Goal: Transaction & Acquisition: Purchase product/service

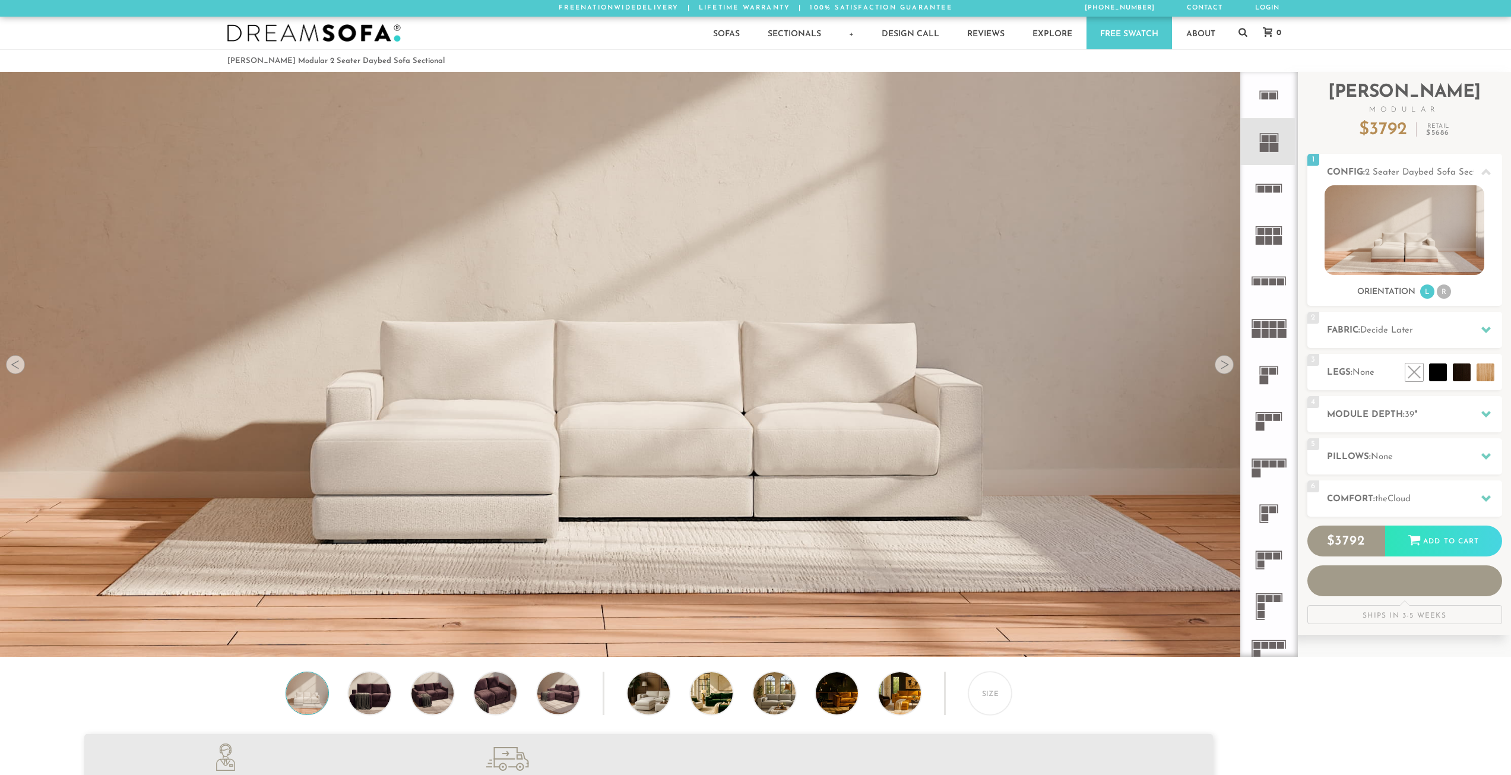
scroll to position [15150, 1502]
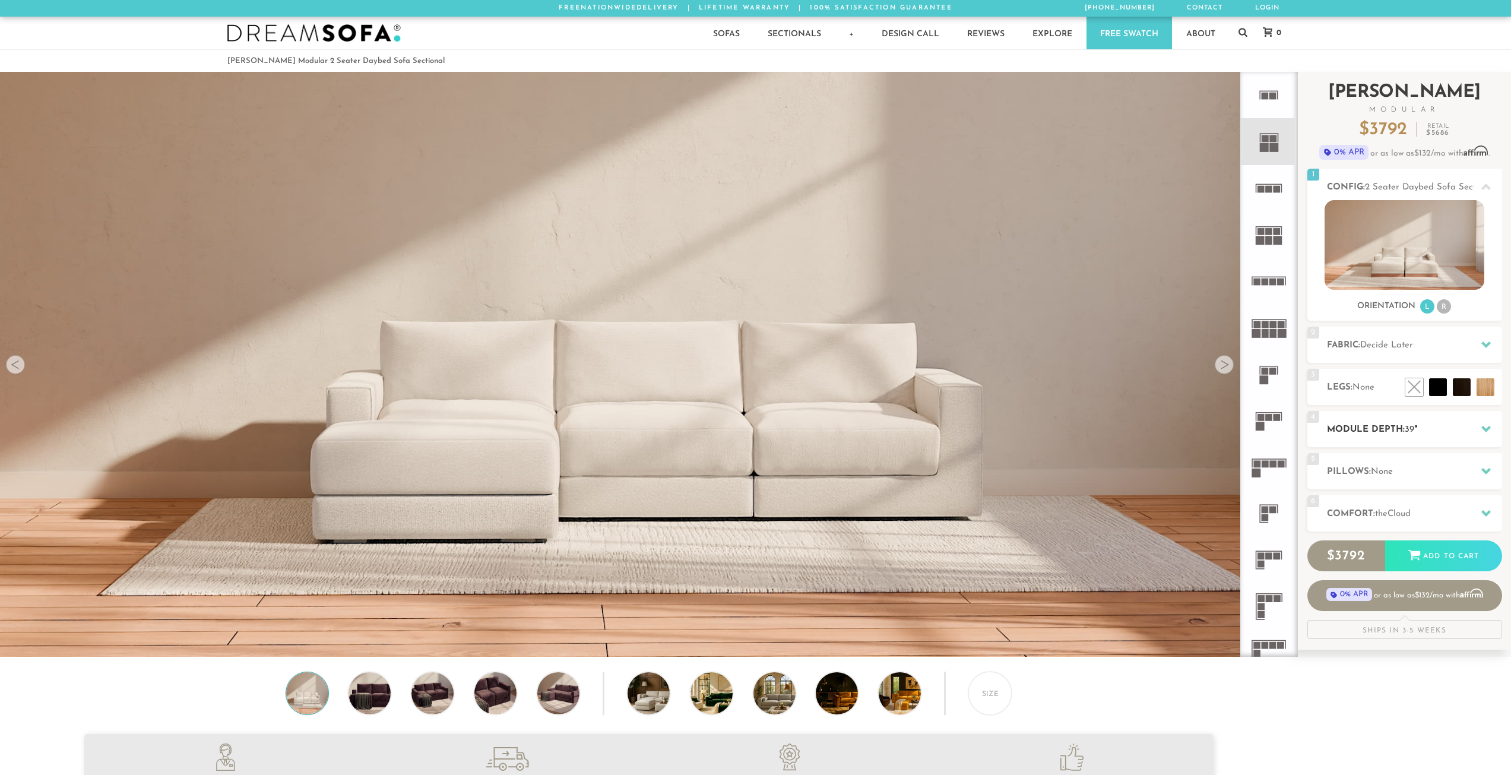
click at [1406, 432] on span "39" at bounding box center [1409, 429] width 9 height 9
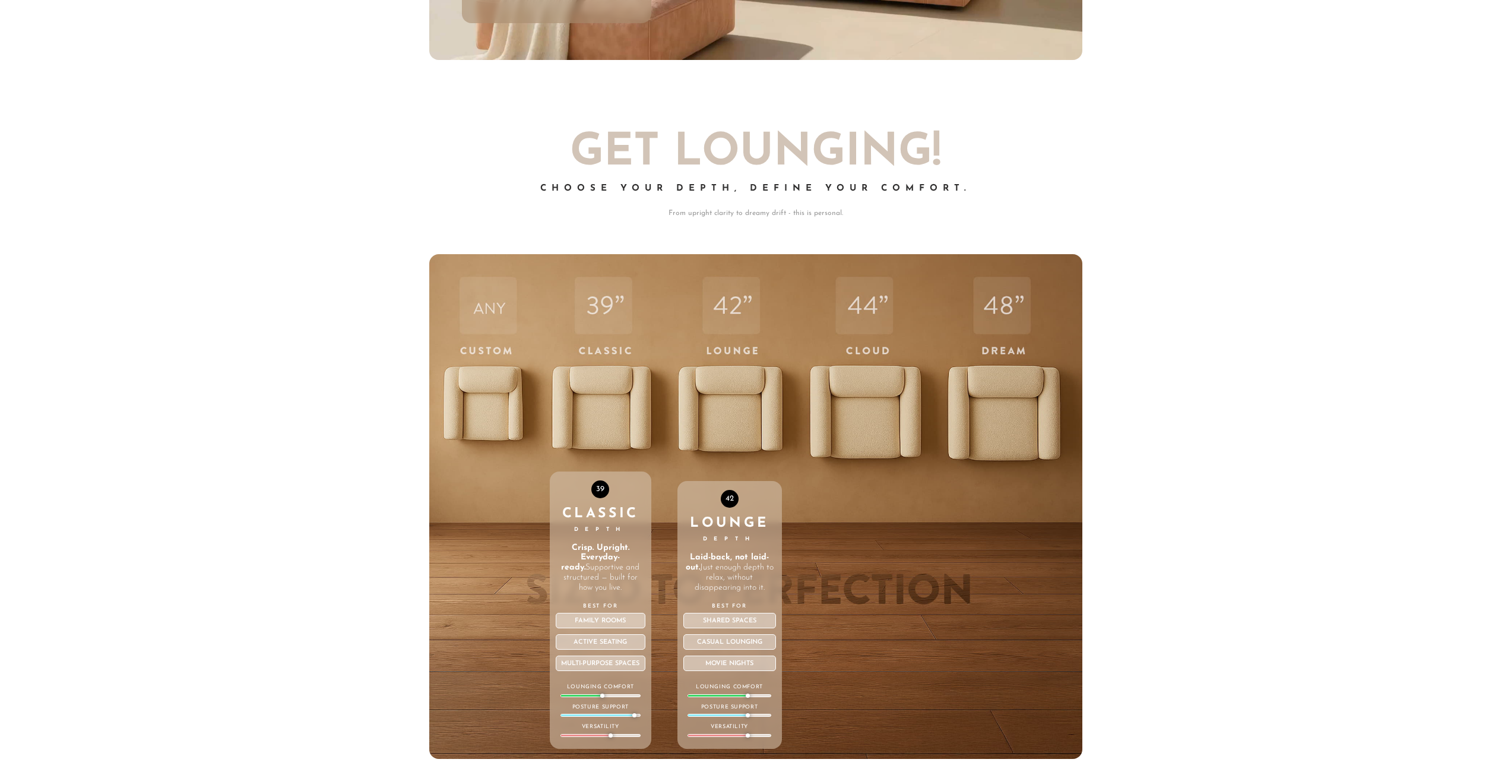
scroll to position [5149, 0]
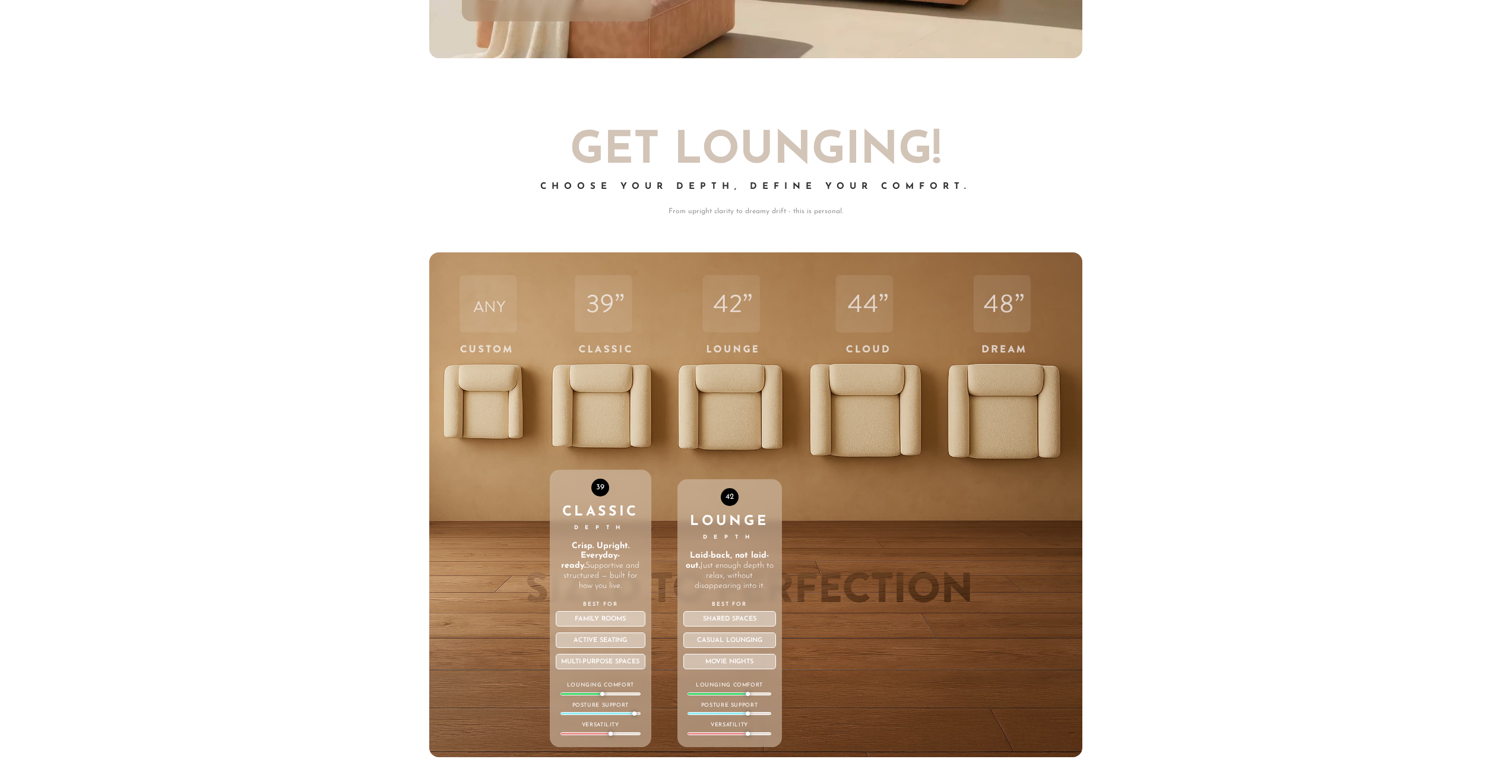
click at [719, 404] on div "42 Lounge Depth Laid-back, not laid-out. Just enough depth to relax, without di…" at bounding box center [729, 504] width 104 height 505
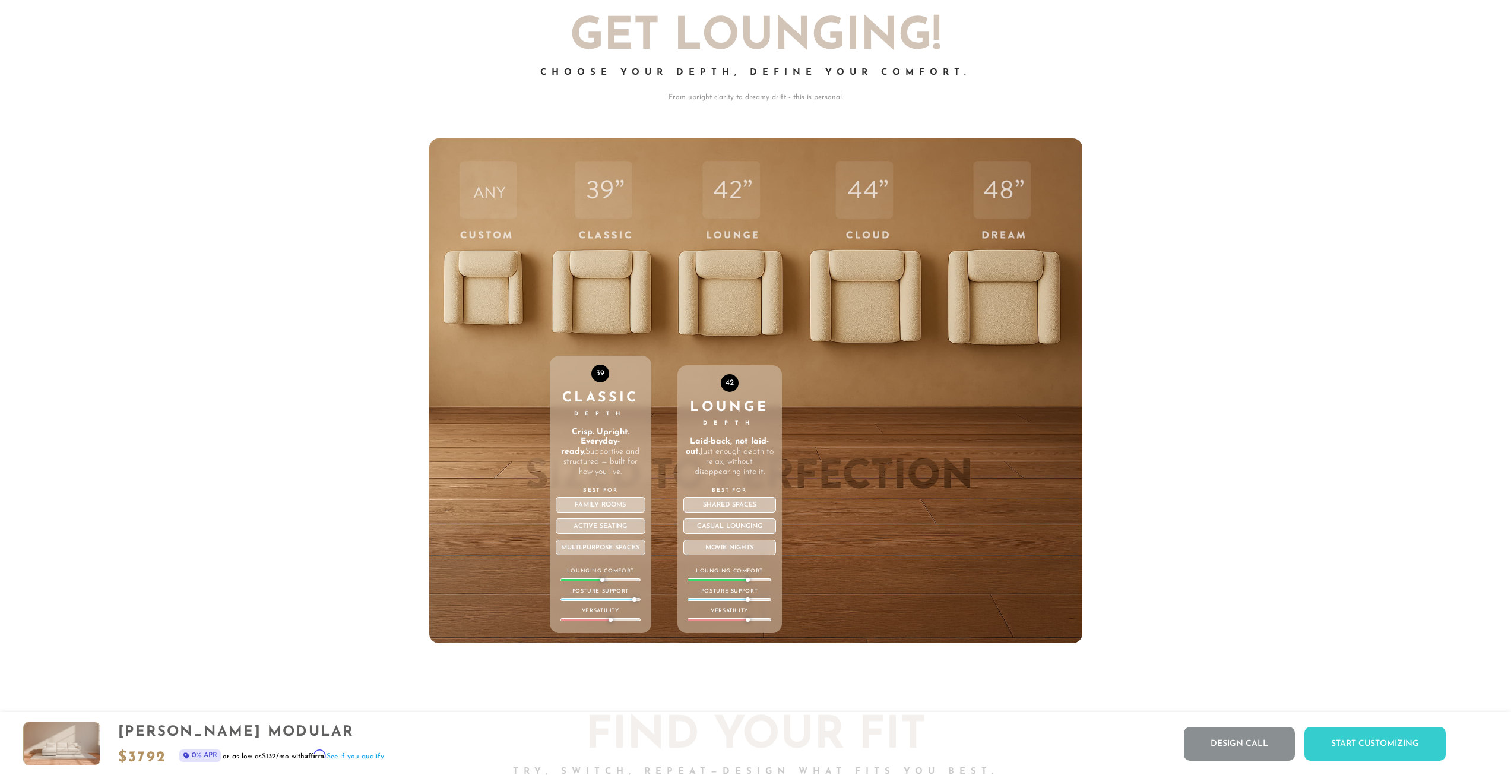
scroll to position [5267, 0]
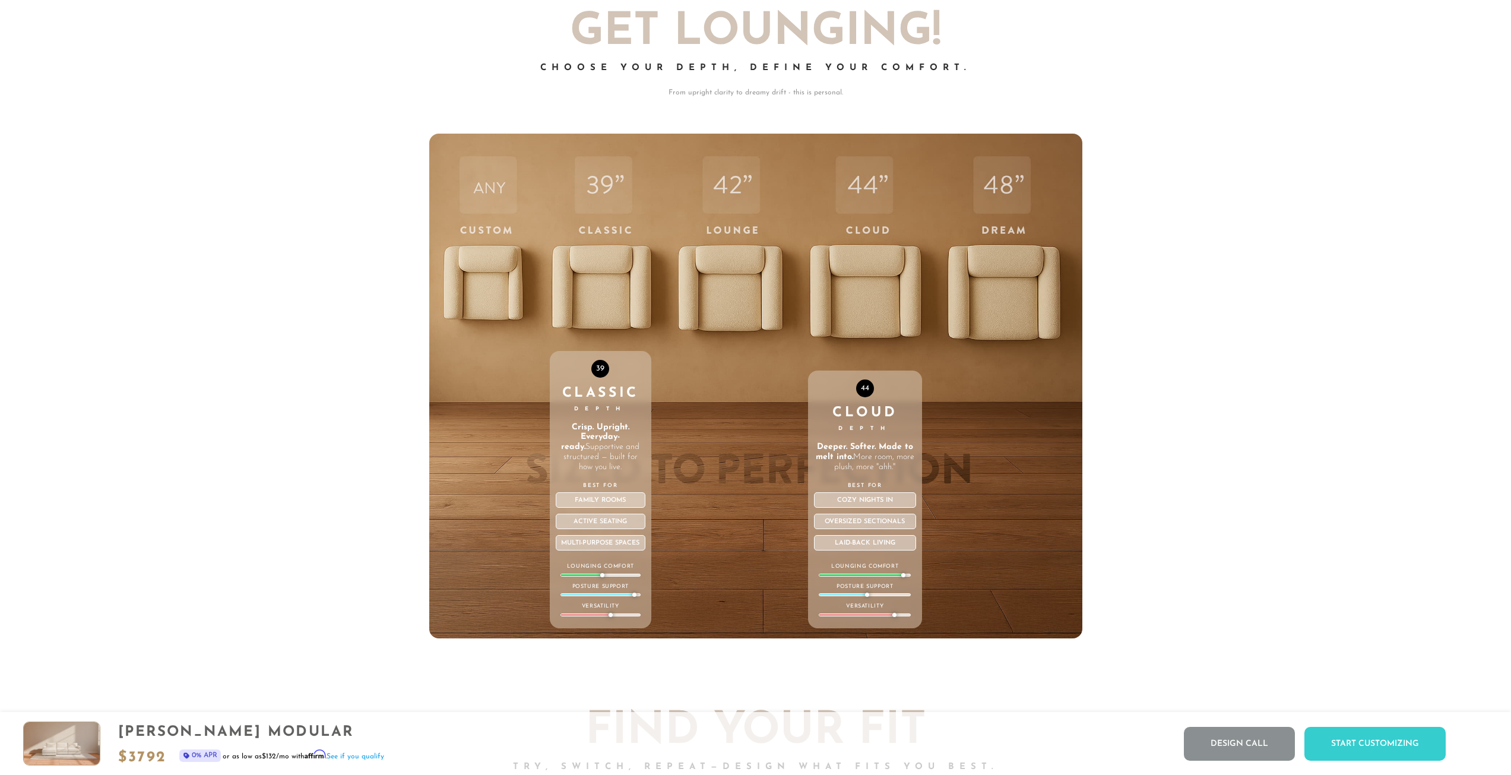
click at [862, 308] on div "44 Cloud Depth Deeper. Softer. Made to melt into. More room, more plush, more "…" at bounding box center [865, 386] width 115 height 505
click at [847, 310] on div "44 Cloud Depth Deeper. Softer. Made to melt into. More room, more plush, more "…" at bounding box center [865, 386] width 115 height 505
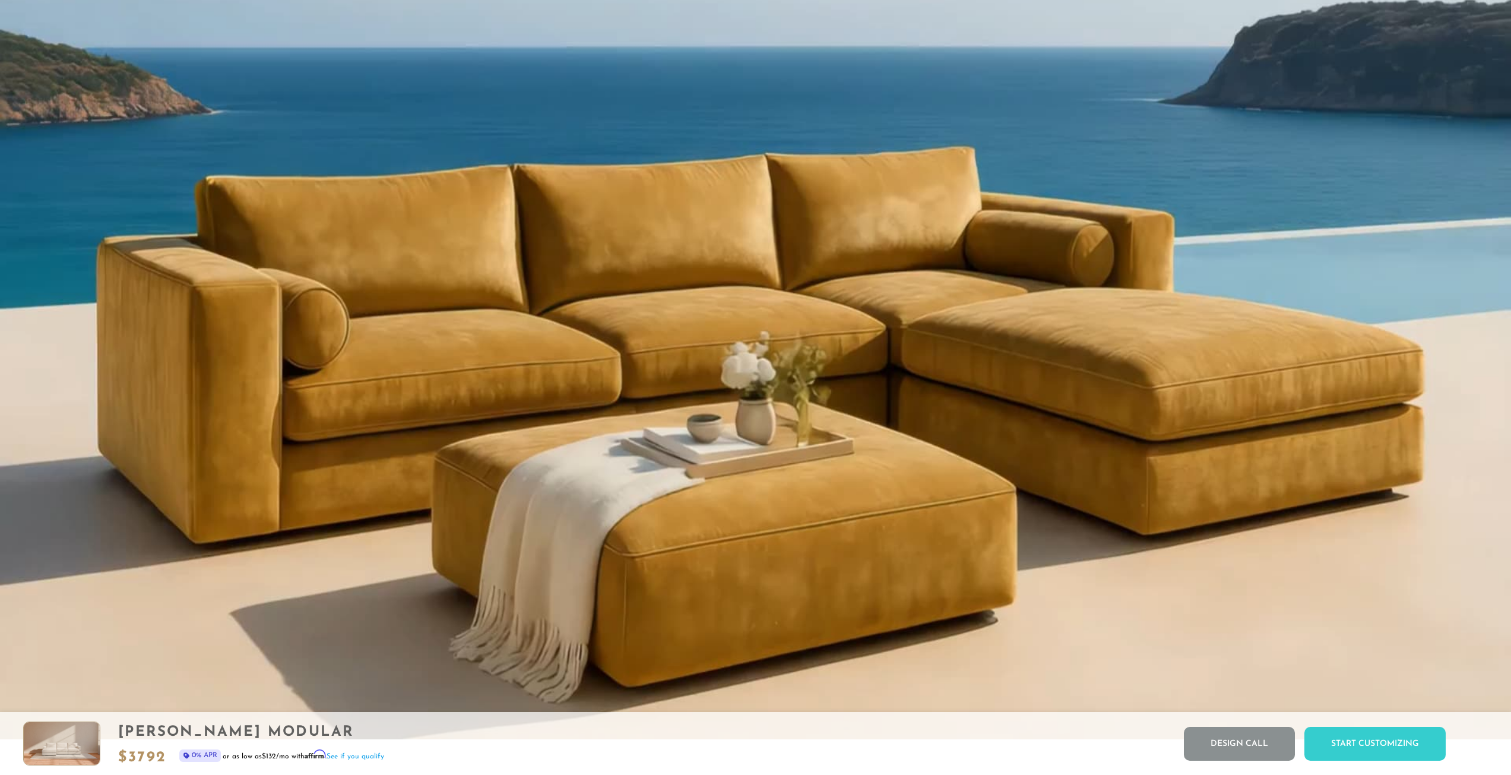
scroll to position [0, 0]
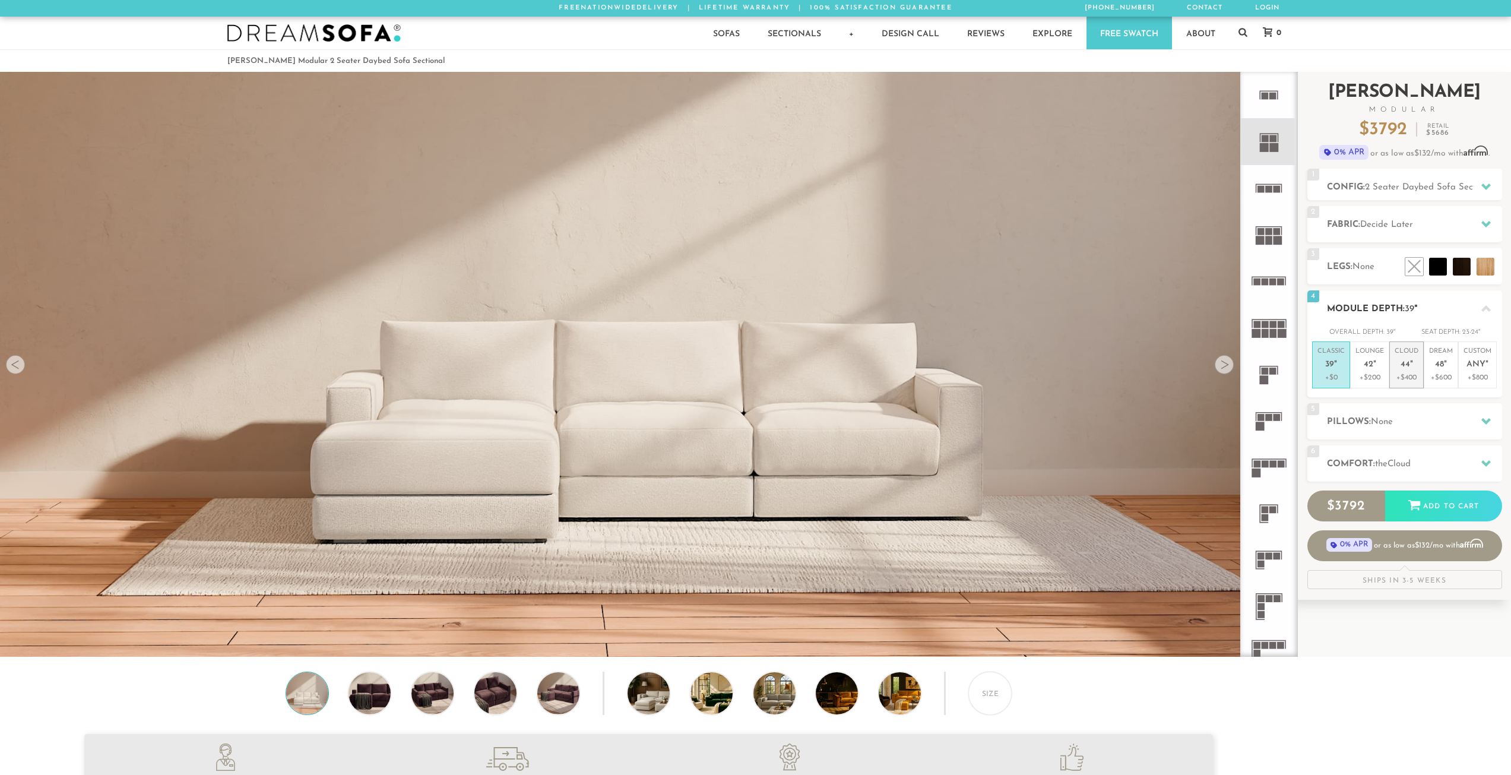
click at [1402, 362] on span "44" at bounding box center [1404, 365] width 9 height 10
click at [1389, 420] on span "None" at bounding box center [1382, 421] width 22 height 9
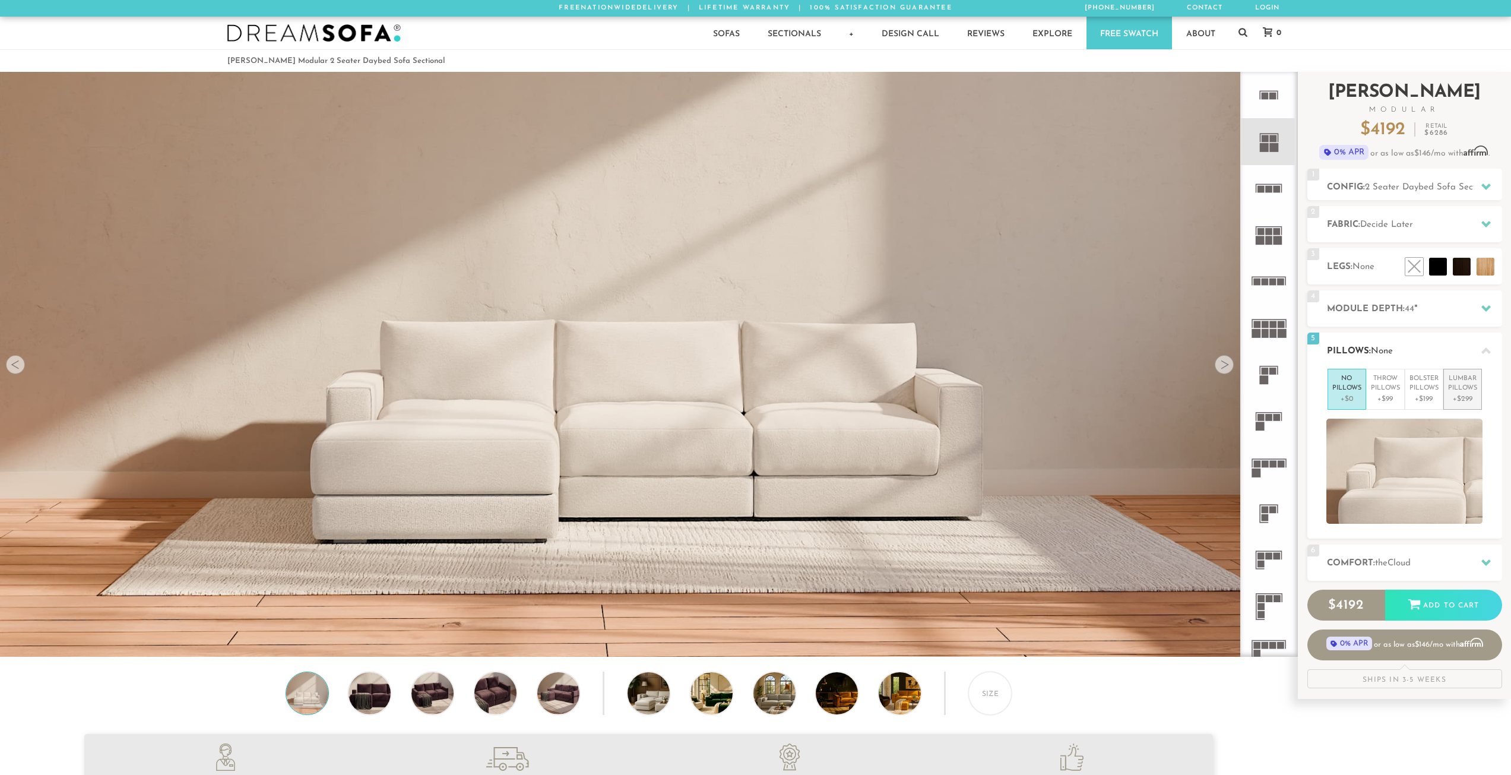
click at [1460, 392] on p "Lumbar Pillows" at bounding box center [1462, 384] width 29 height 20
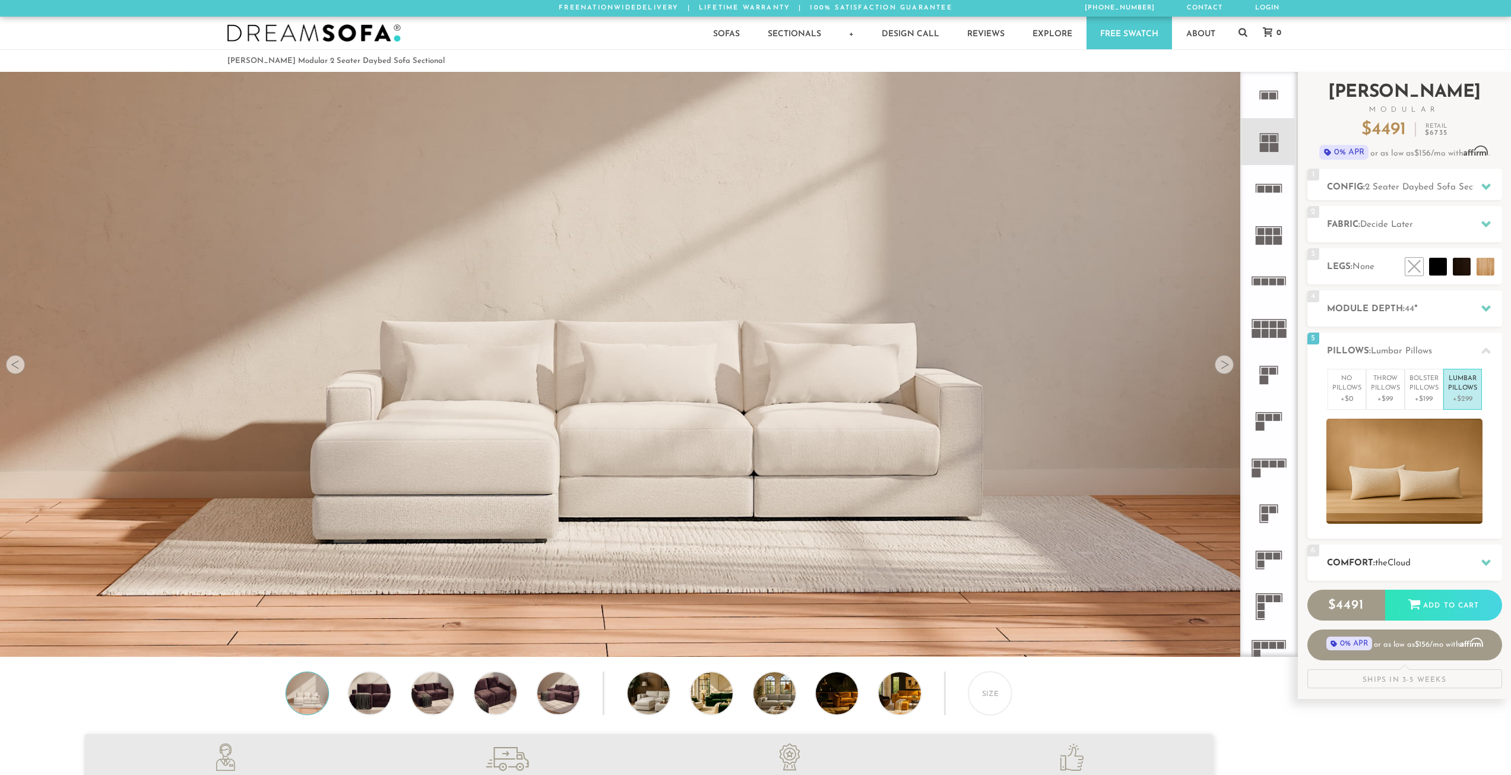
click at [1387, 566] on span "the" at bounding box center [1381, 563] width 12 height 9
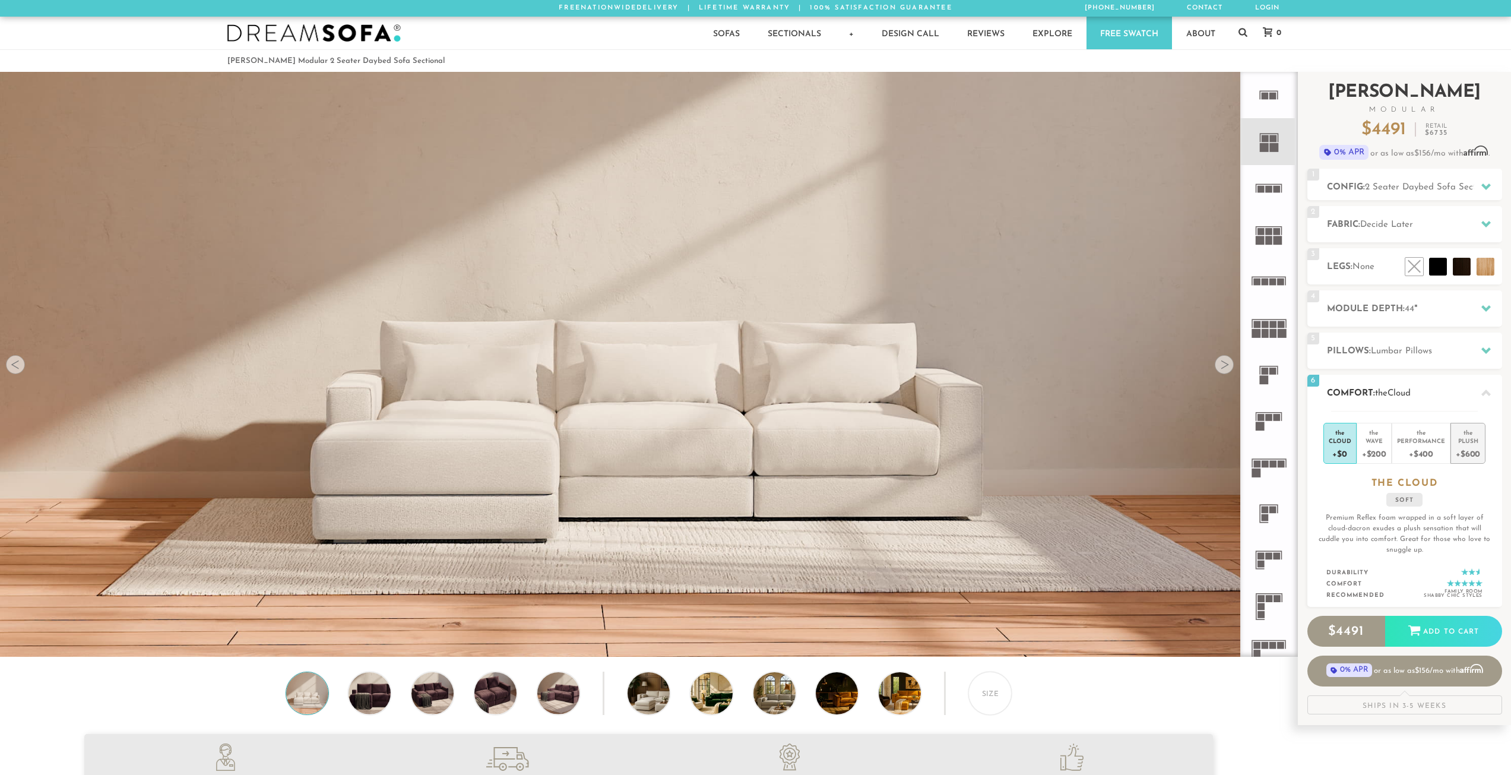
click at [1474, 451] on div "+$600" at bounding box center [1468, 453] width 24 height 17
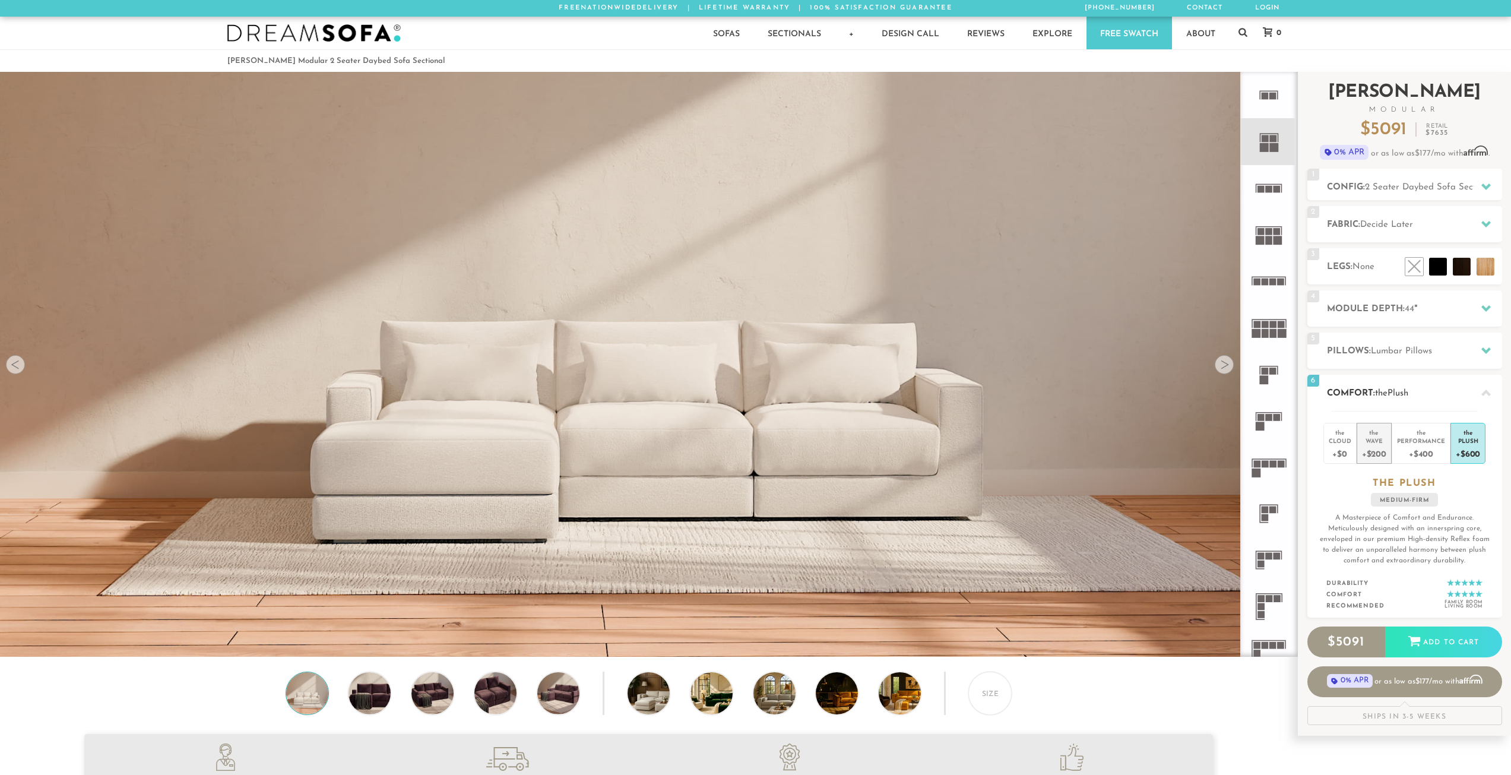
click at [1375, 449] on div "+$200" at bounding box center [1374, 453] width 24 height 17
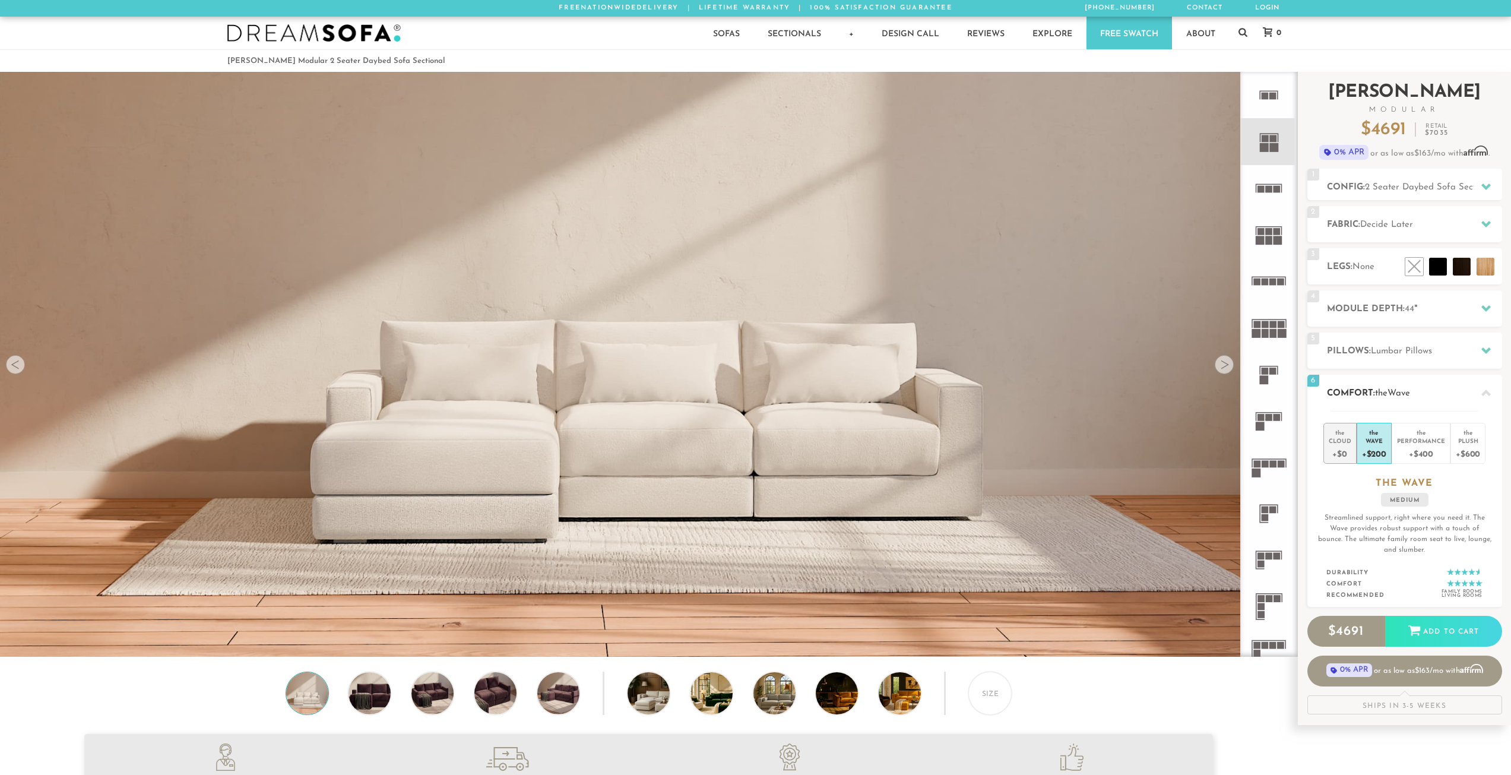
click at [1343, 451] on div "+$0" at bounding box center [1340, 453] width 23 height 17
click at [1454, 443] on li "the Plush +$600" at bounding box center [1467, 443] width 35 height 41
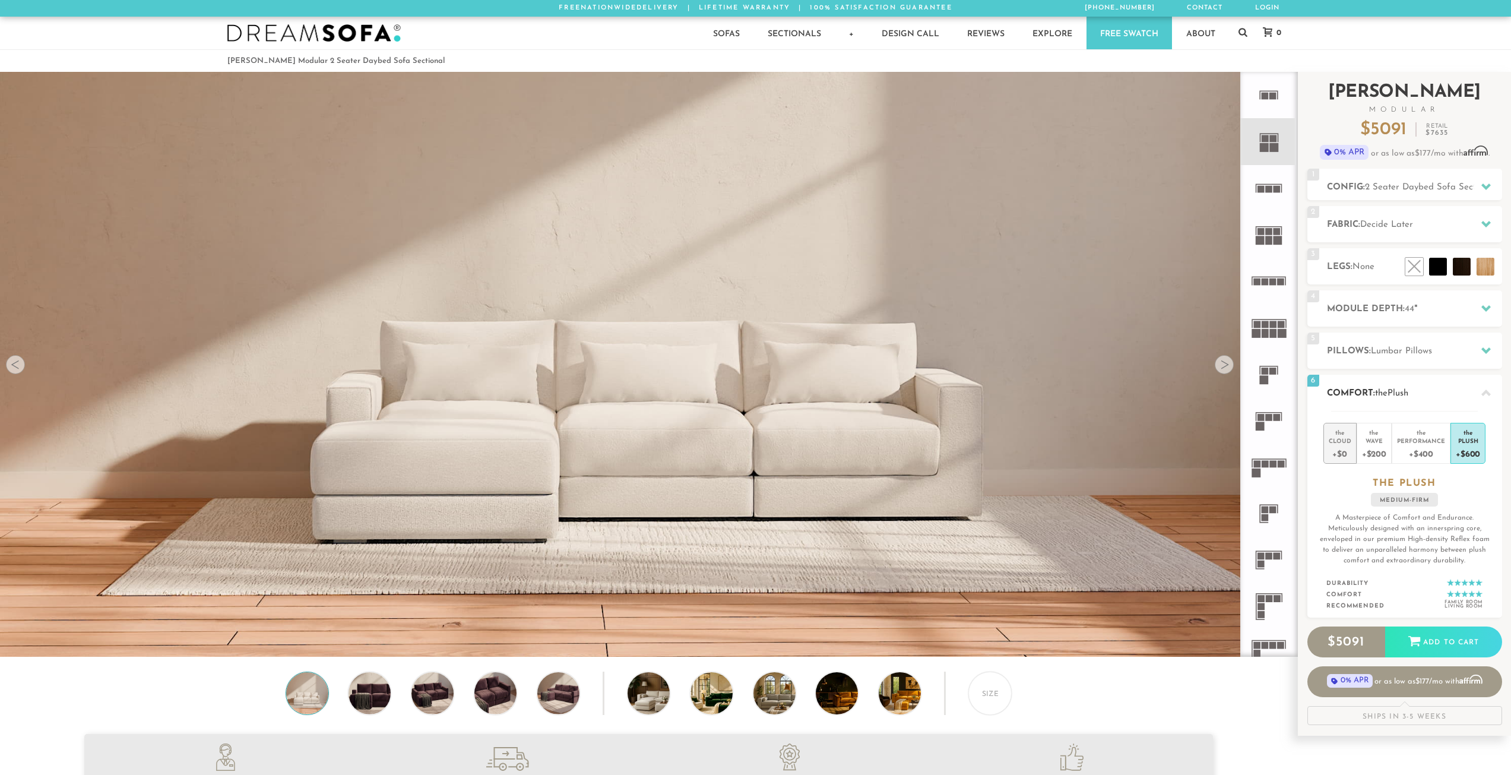
click at [1355, 449] on li "the Cloud +$0" at bounding box center [1339, 443] width 33 height 41
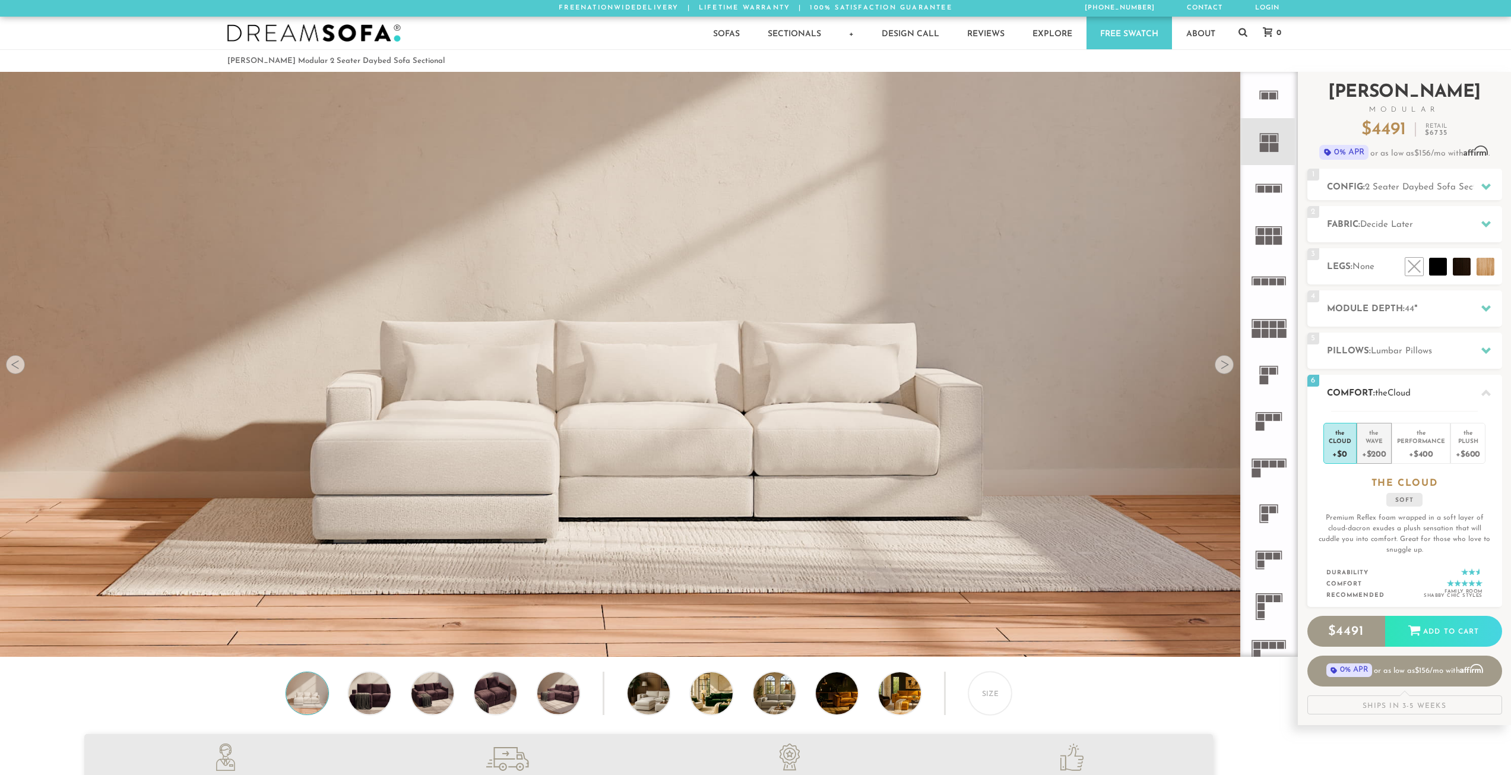
click at [1373, 446] on div "+$200" at bounding box center [1374, 453] width 24 height 17
click at [1349, 451] on div "+$0" at bounding box center [1340, 453] width 23 height 17
click at [1415, 500] on div "soft" at bounding box center [1404, 500] width 36 height 14
click at [1480, 455] on li "the Plush +$600" at bounding box center [1467, 443] width 35 height 41
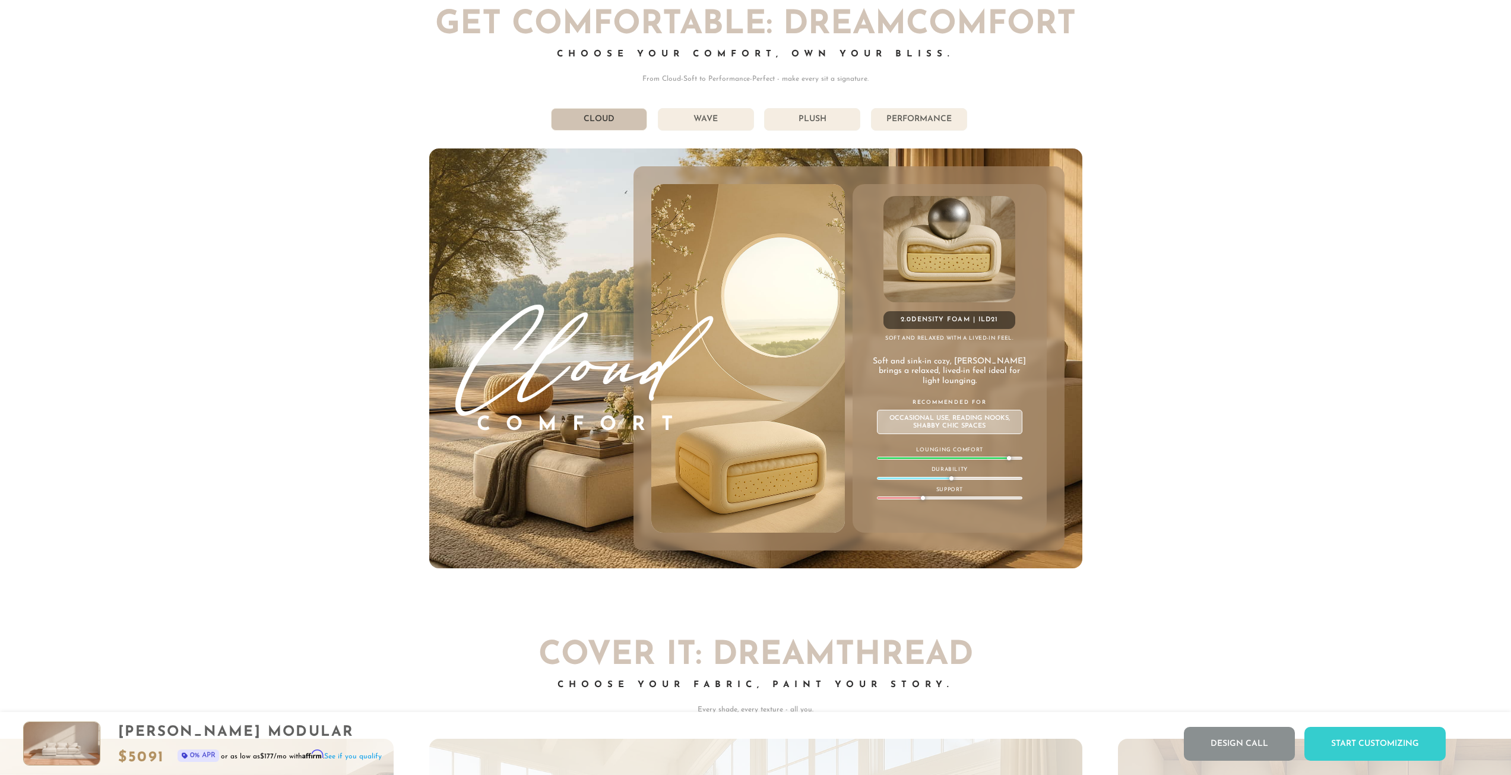
scroll to position [7723, 0]
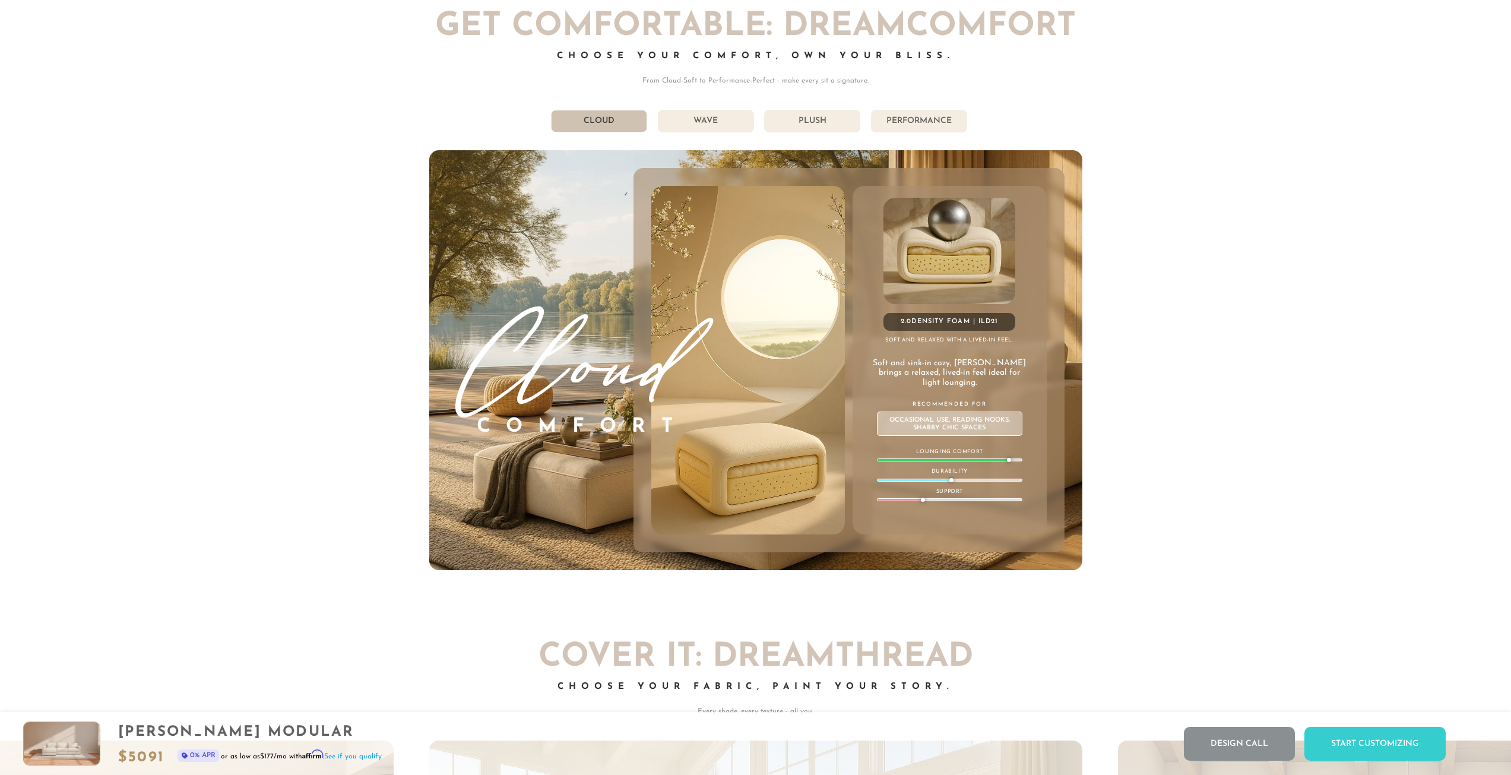
click at [813, 125] on li "Plush" at bounding box center [812, 121] width 96 height 23
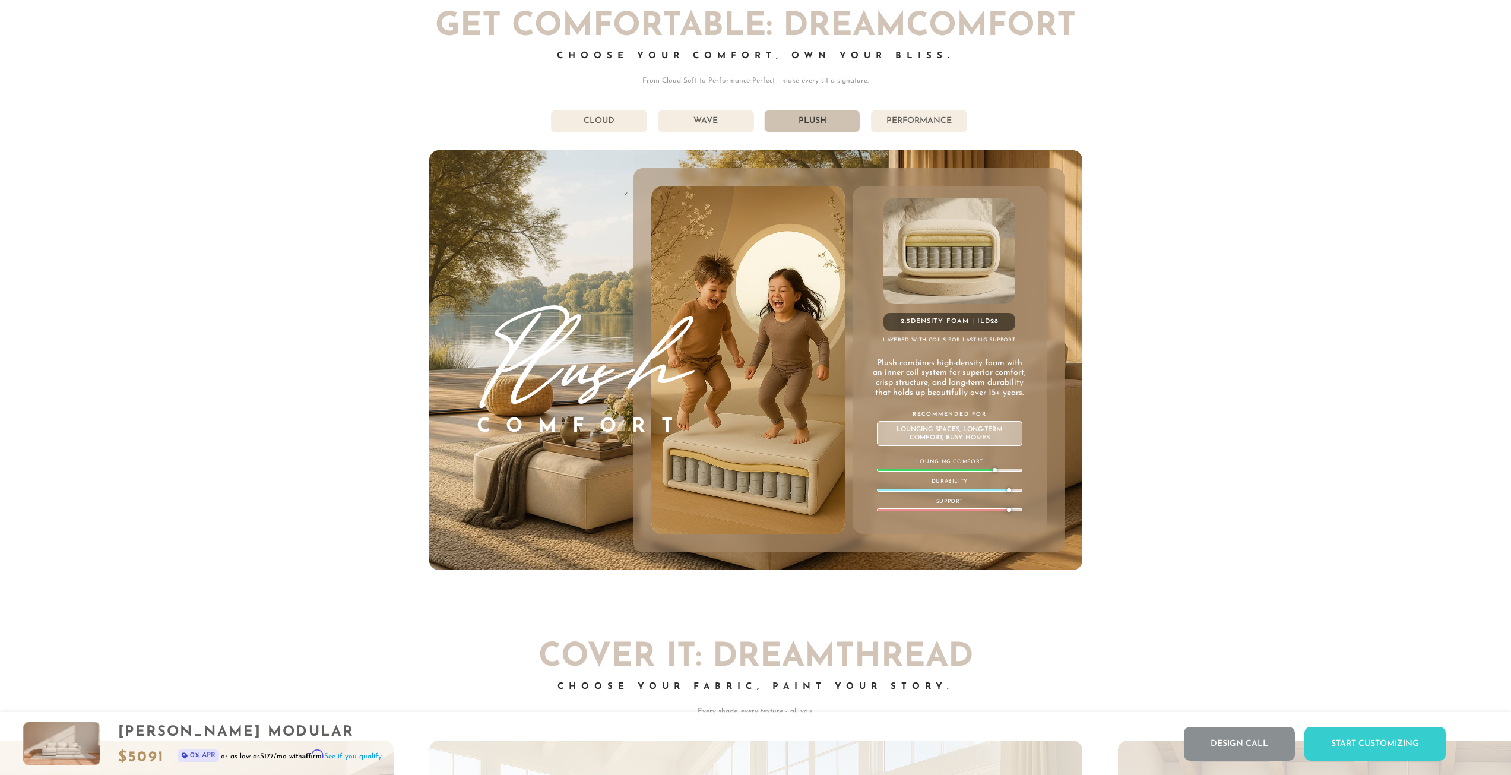
click at [911, 129] on li "Performance" at bounding box center [919, 121] width 96 height 23
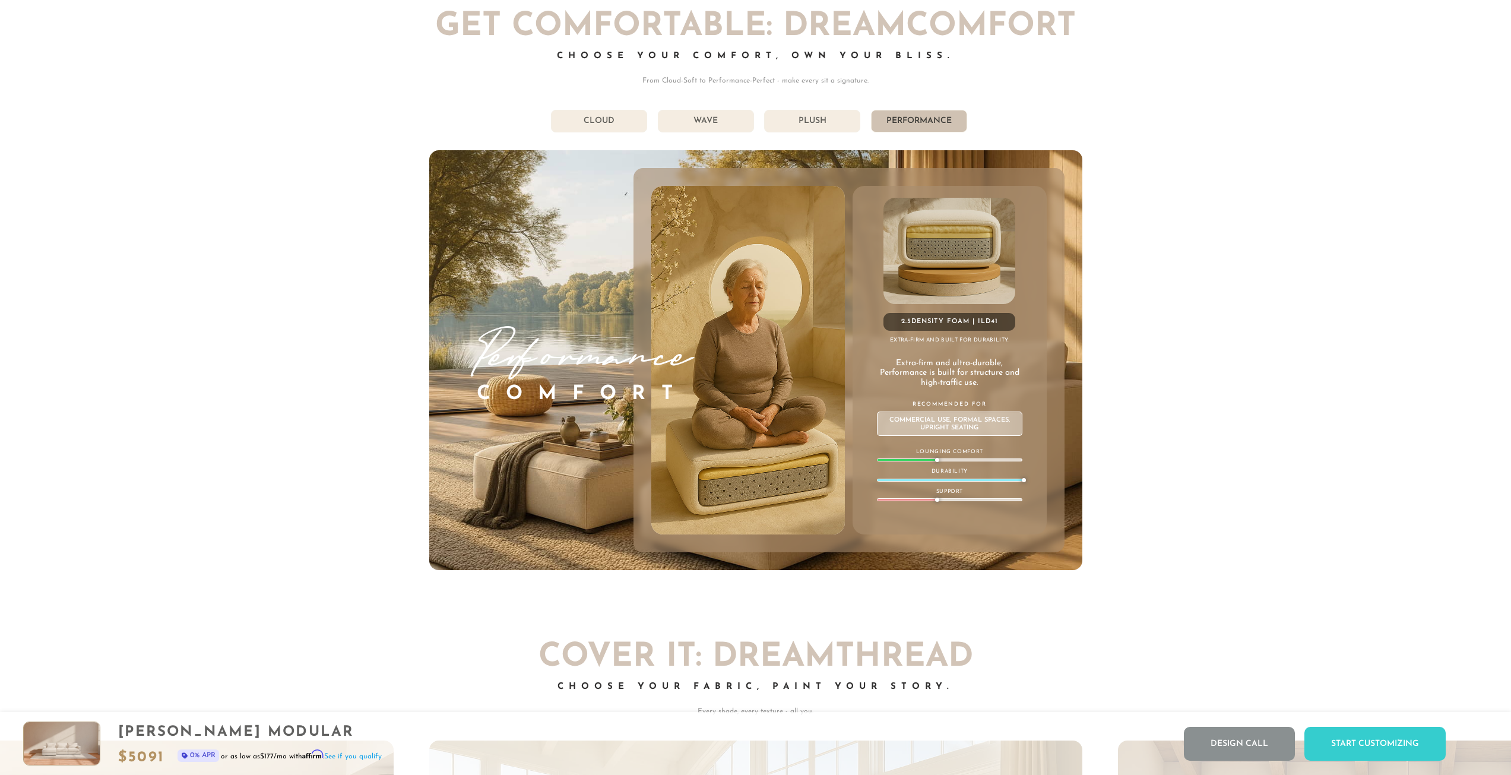
click at [806, 132] on li "Plush" at bounding box center [812, 121] width 96 height 23
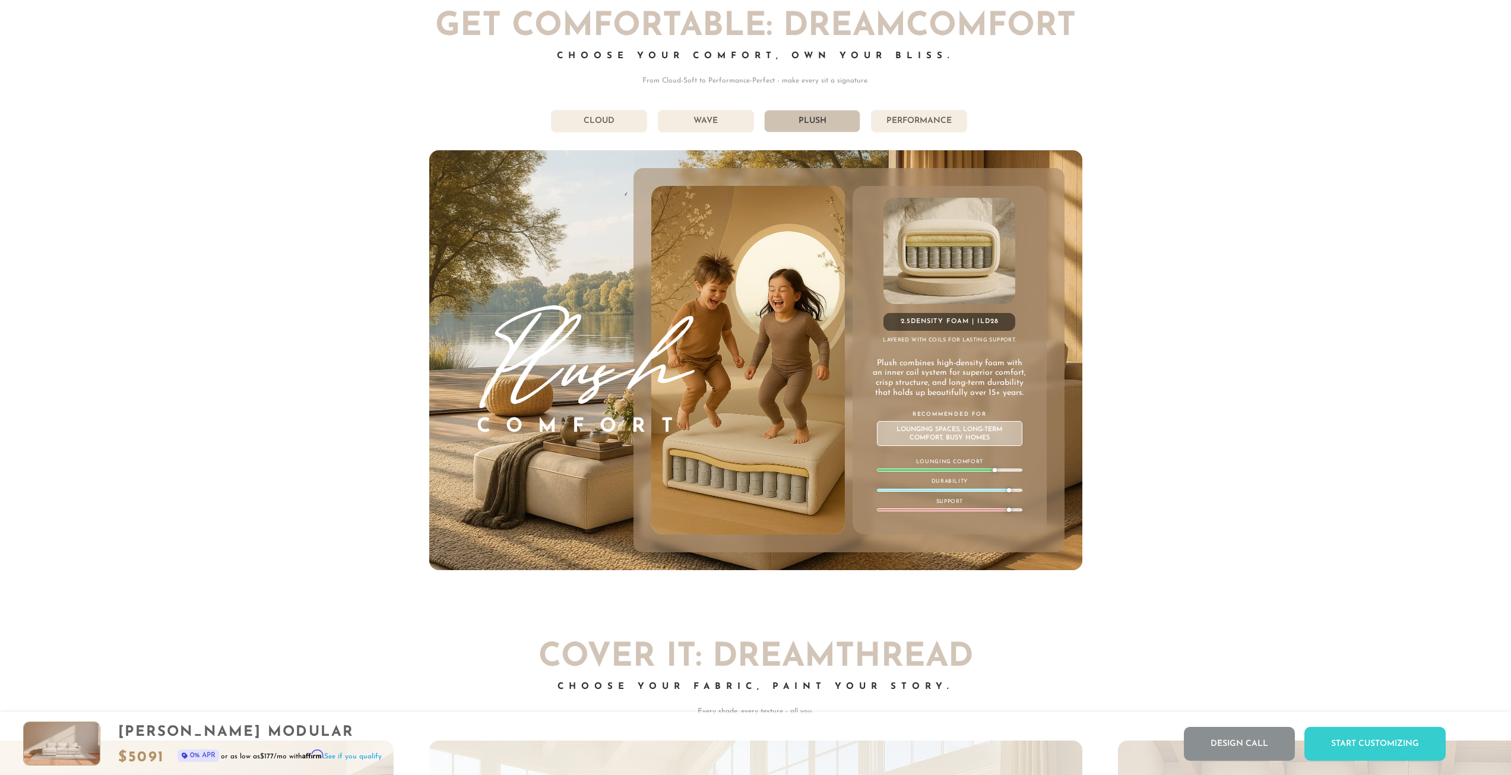
click at [676, 128] on li "Wave" at bounding box center [706, 121] width 96 height 23
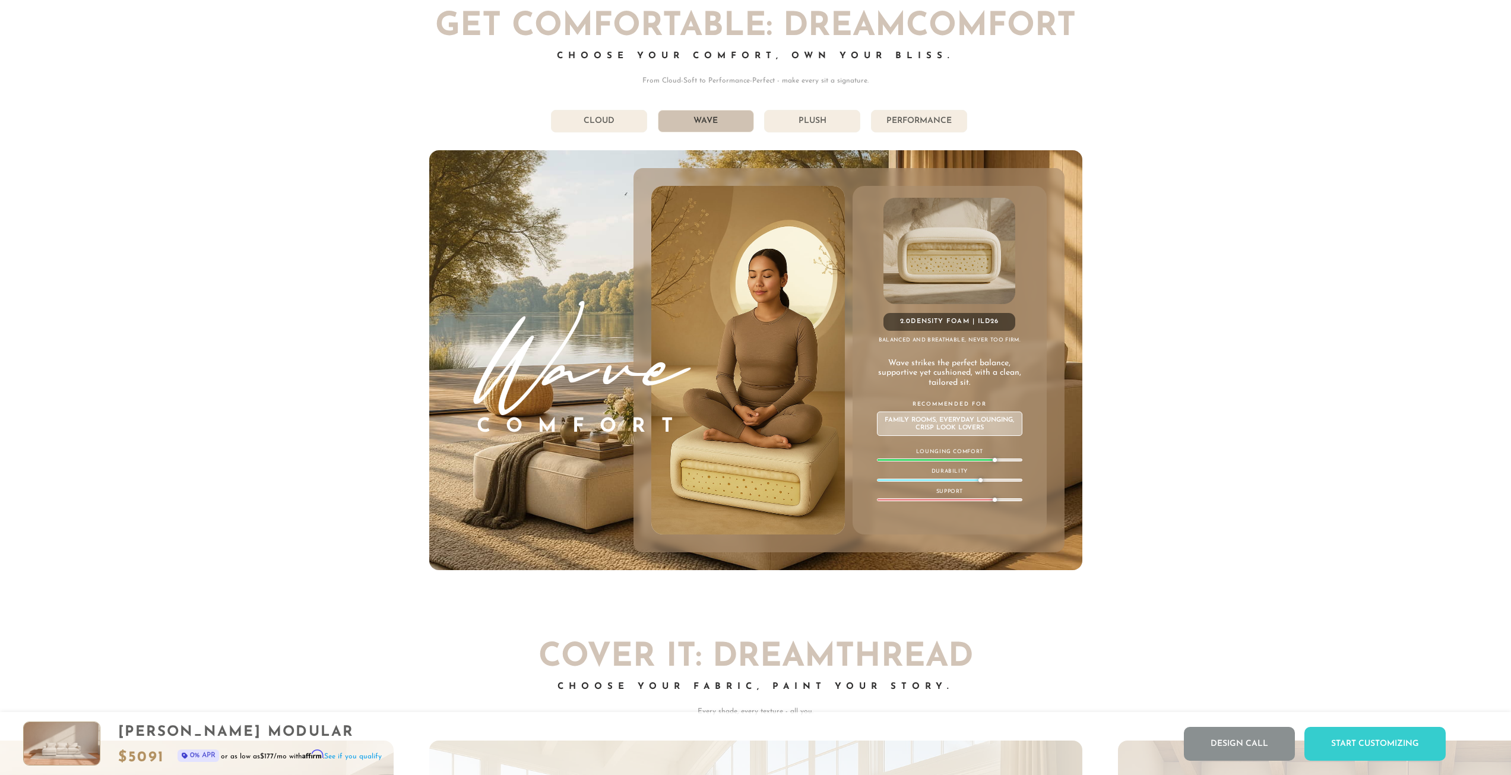
click at [588, 127] on li "Cloud" at bounding box center [599, 121] width 96 height 23
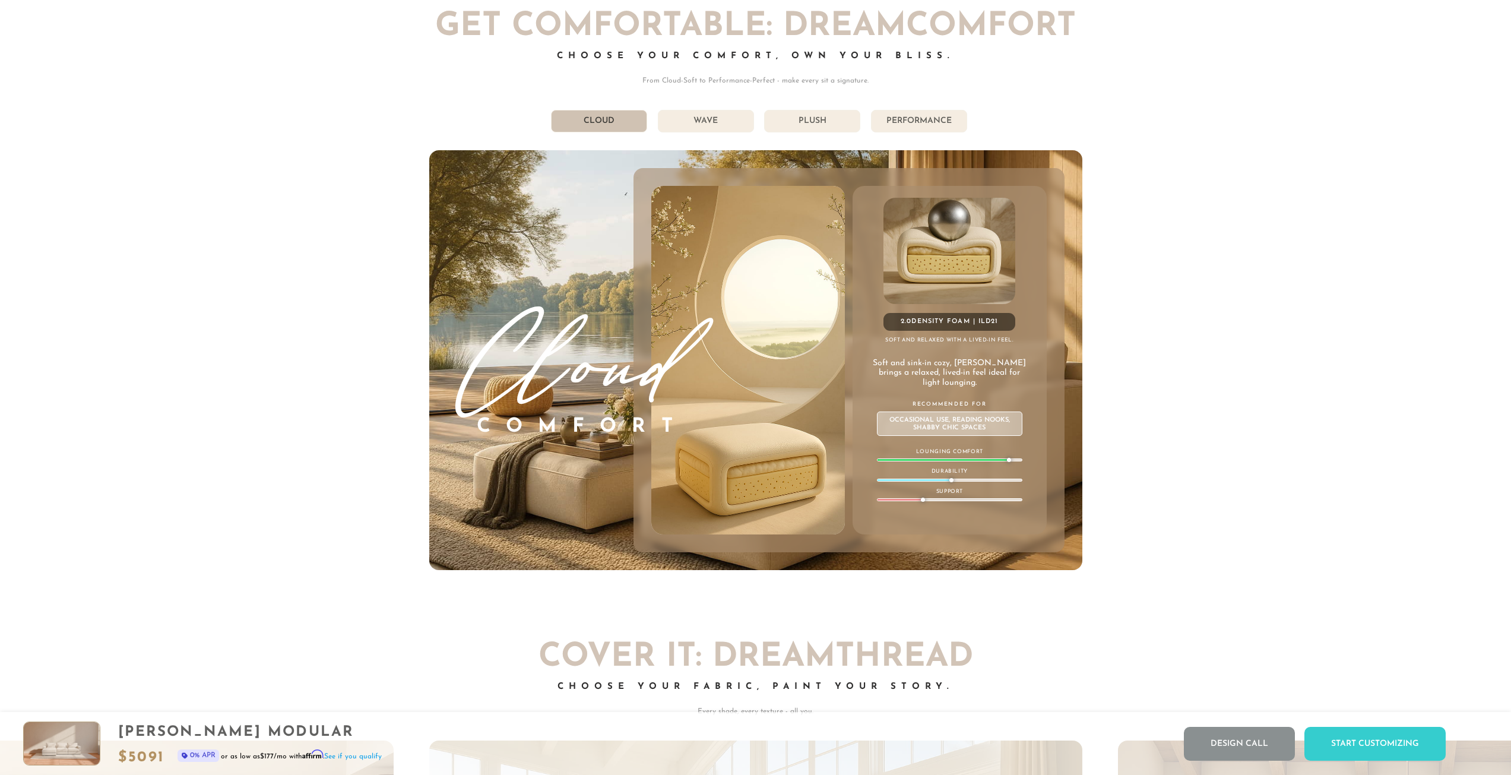
click at [819, 128] on li "Plush" at bounding box center [812, 121] width 96 height 23
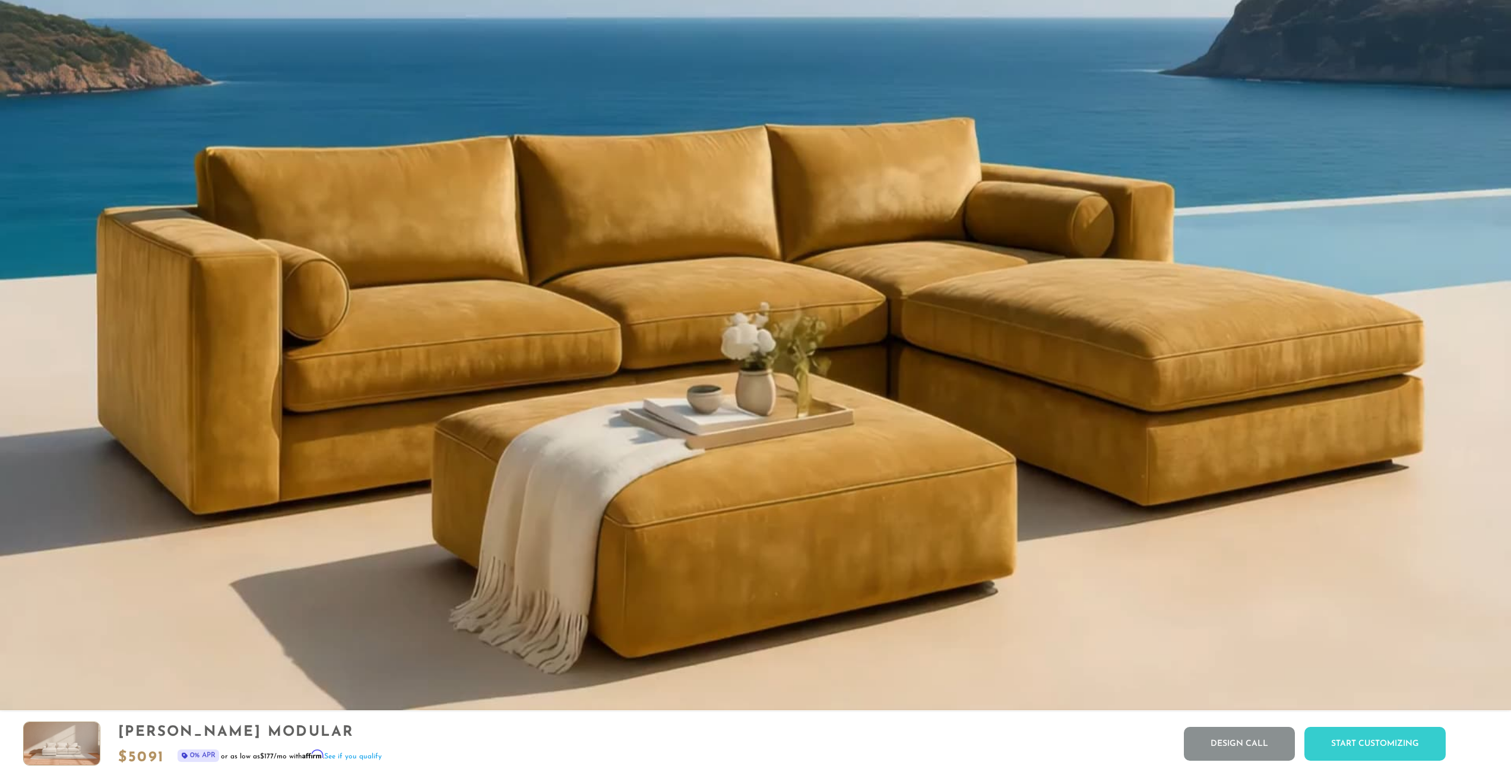
scroll to position [0, 0]
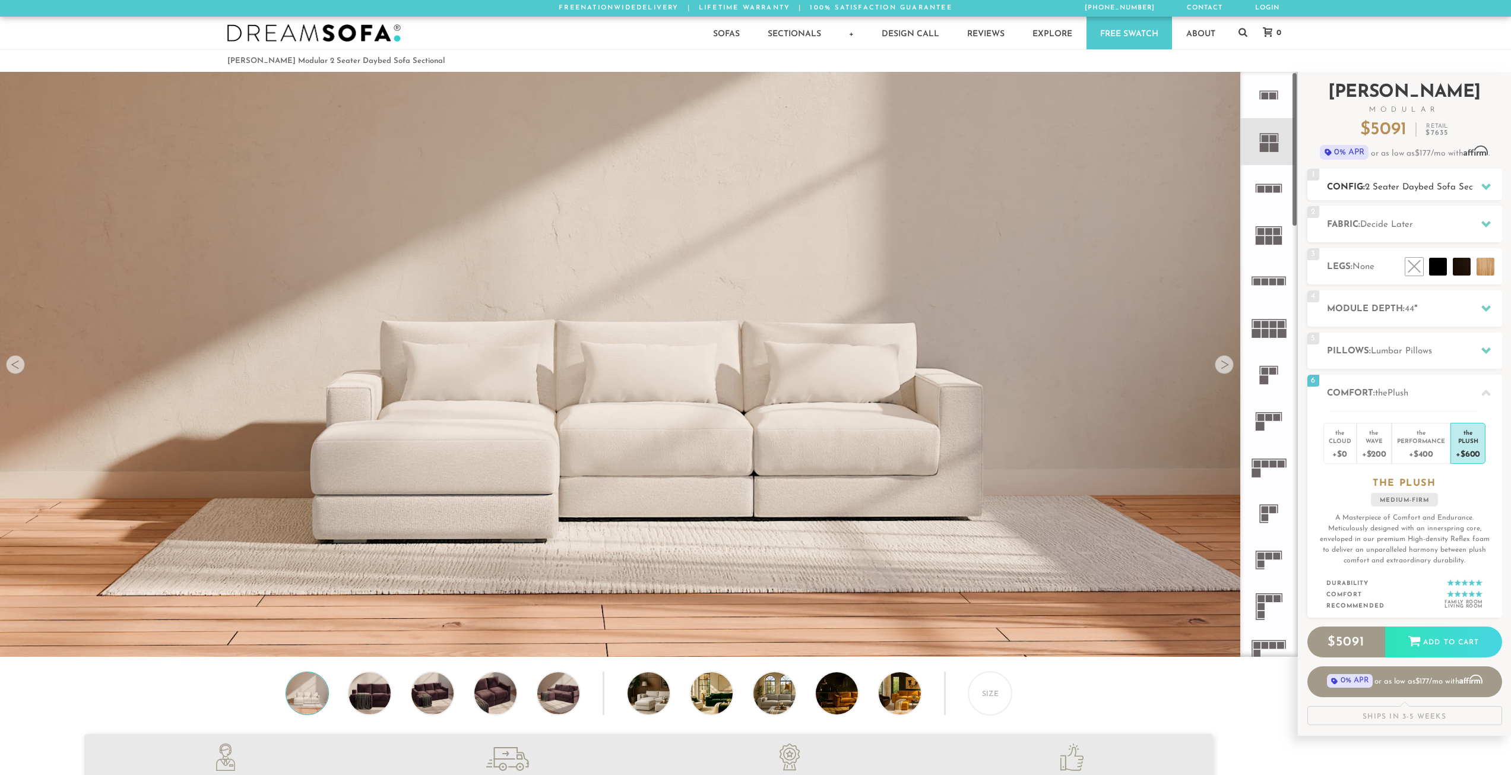
click at [1429, 190] on span "2 Seater Daybed Sofa Sectional" at bounding box center [1430, 187] width 131 height 9
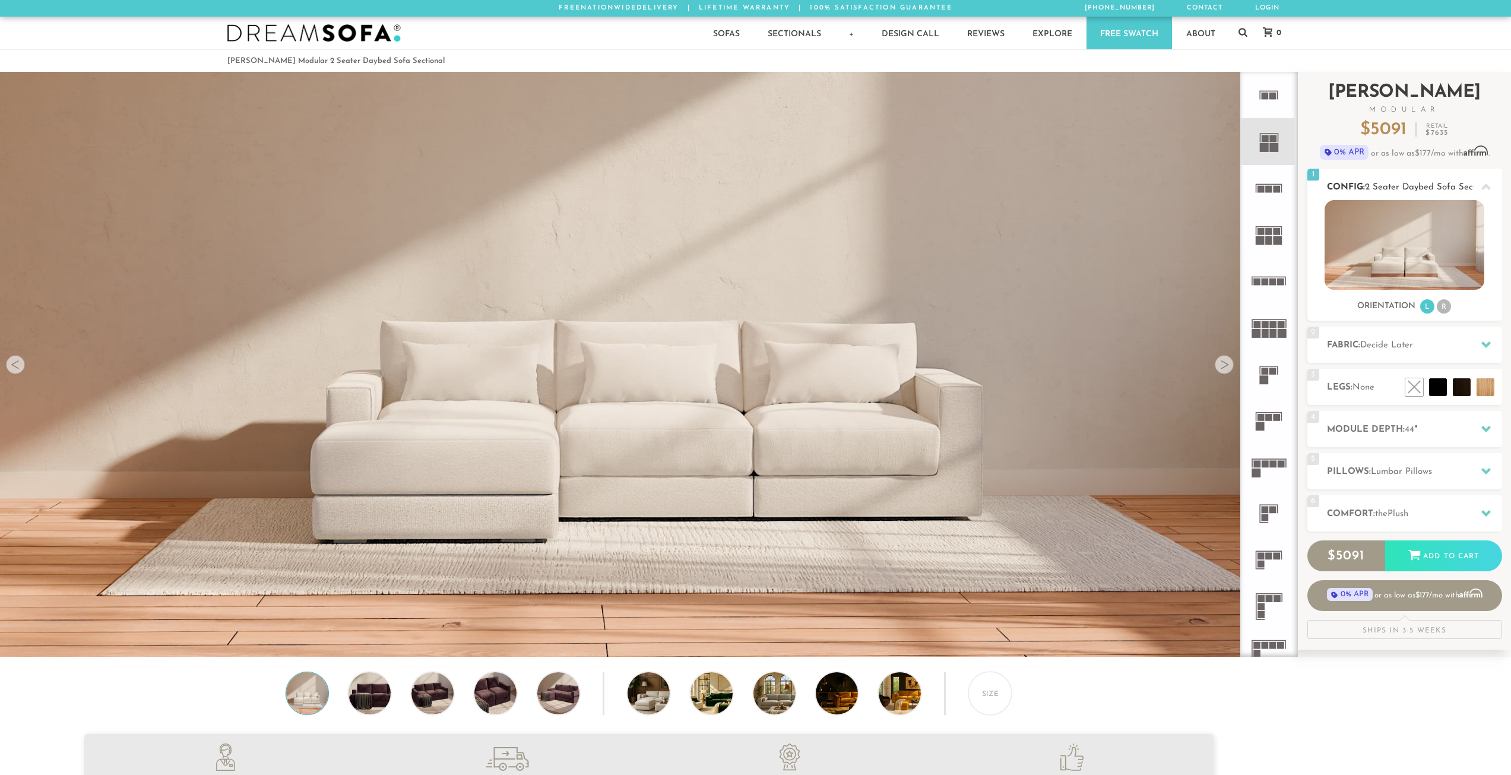
click at [1444, 310] on li "R" at bounding box center [1444, 306] width 14 height 14
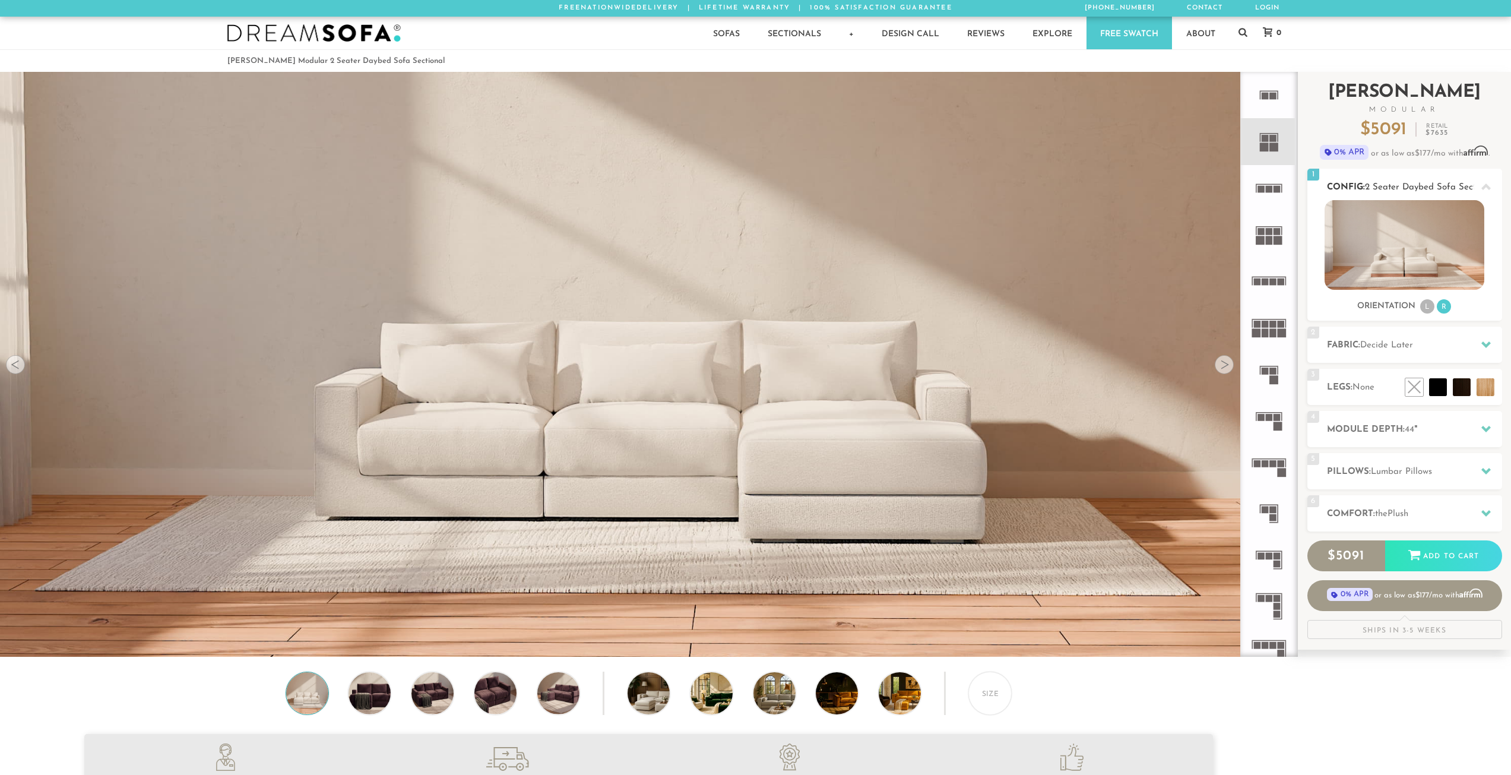
click at [1424, 312] on li "L" at bounding box center [1427, 306] width 14 height 14
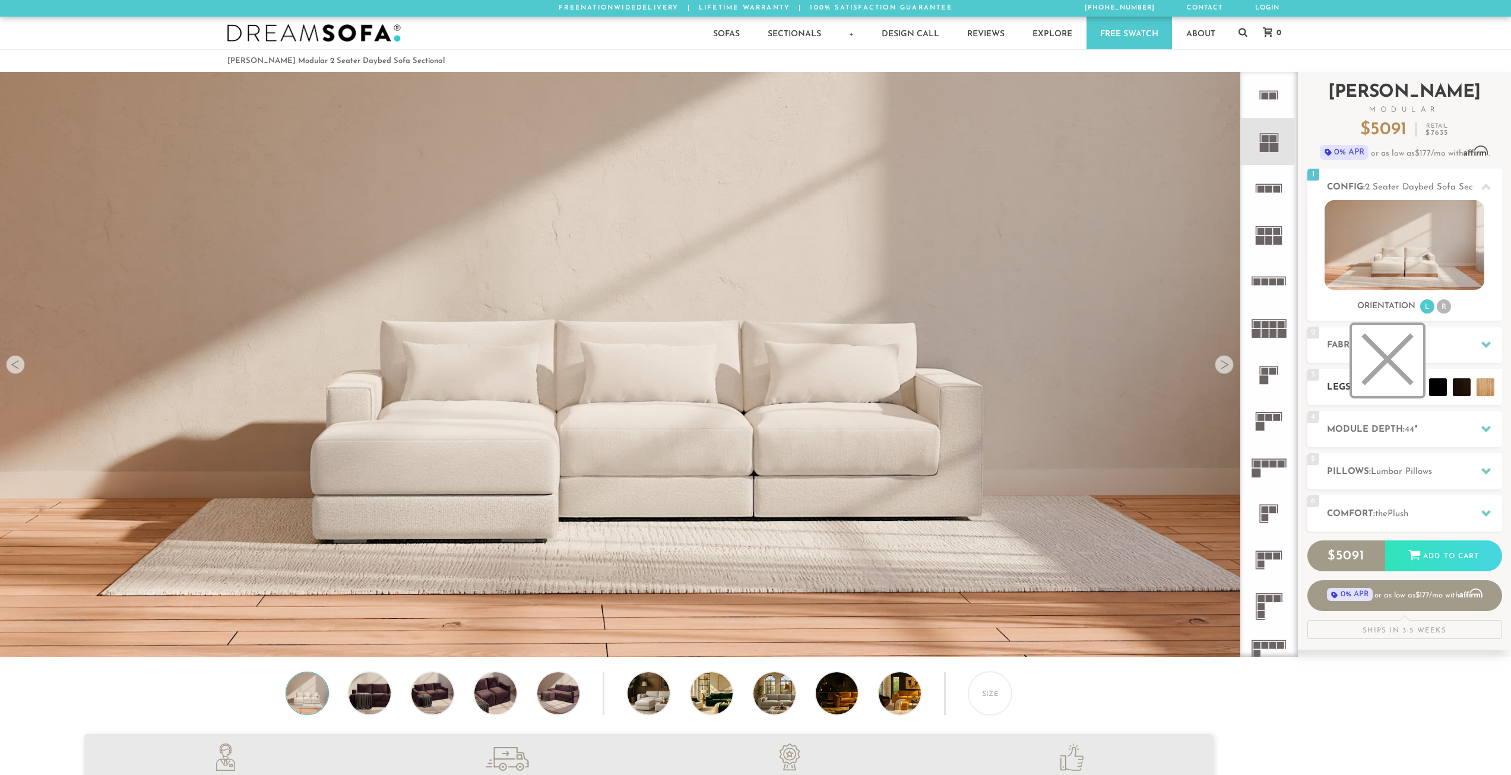
click at [1419, 382] on li at bounding box center [1387, 360] width 71 height 71
click at [1435, 387] on li at bounding box center [1410, 360] width 71 height 71
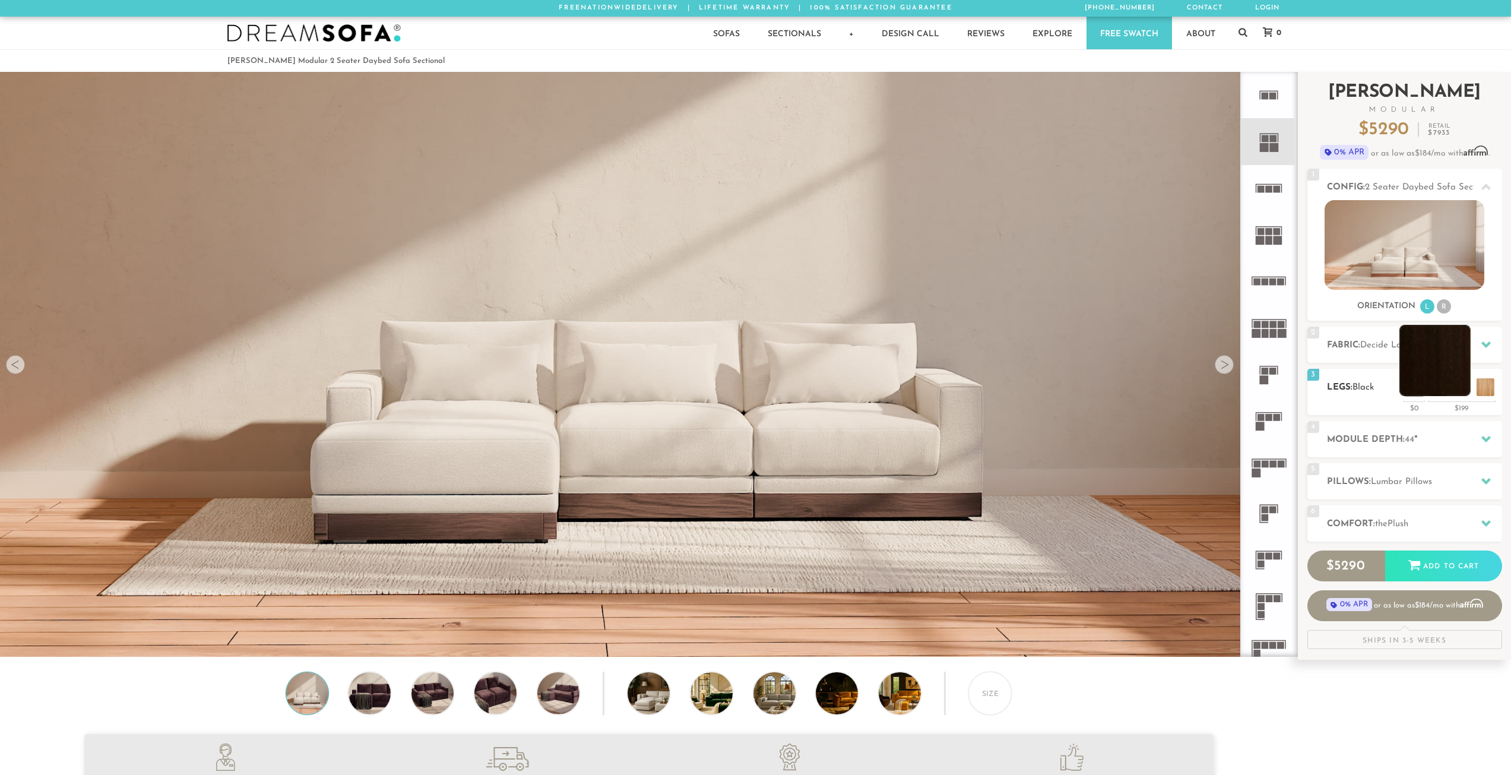
click at [1454, 389] on li at bounding box center [1434, 360] width 71 height 71
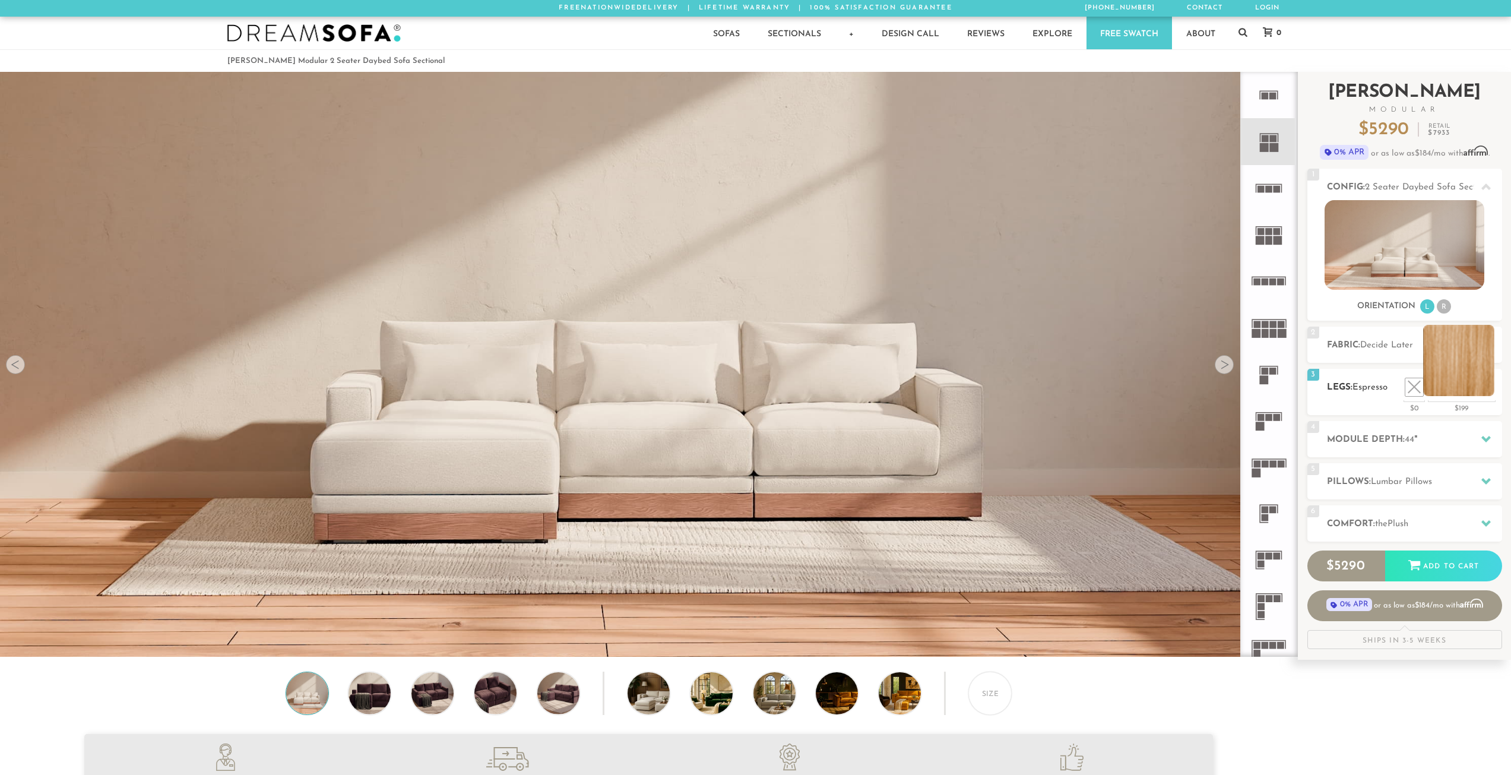
click at [1490, 389] on li at bounding box center [1458, 360] width 71 height 71
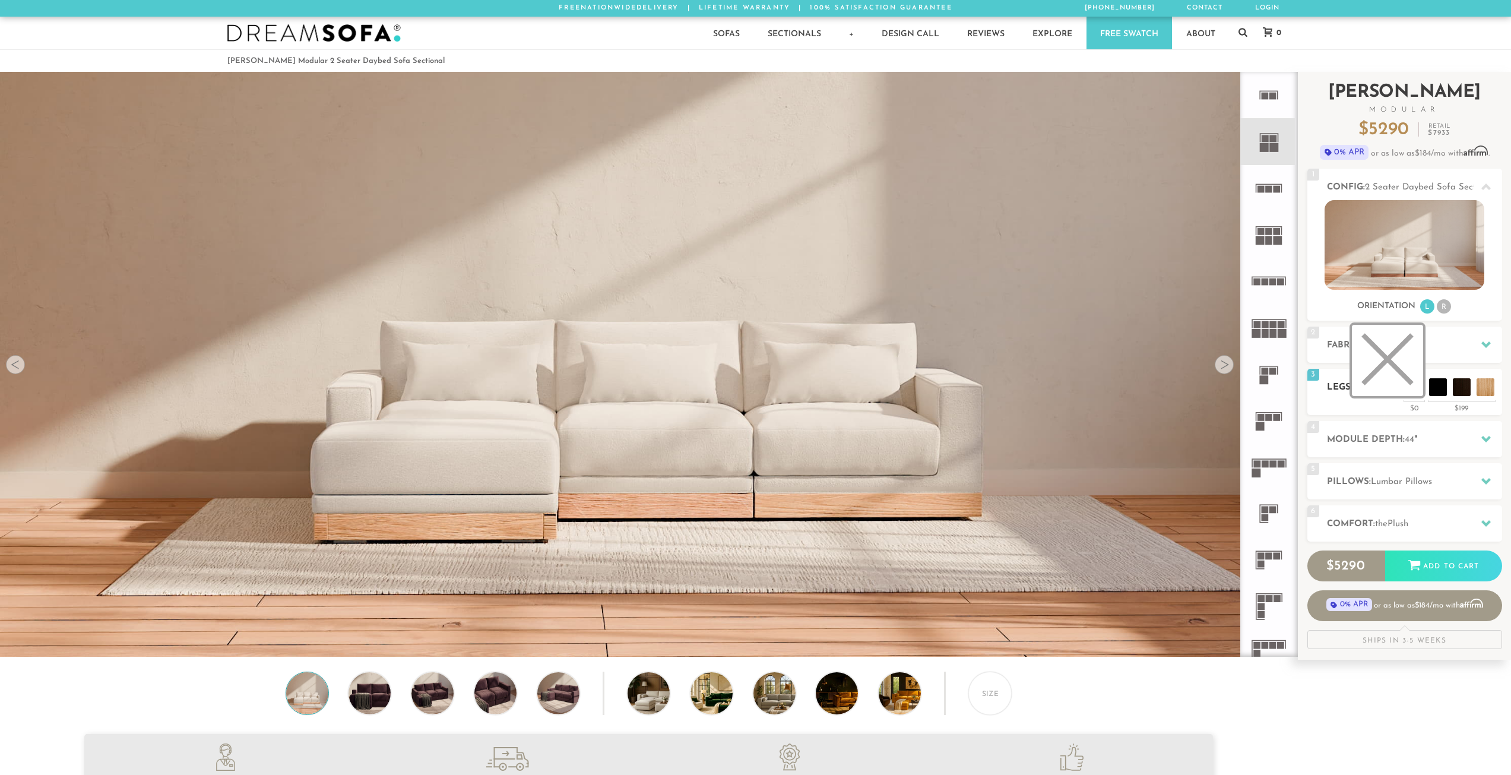
click at [1412, 392] on li at bounding box center [1387, 360] width 71 height 71
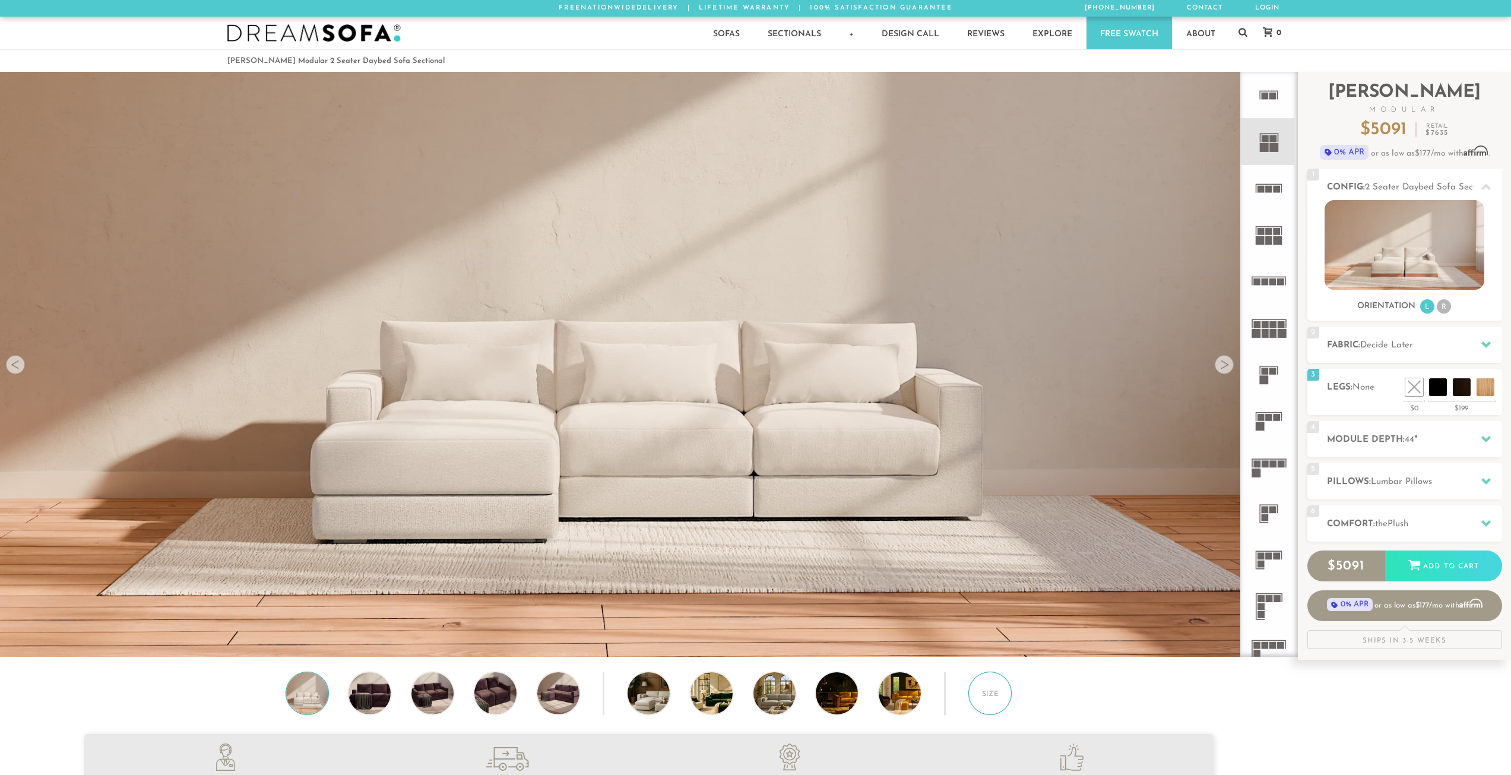
click at [991, 702] on div "Size" at bounding box center [989, 692] width 43 height 43
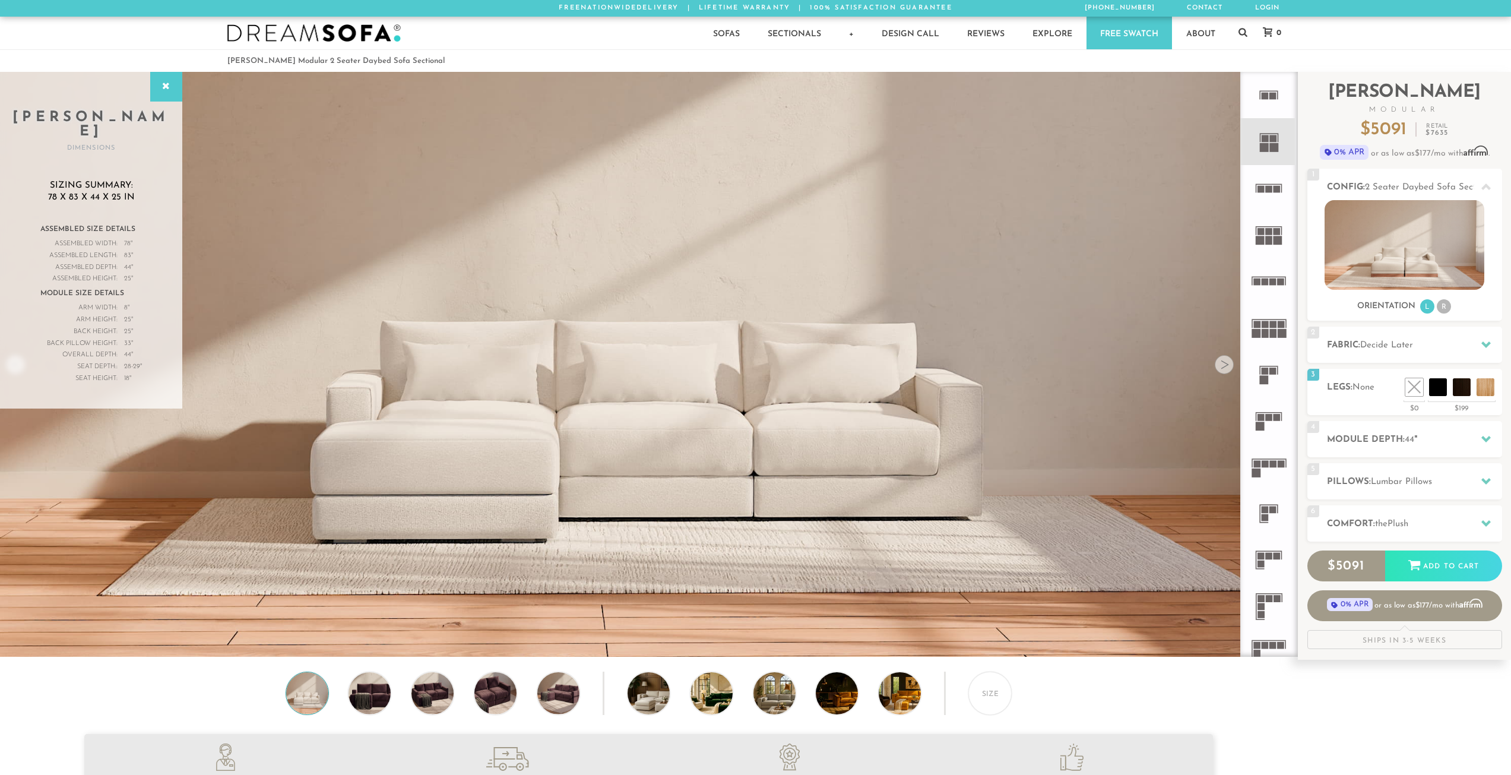
click at [1226, 366] on div at bounding box center [1224, 364] width 19 height 19
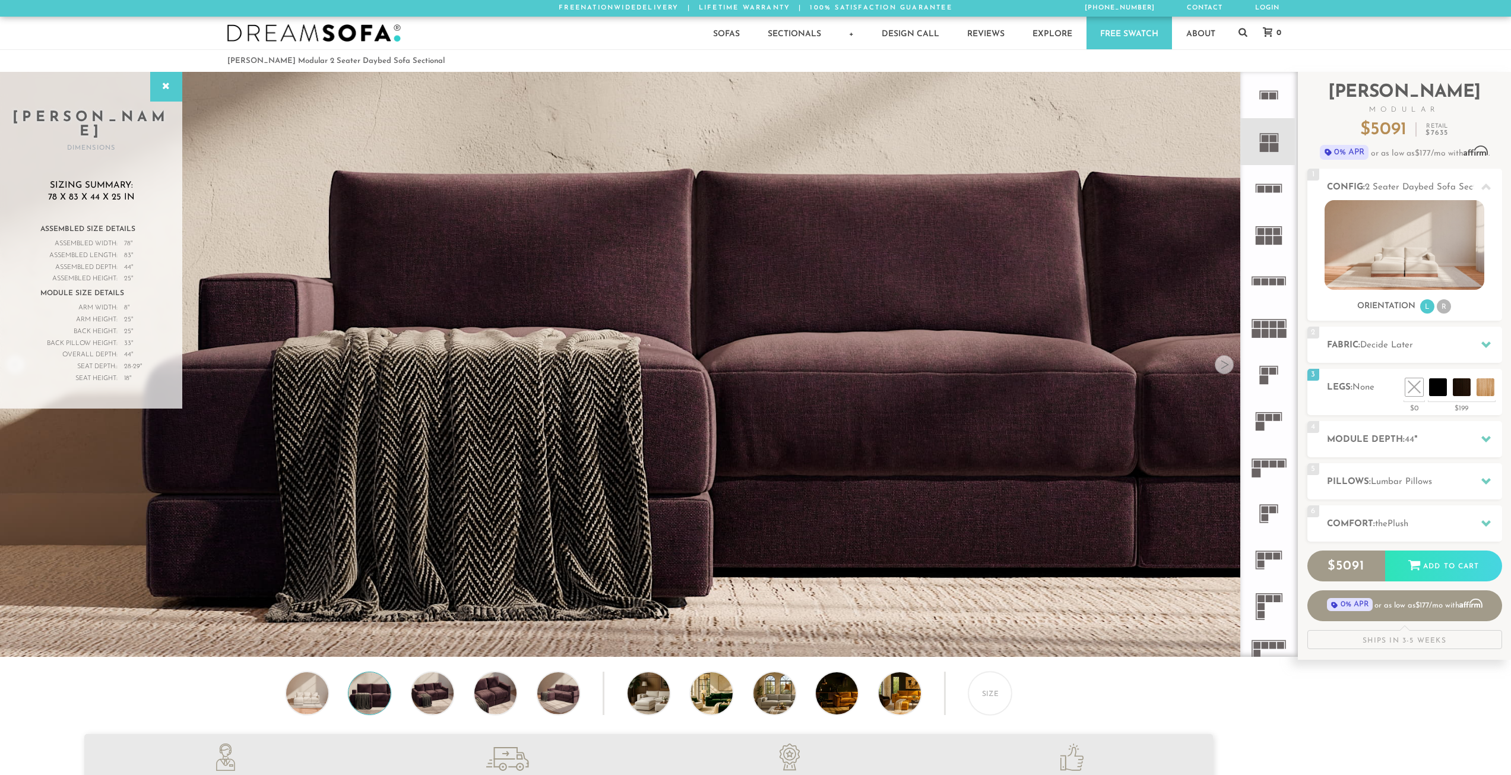
click at [1226, 366] on div at bounding box center [1224, 364] width 19 height 19
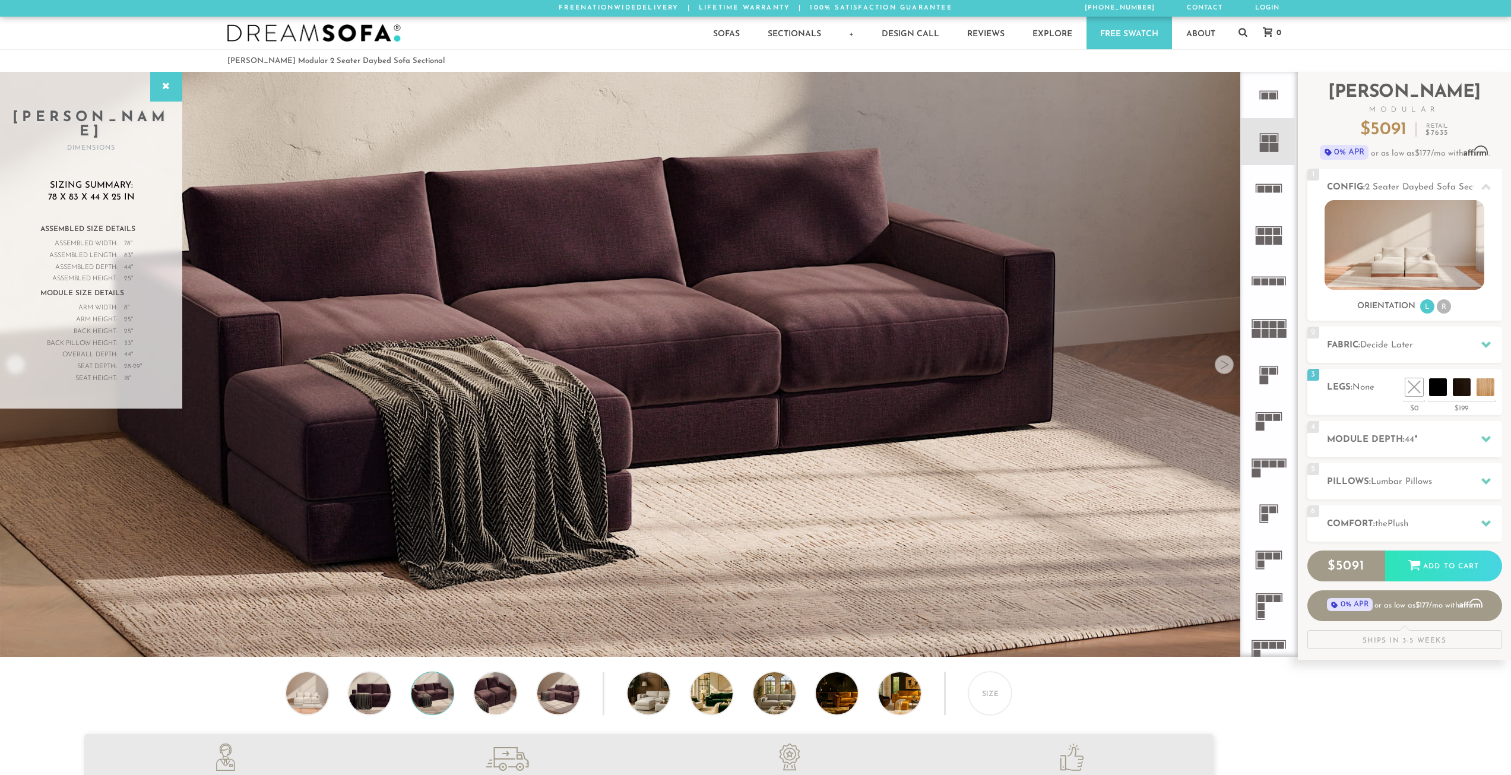
click at [1226, 366] on div at bounding box center [1224, 364] width 19 height 19
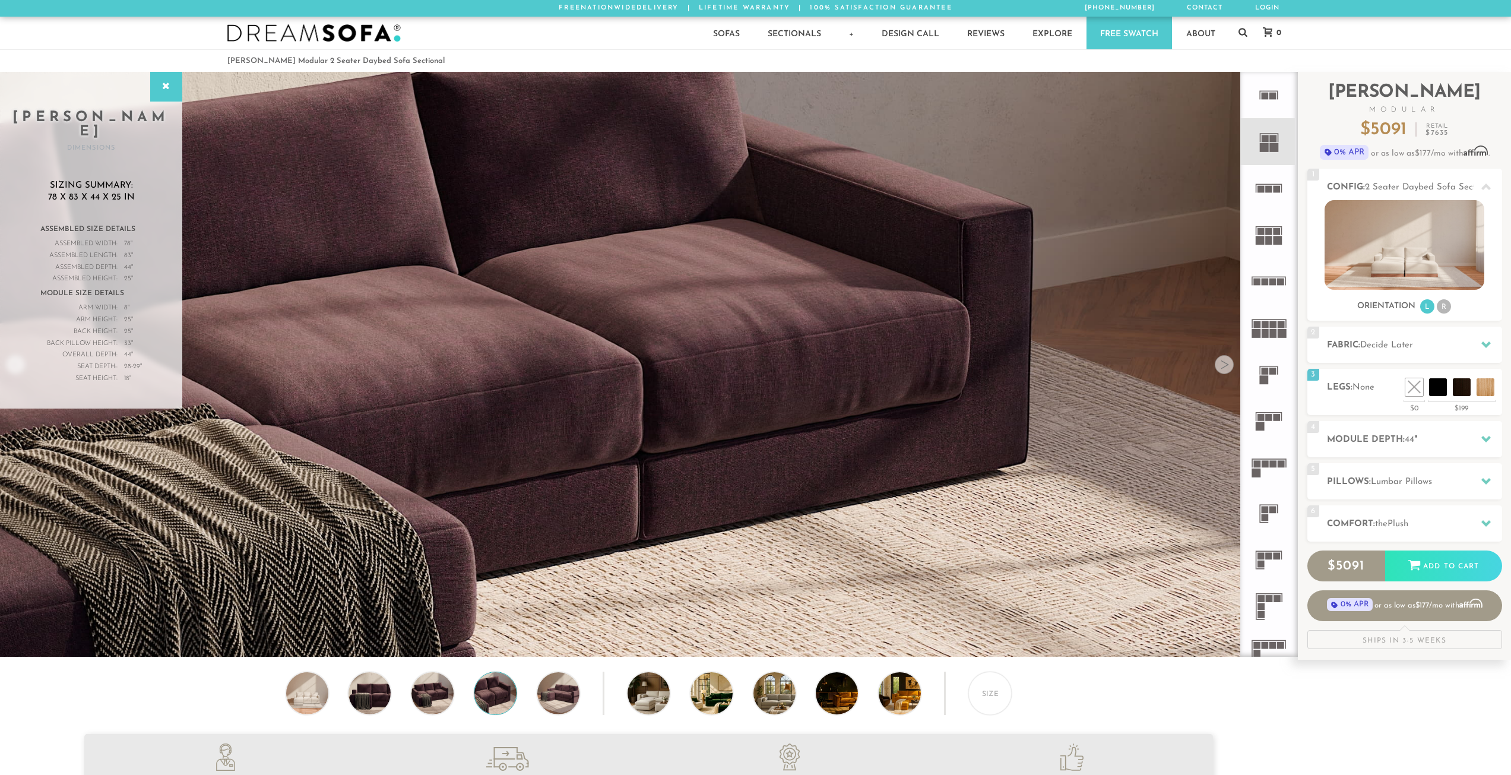
click at [1226, 366] on div at bounding box center [1224, 364] width 19 height 19
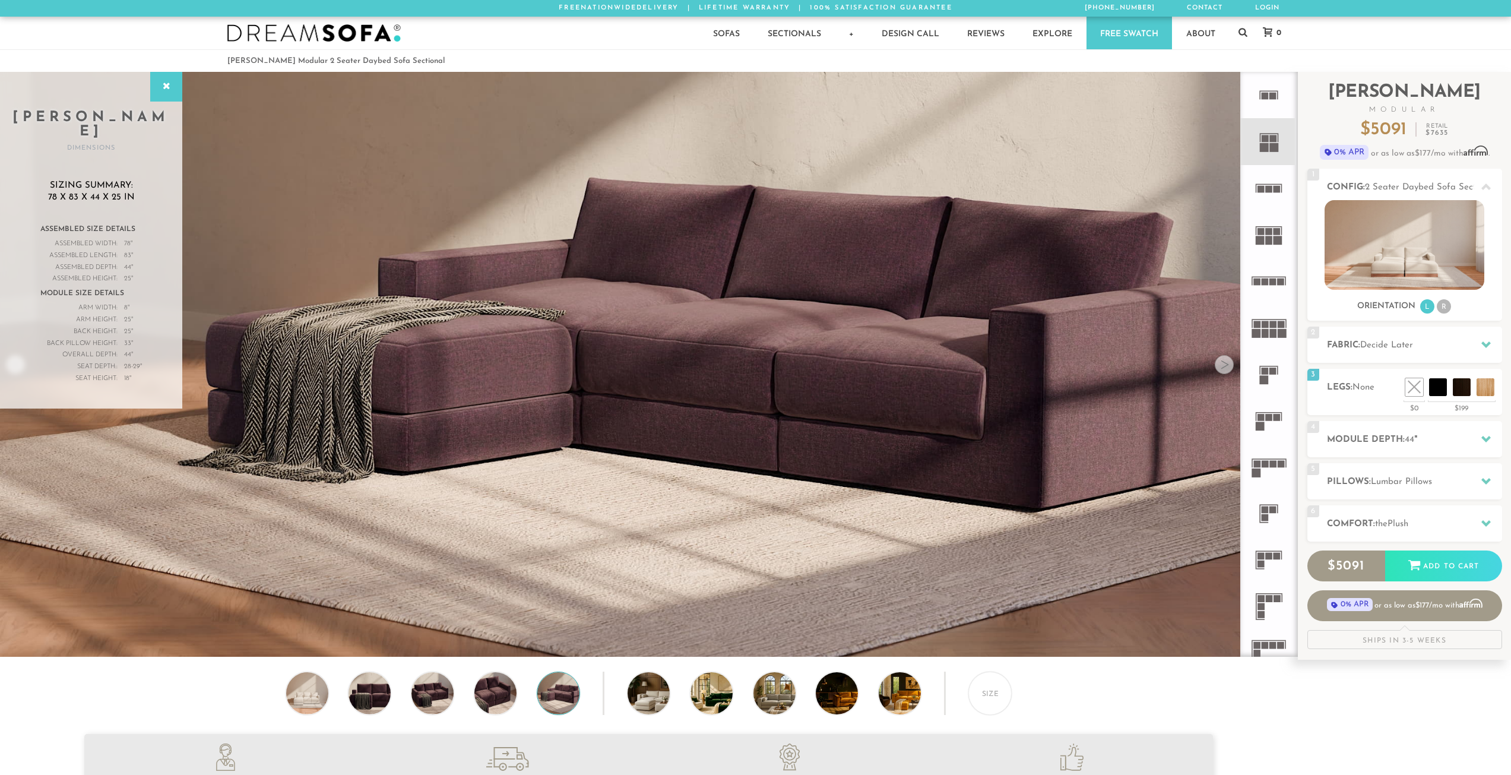
click at [1226, 366] on div at bounding box center [1224, 364] width 19 height 19
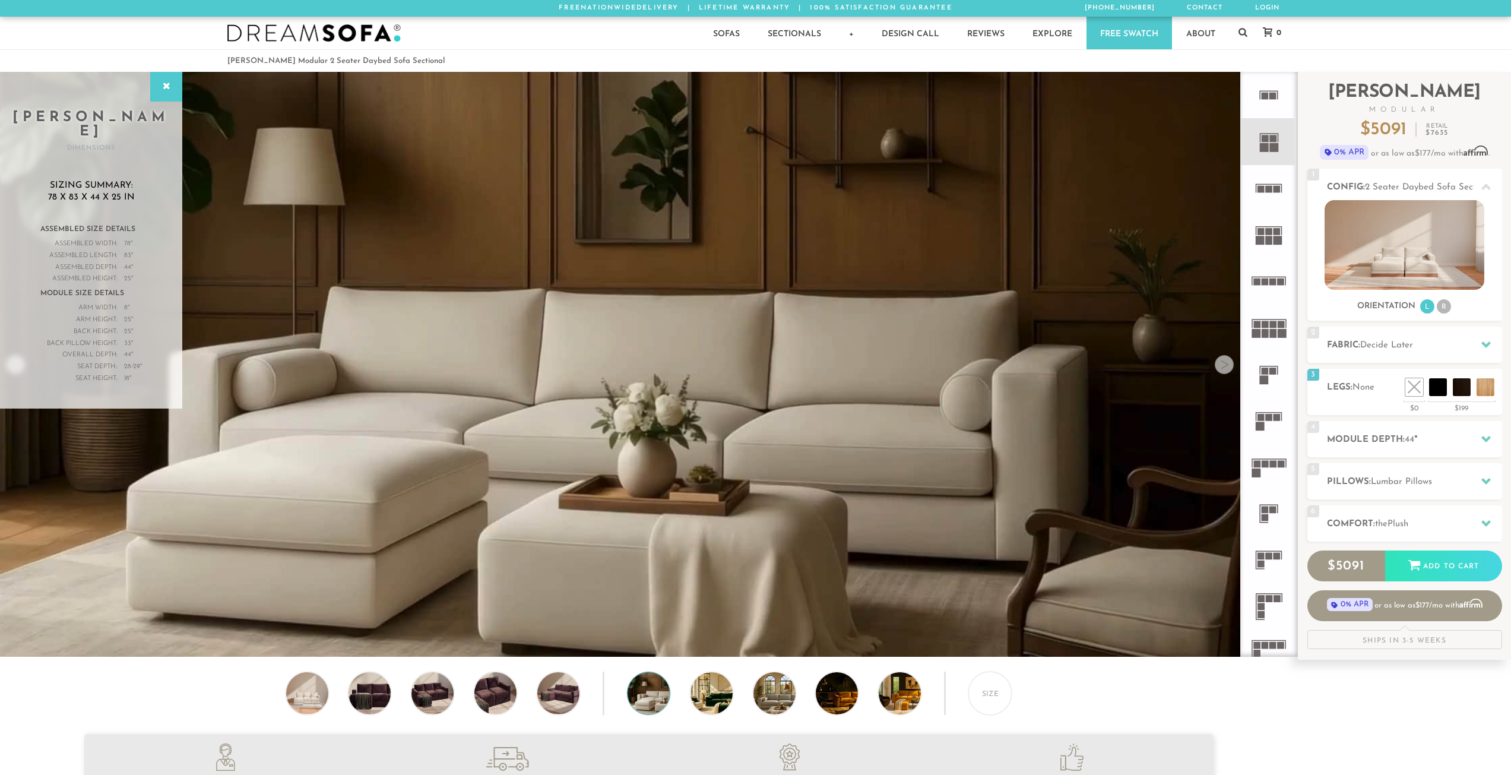
click at [1226, 366] on div at bounding box center [1224, 364] width 19 height 19
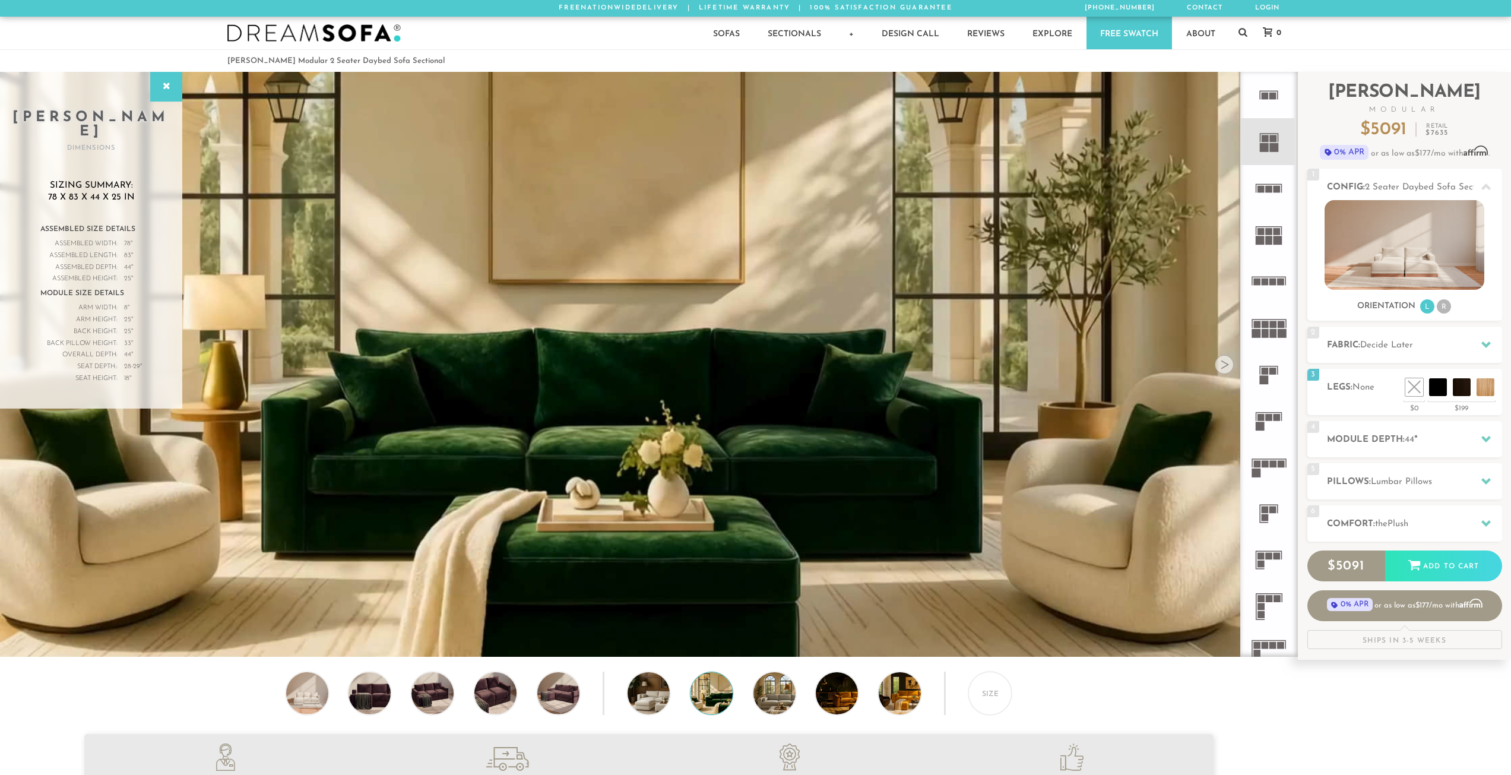
click at [1226, 366] on div at bounding box center [1224, 364] width 19 height 19
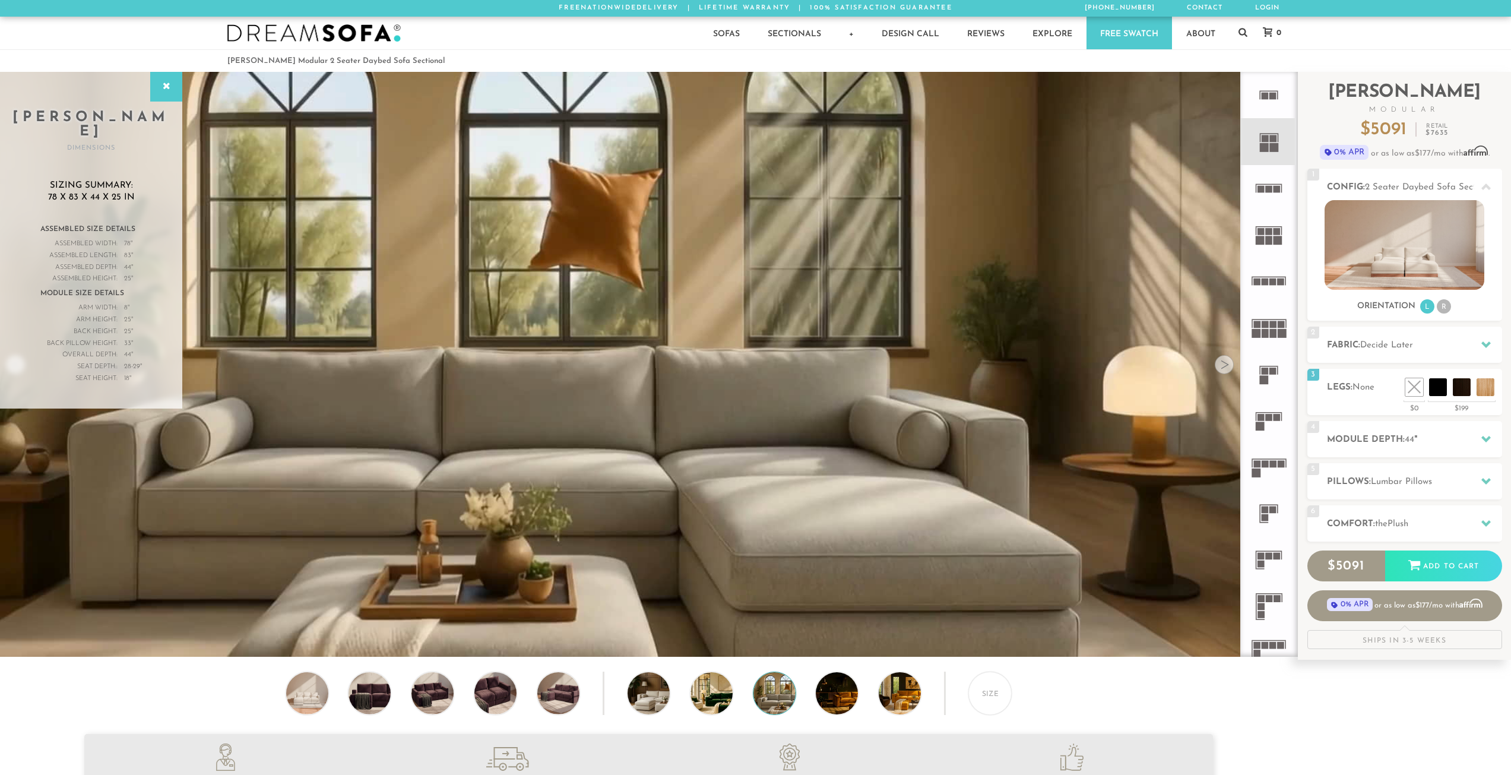
click at [1226, 366] on div at bounding box center [1224, 364] width 19 height 19
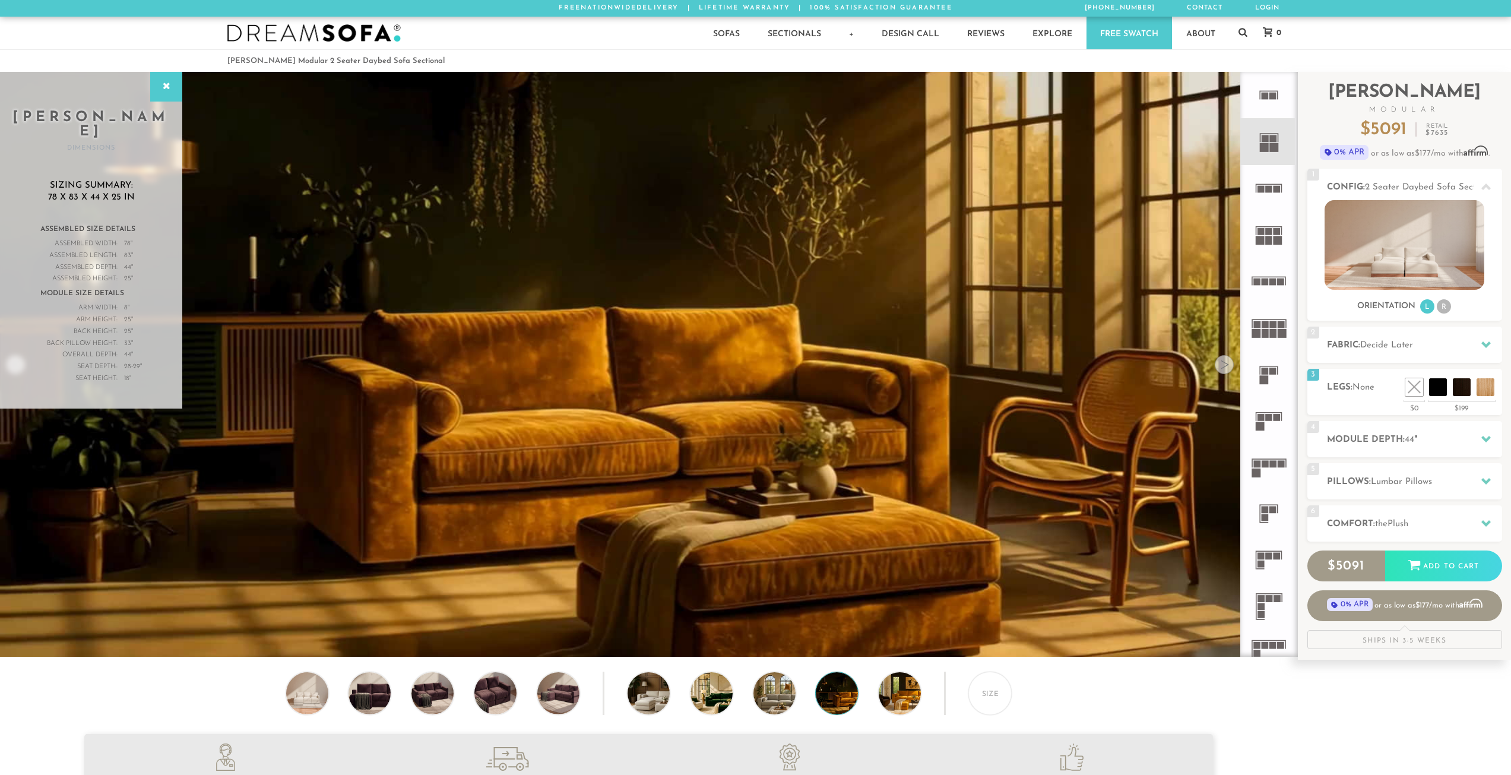
click at [1226, 366] on div at bounding box center [1224, 364] width 19 height 19
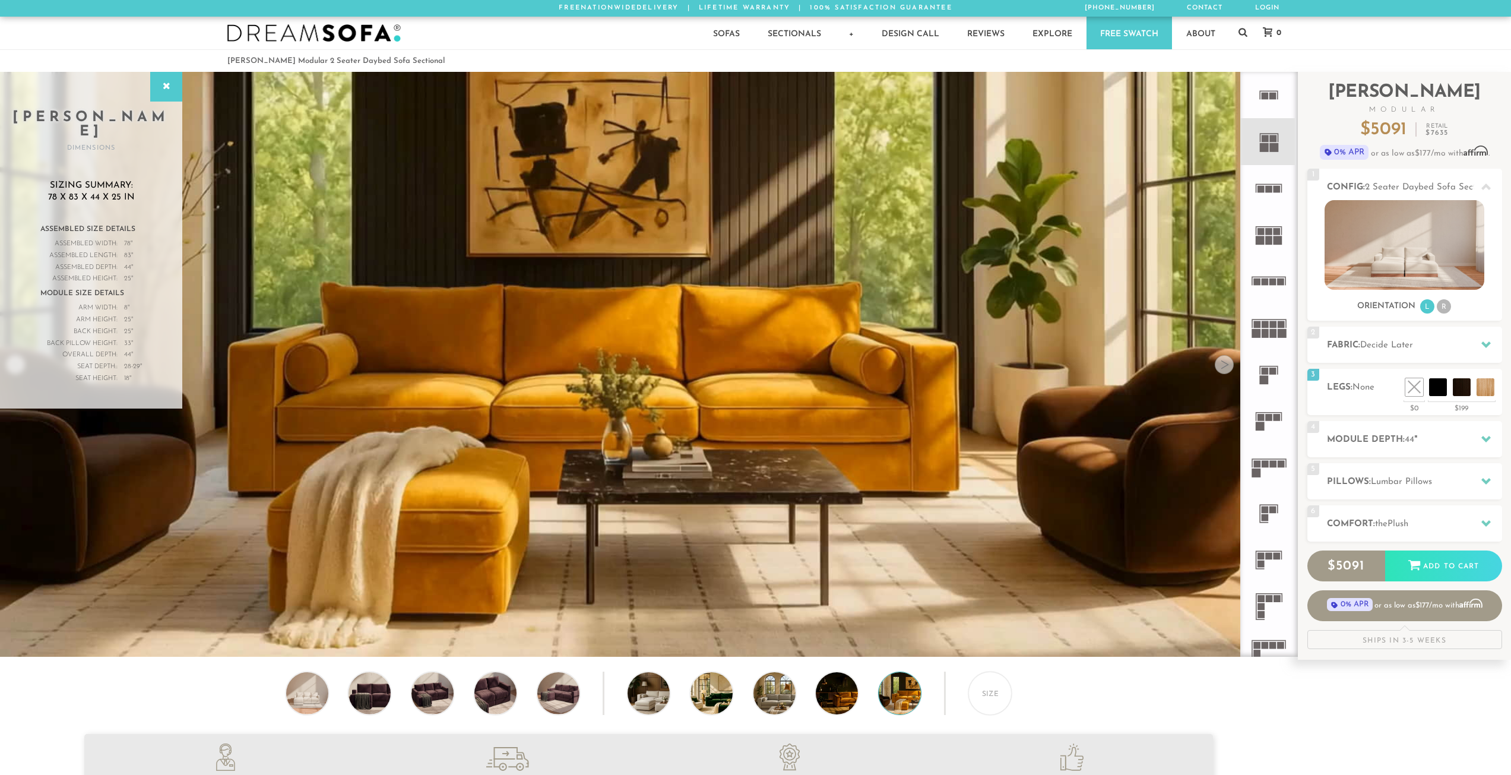
click at [1226, 366] on div at bounding box center [1224, 364] width 19 height 19
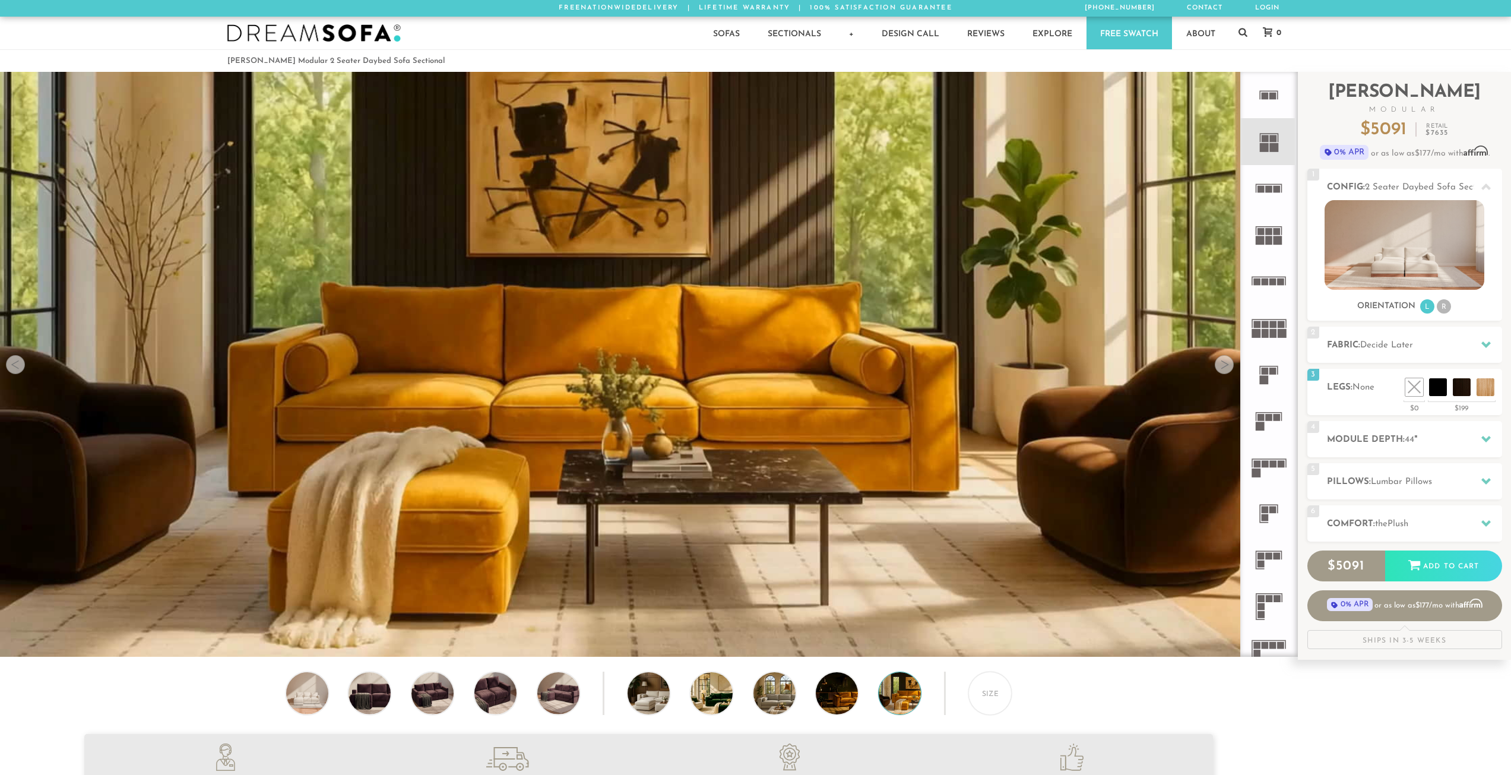
click at [1226, 366] on div at bounding box center [1224, 364] width 19 height 19
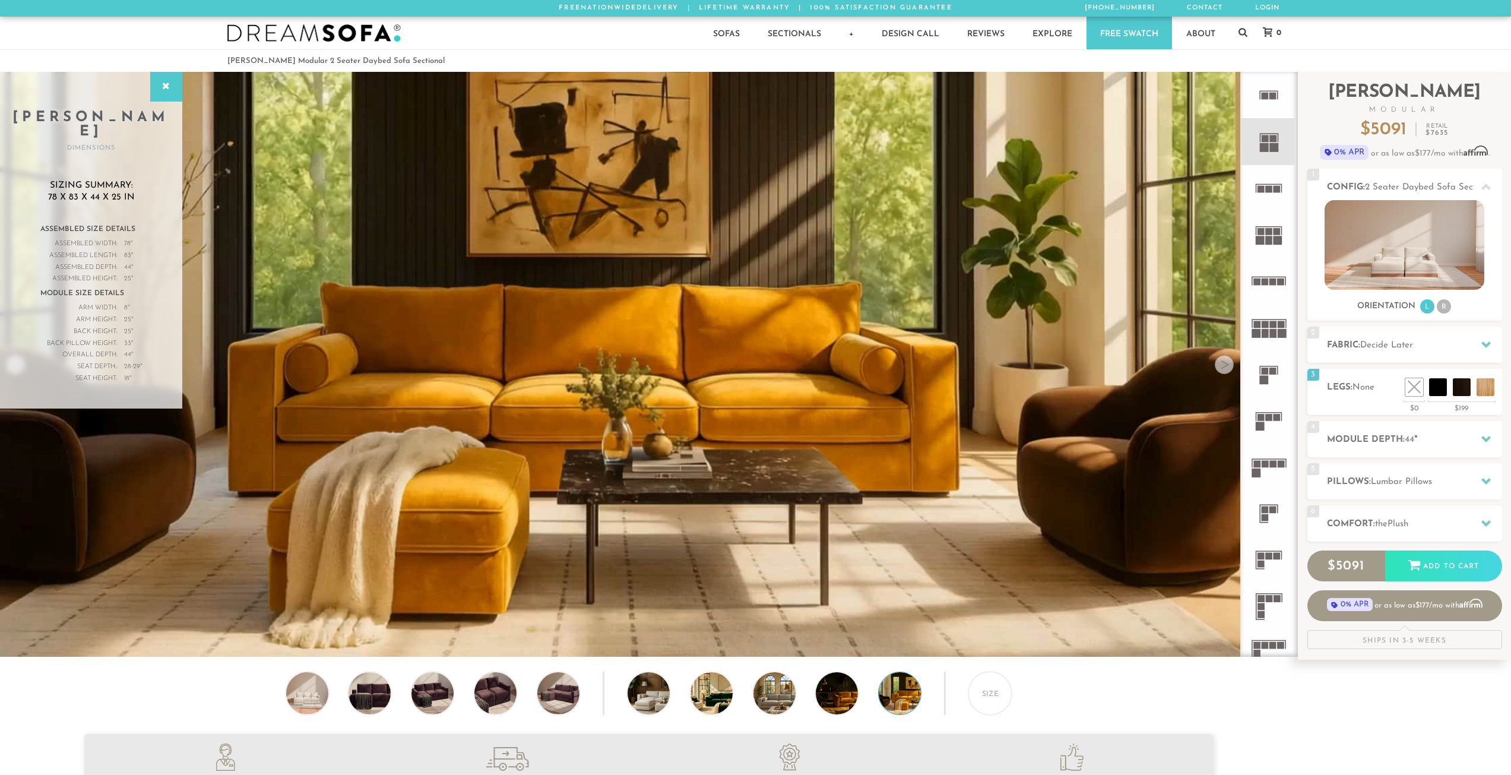
click at [1226, 366] on div at bounding box center [1224, 364] width 19 height 19
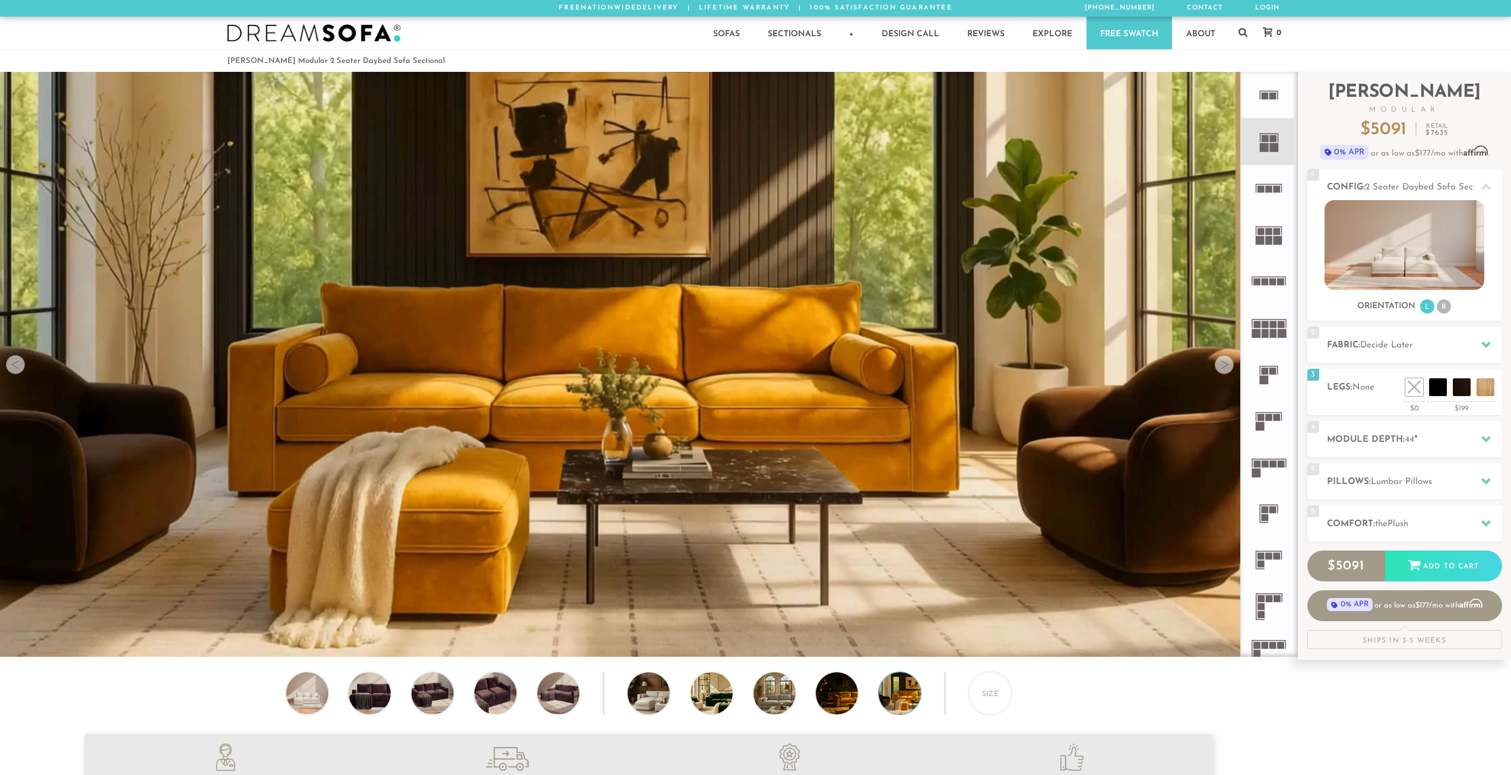
click at [1226, 366] on div at bounding box center [1224, 364] width 19 height 19
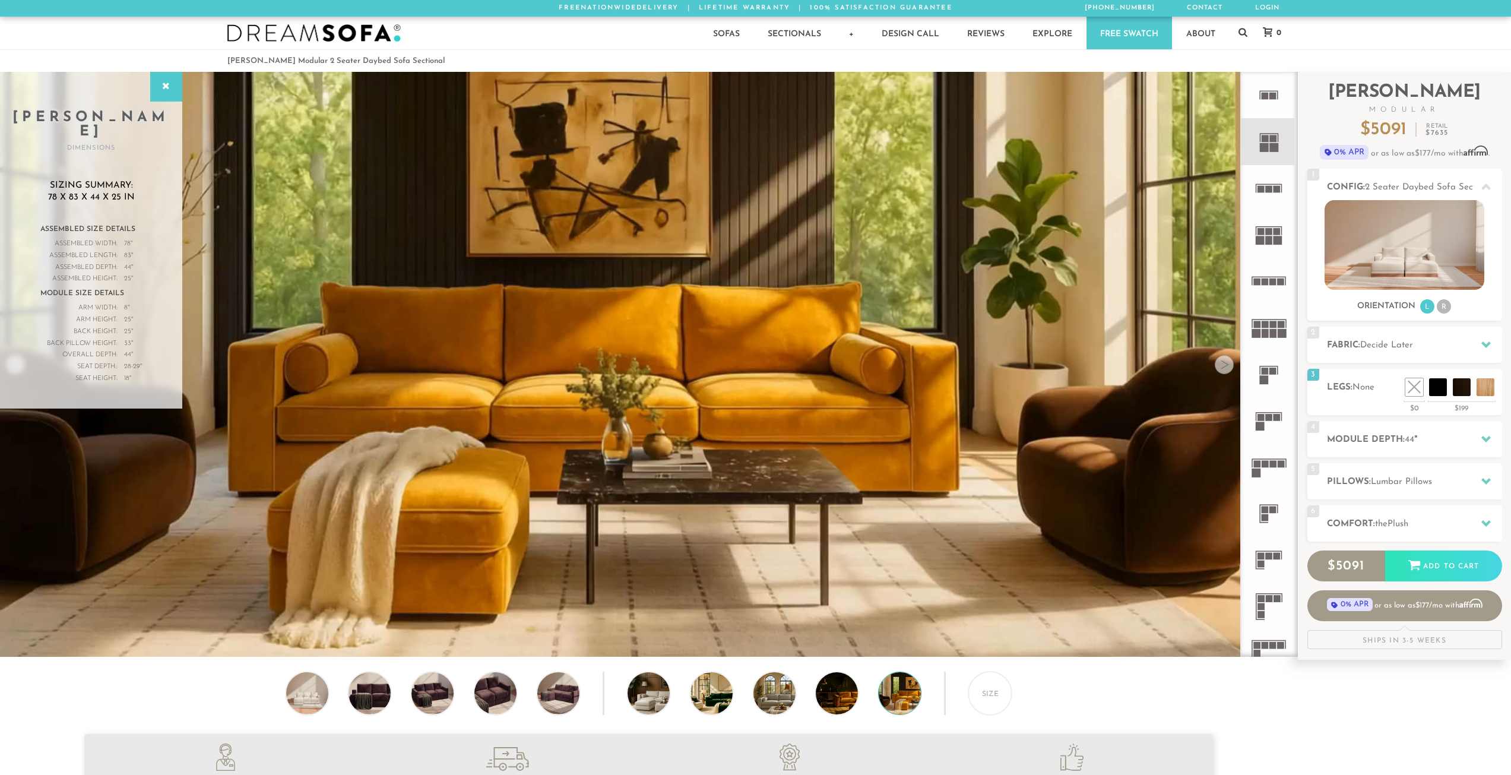
click at [1226, 366] on div at bounding box center [1224, 364] width 19 height 19
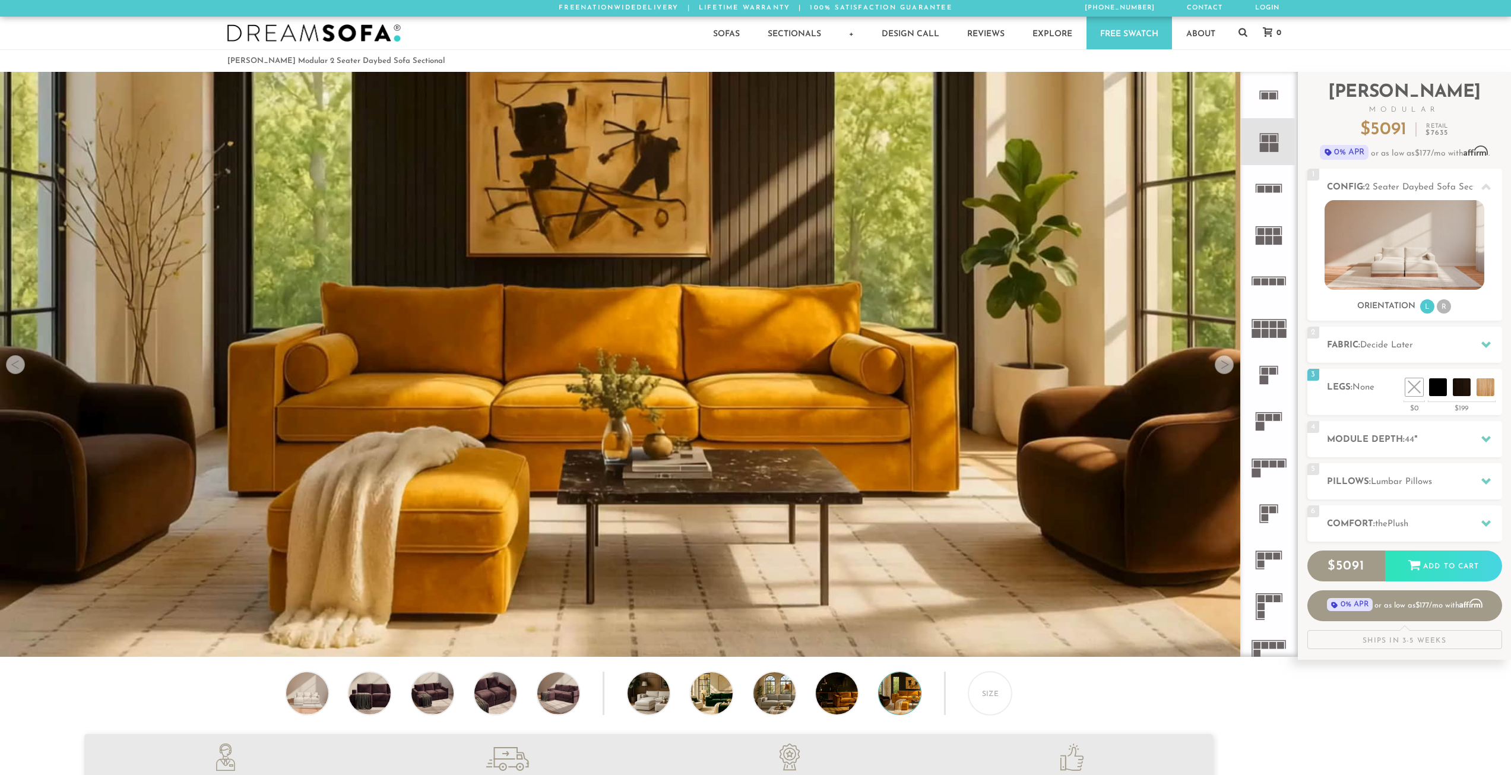
click at [18, 372] on div at bounding box center [15, 364] width 19 height 19
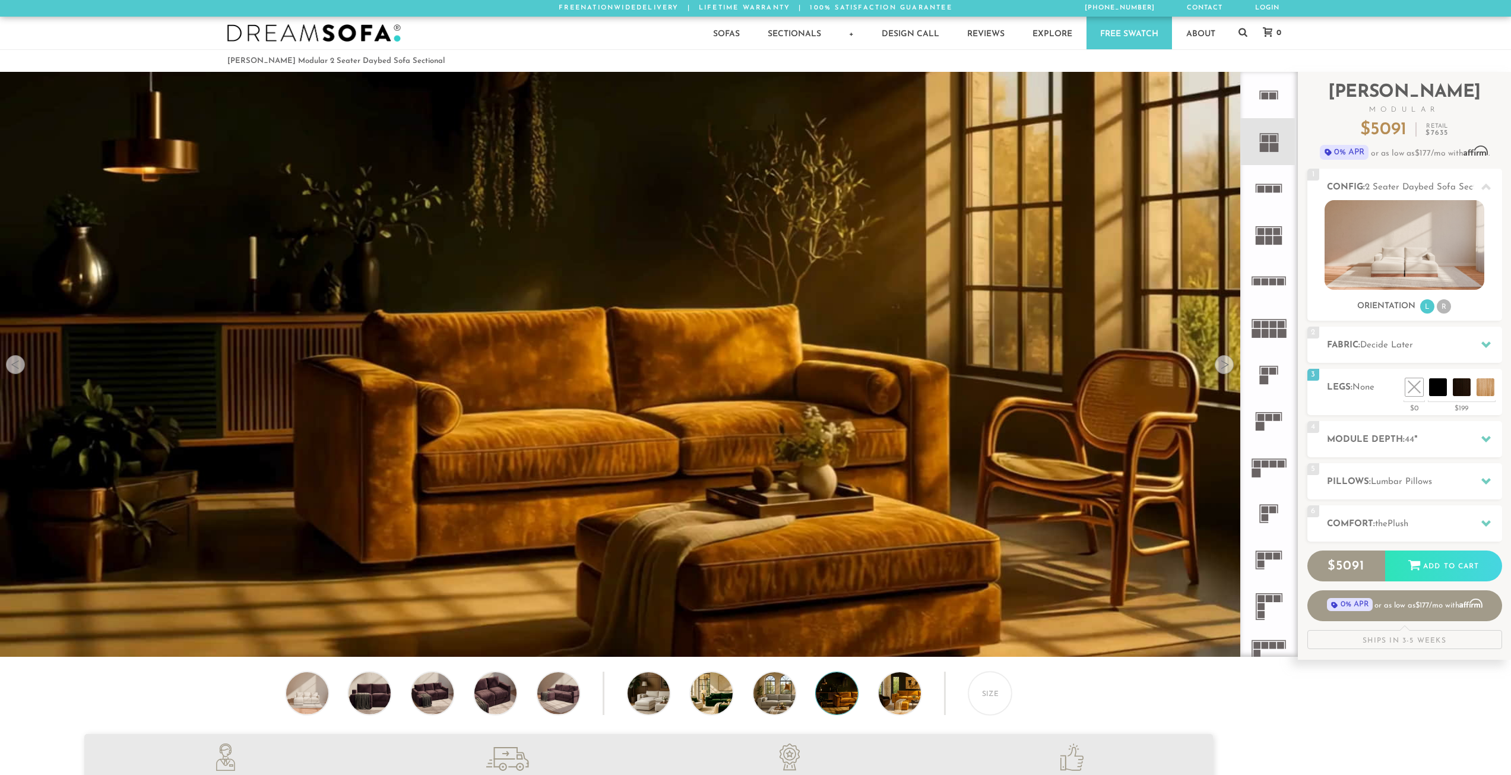
click at [18, 372] on div at bounding box center [15, 364] width 19 height 19
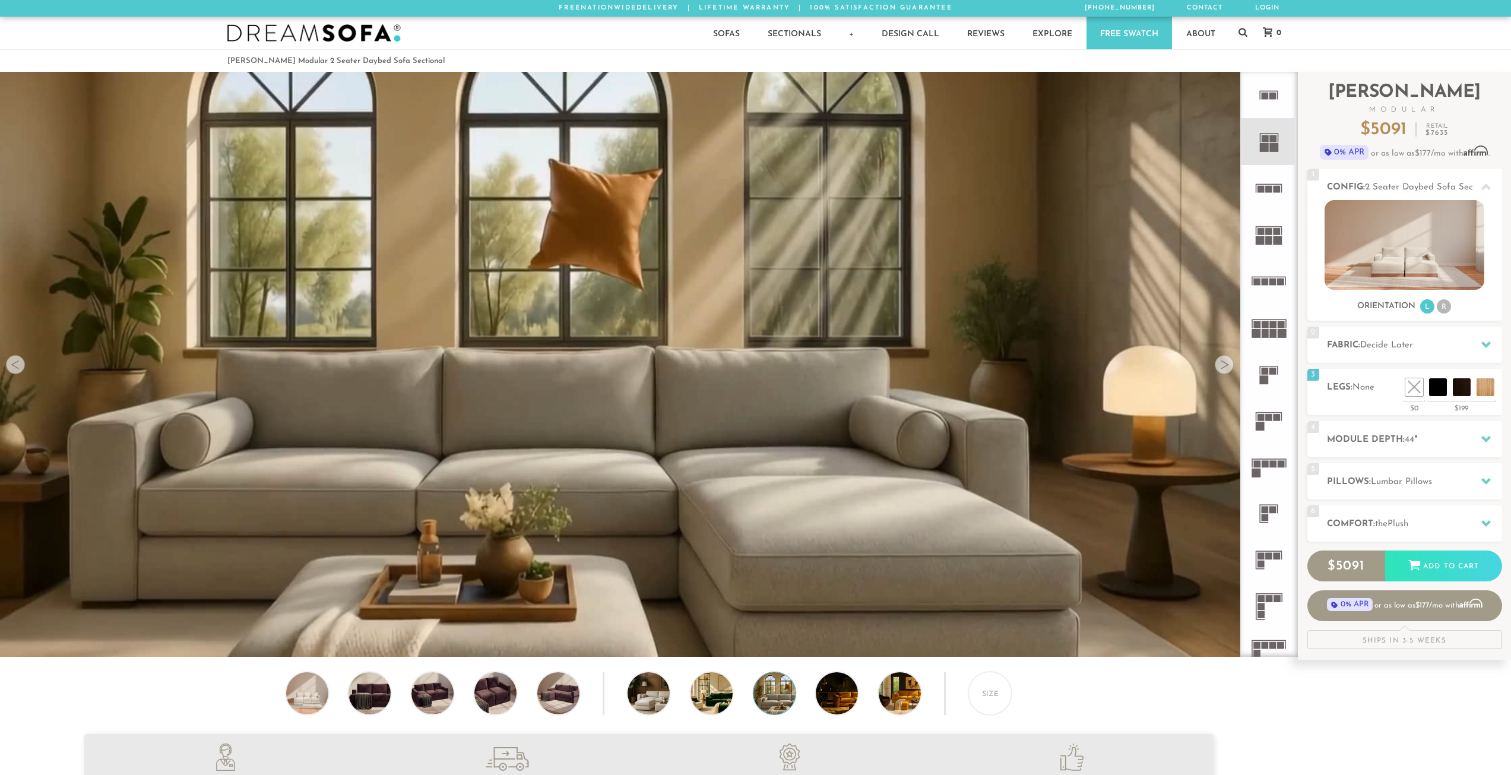
click at [18, 372] on div at bounding box center [15, 364] width 19 height 19
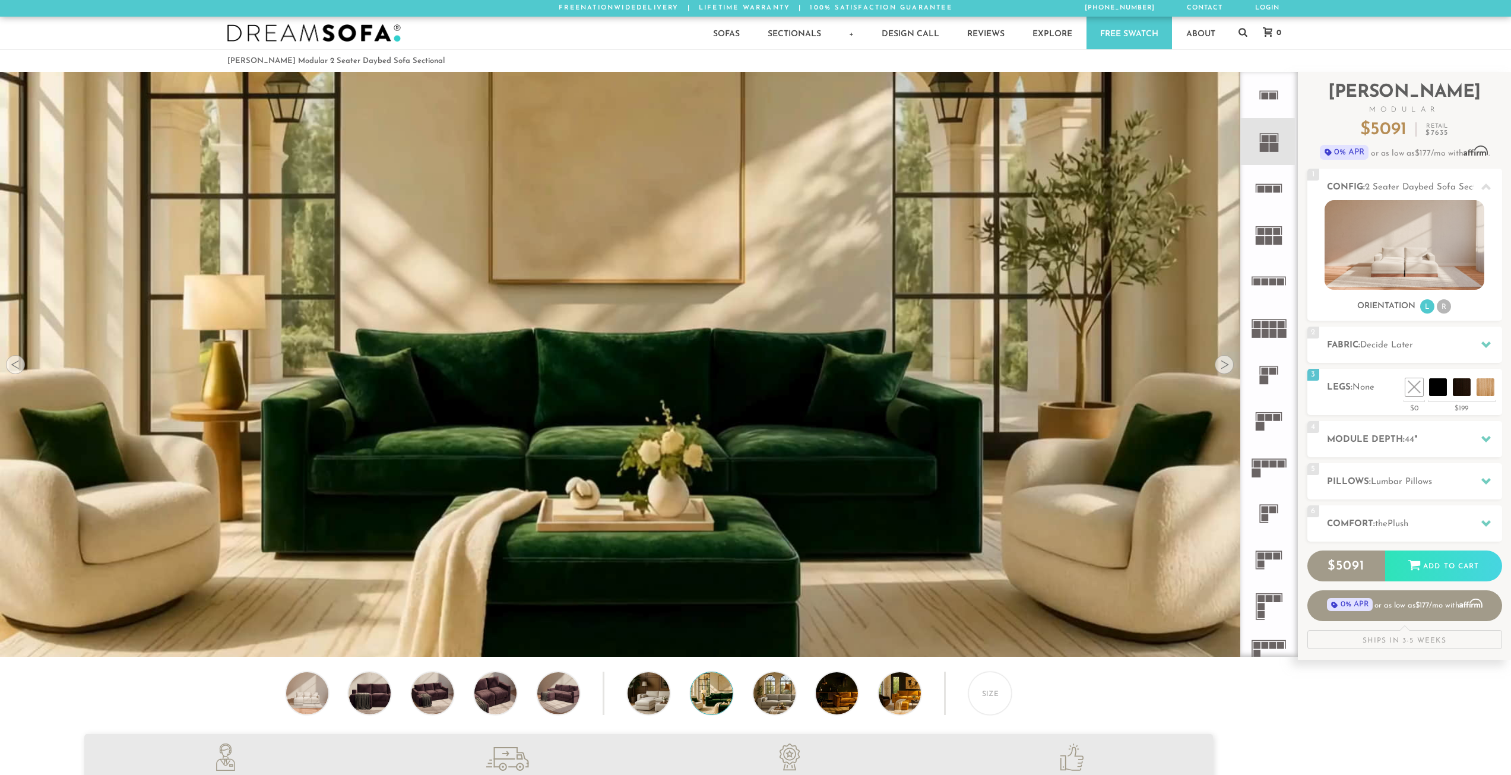
click at [18, 372] on div at bounding box center [15, 364] width 19 height 19
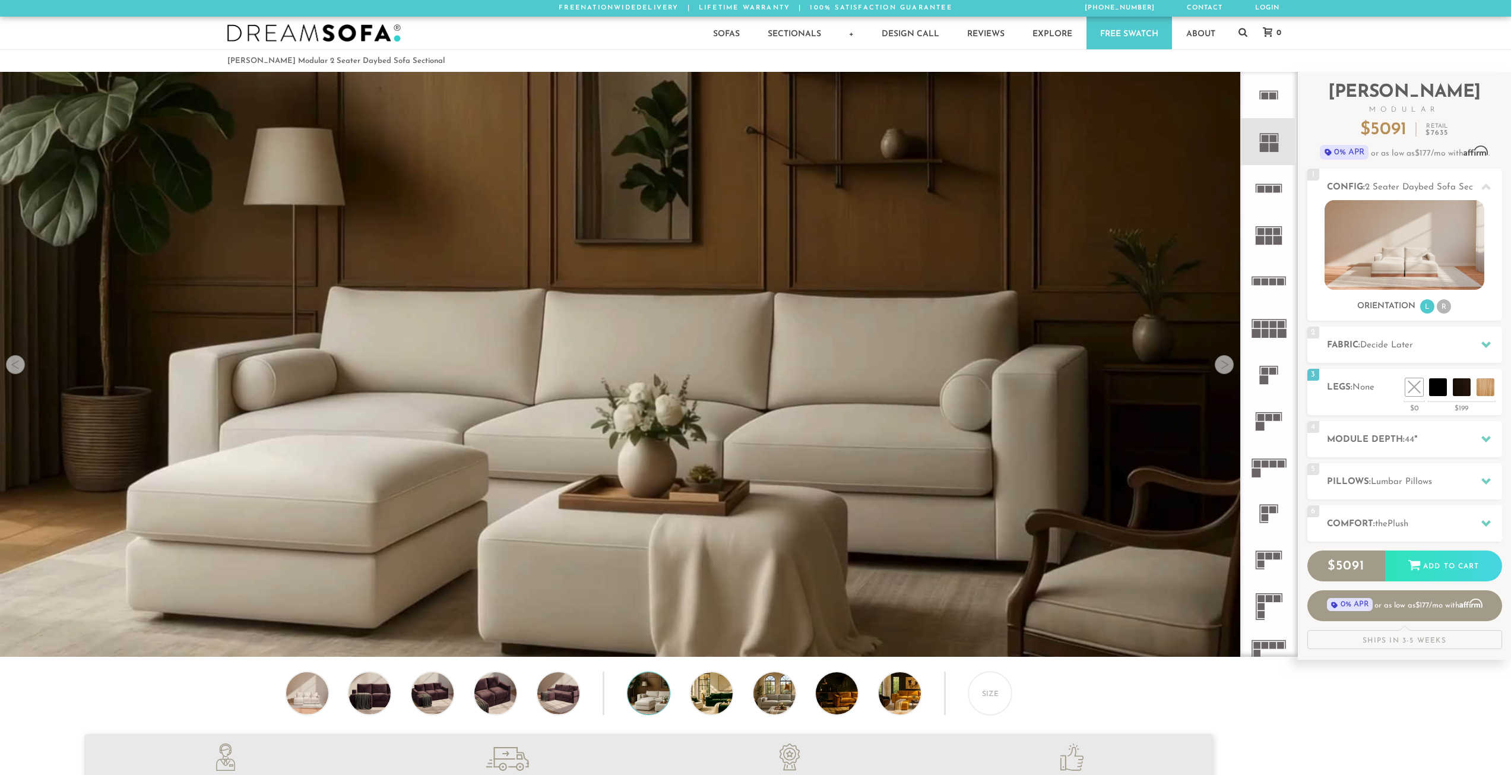
click at [18, 372] on div at bounding box center [15, 364] width 19 height 19
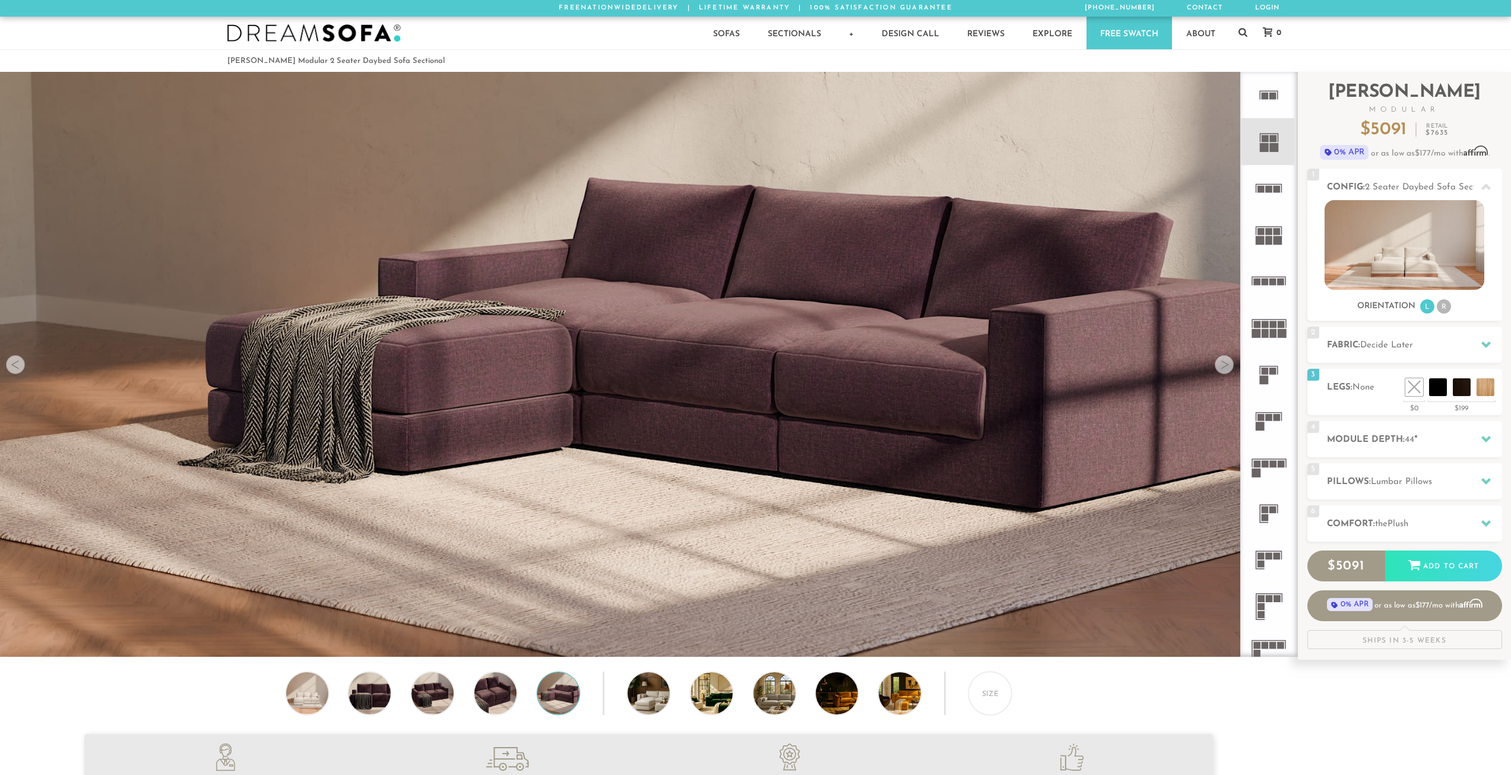
click at [18, 372] on div at bounding box center [15, 364] width 19 height 19
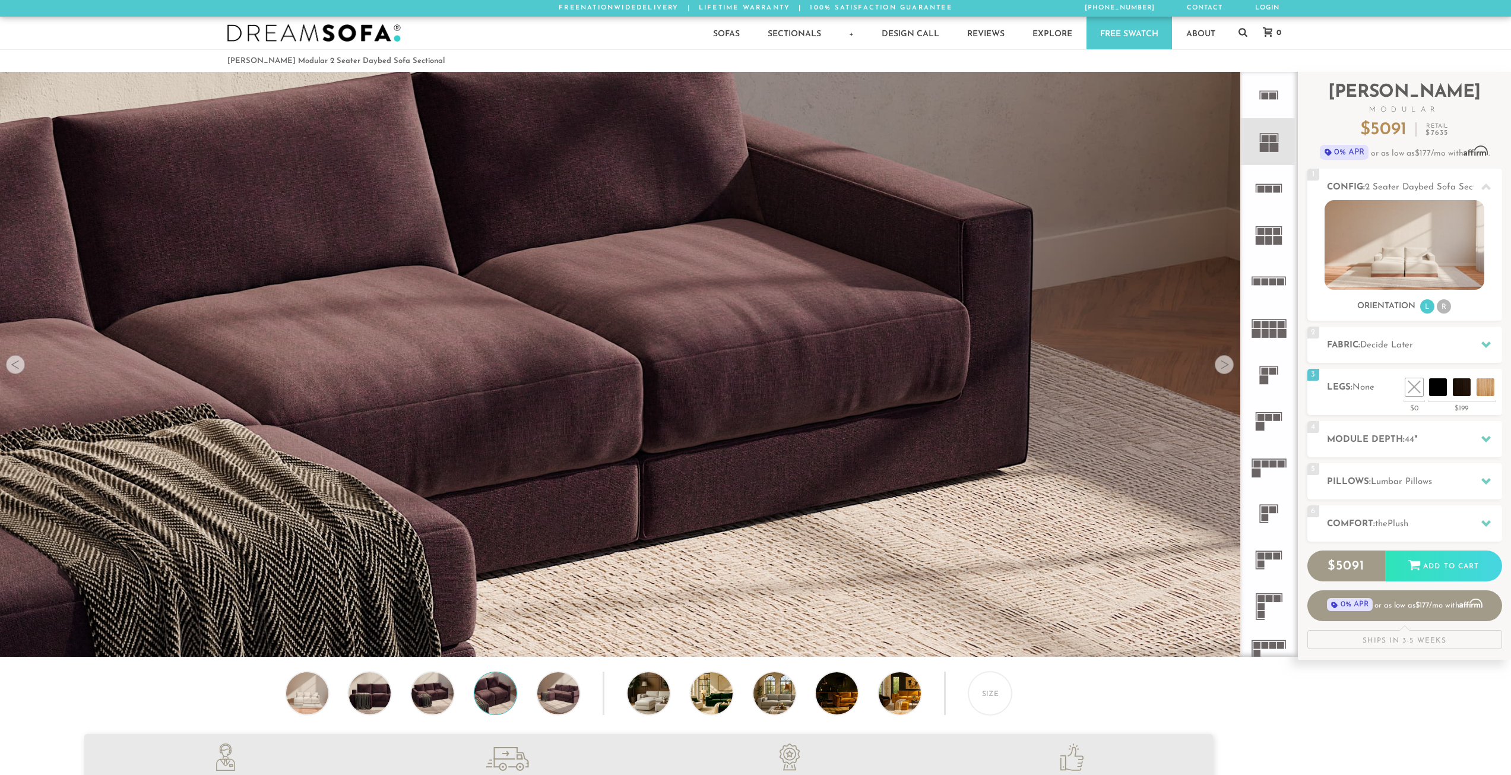
click at [18, 372] on div at bounding box center [15, 364] width 19 height 19
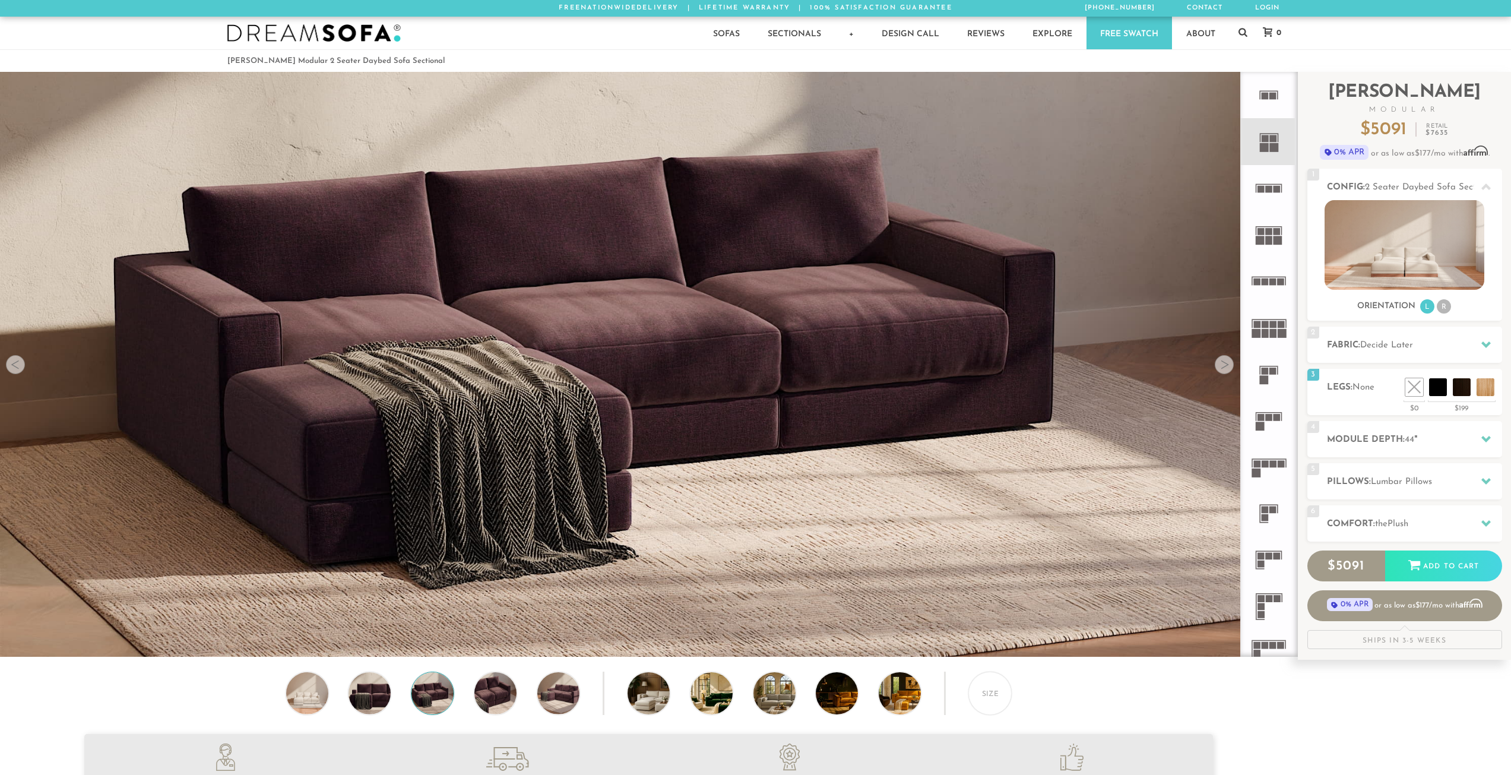
click at [18, 372] on div at bounding box center [15, 364] width 19 height 19
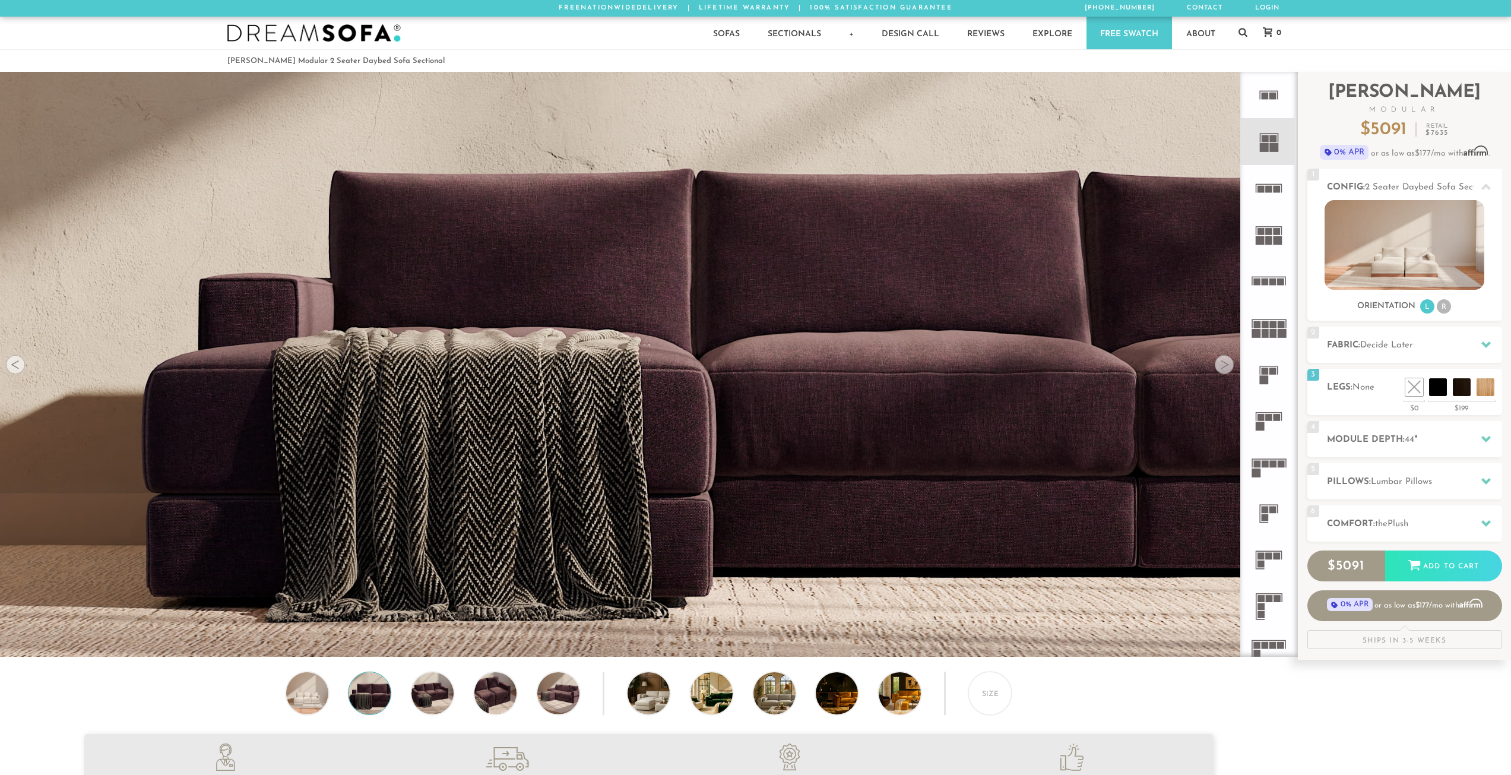
click at [18, 372] on div at bounding box center [15, 364] width 19 height 19
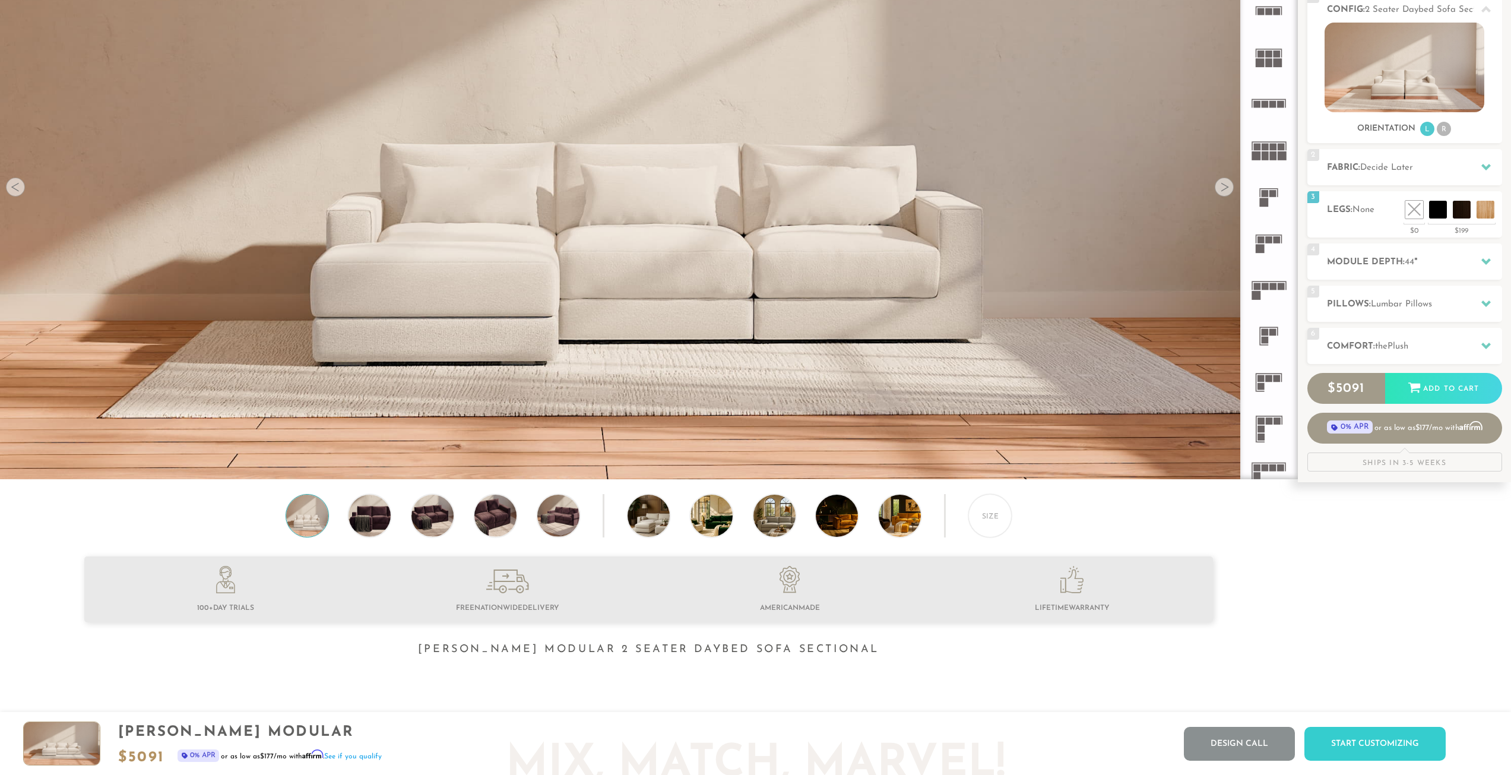
scroll to position [160, 0]
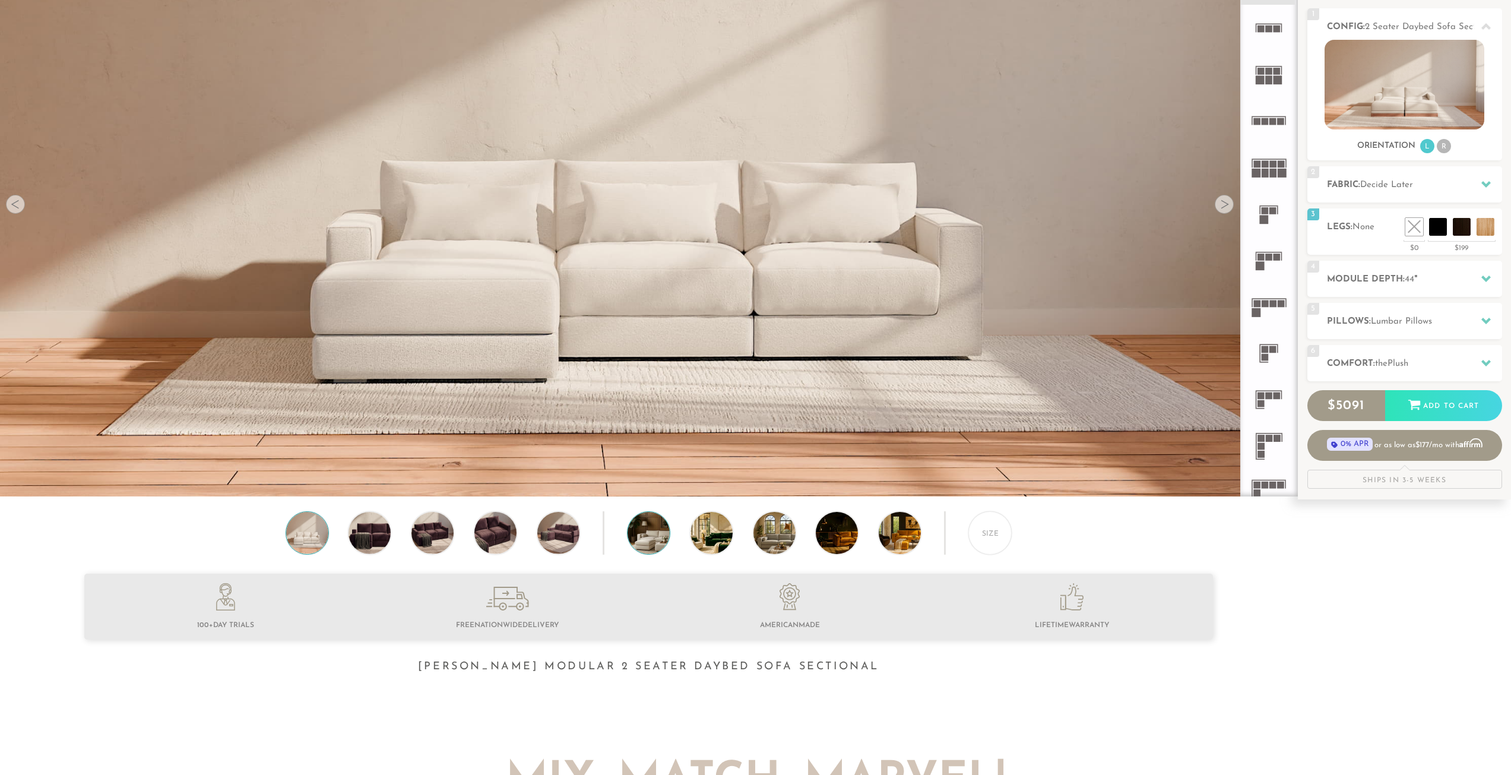
click at [652, 535] on img at bounding box center [664, 533] width 75 height 42
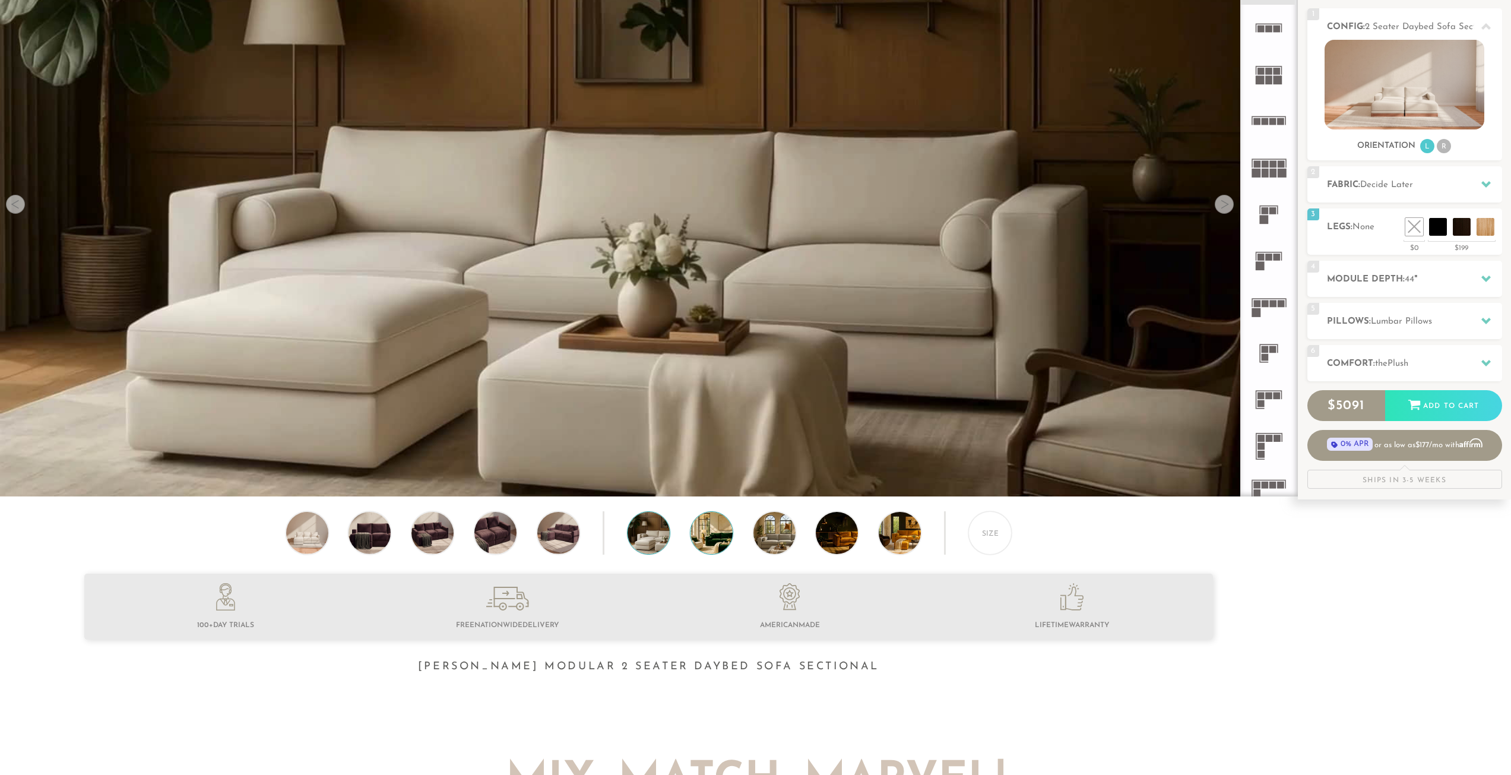
click at [719, 535] on img at bounding box center [727, 533] width 75 height 42
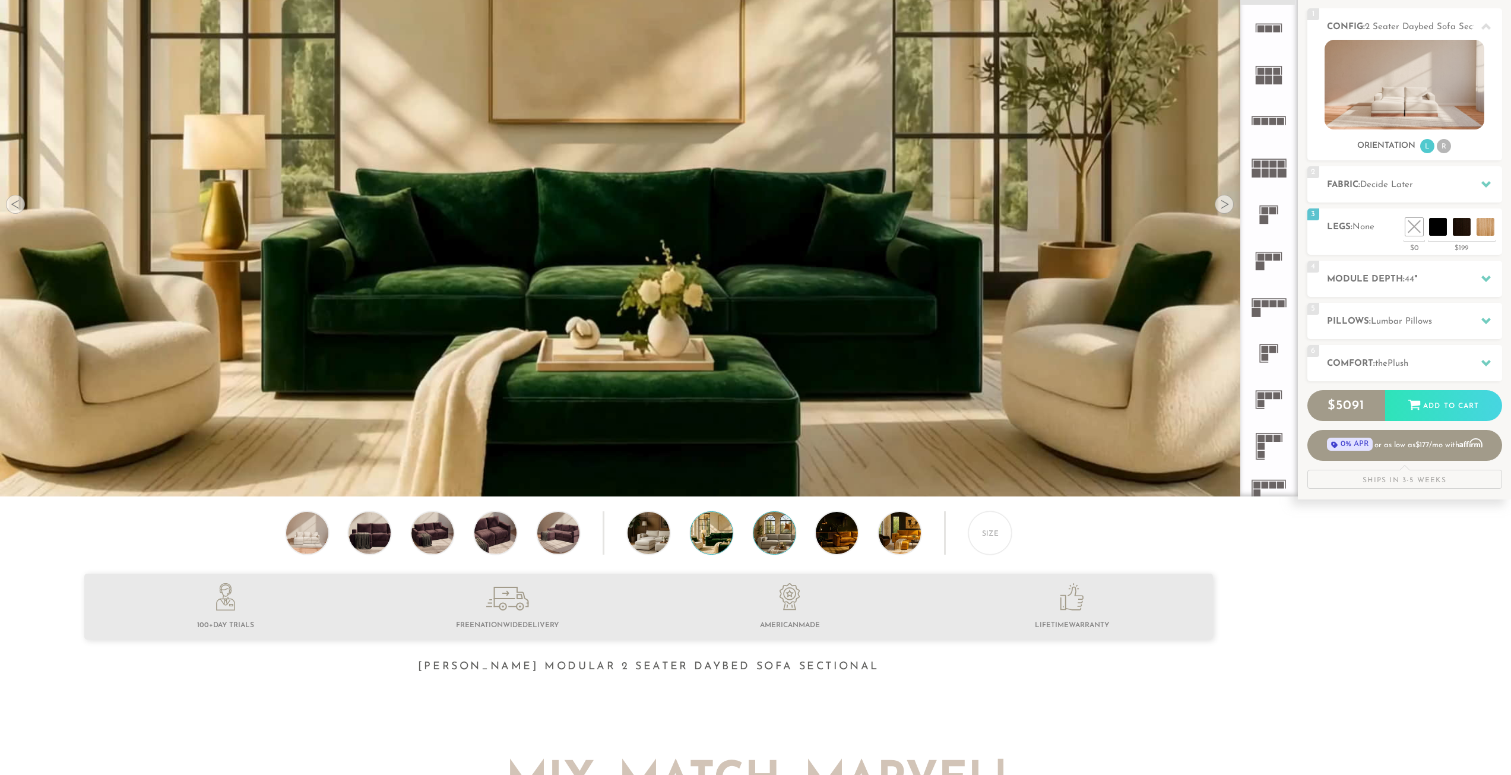
click at [779, 540] on img at bounding box center [790, 533] width 75 height 42
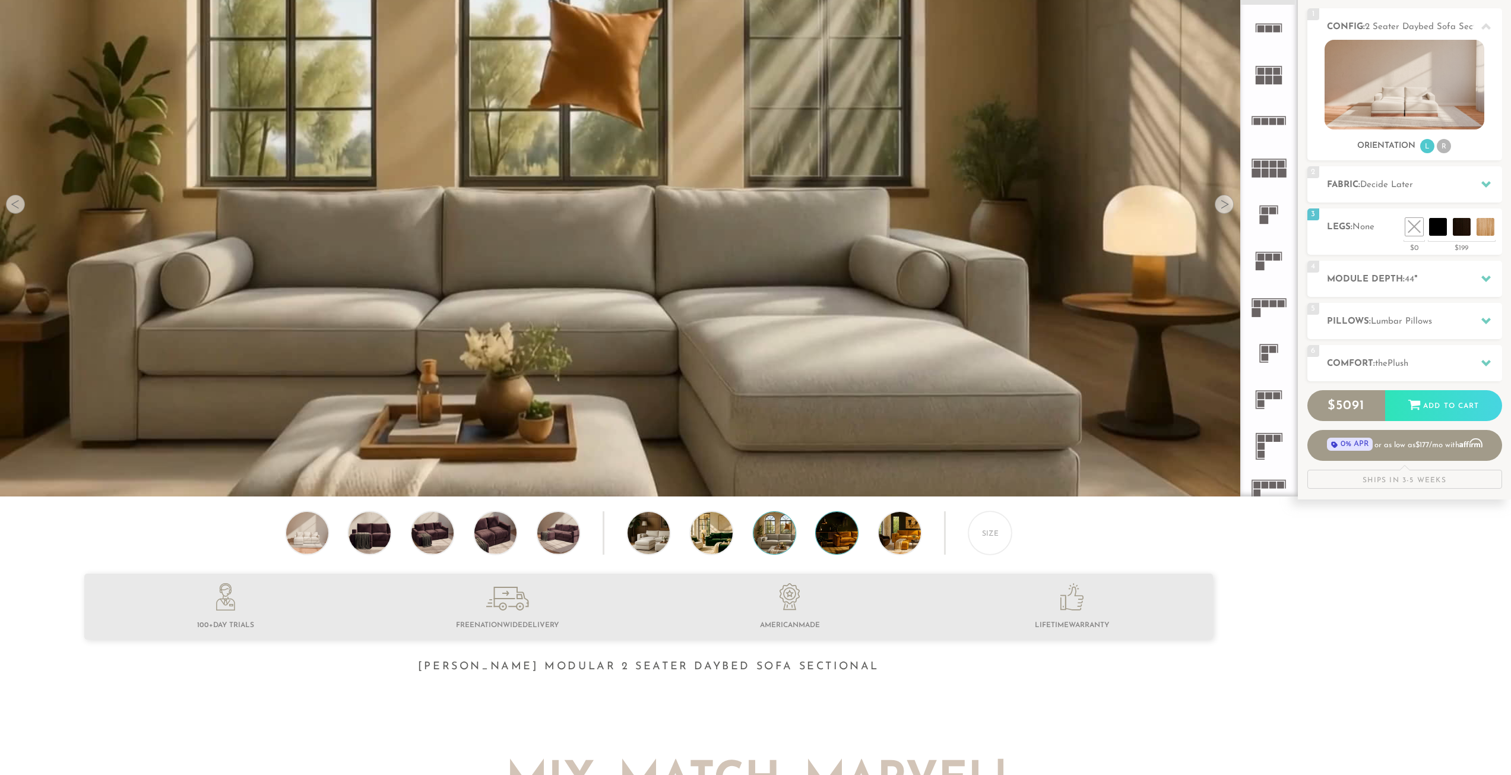
click at [842, 541] on img at bounding box center [853, 533] width 75 height 42
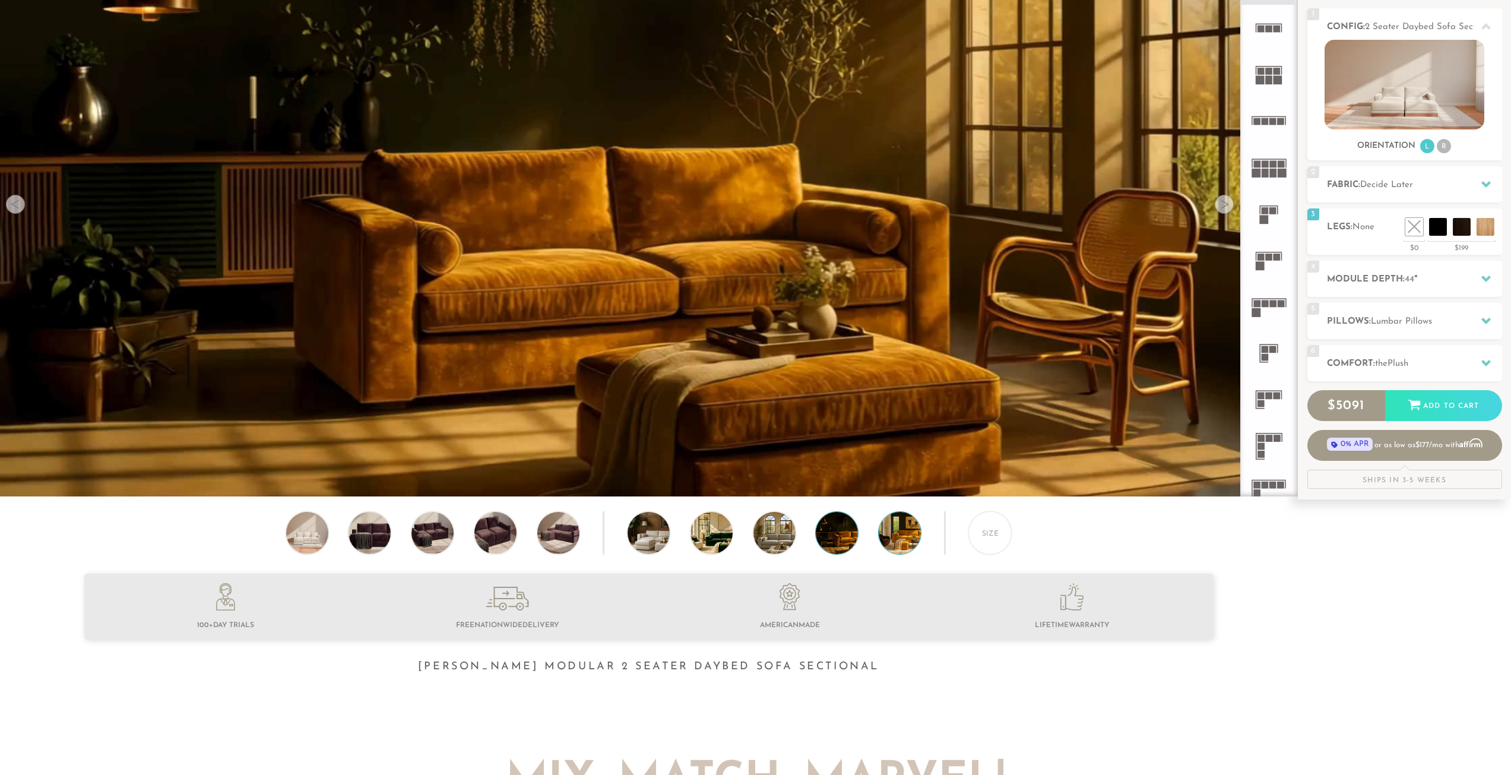
click at [910, 539] on img at bounding box center [916, 533] width 75 height 42
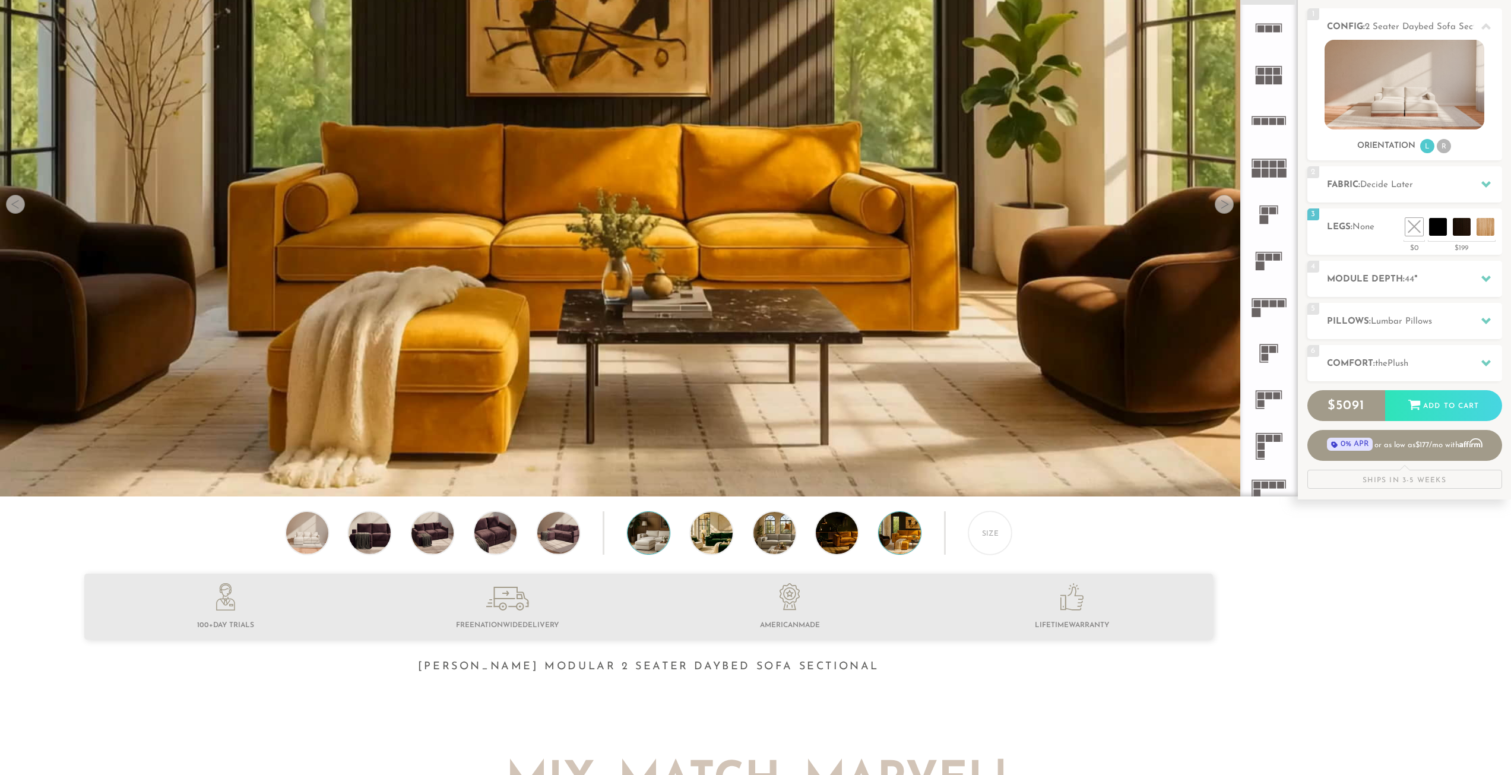
click at [662, 540] on img at bounding box center [664, 533] width 75 height 42
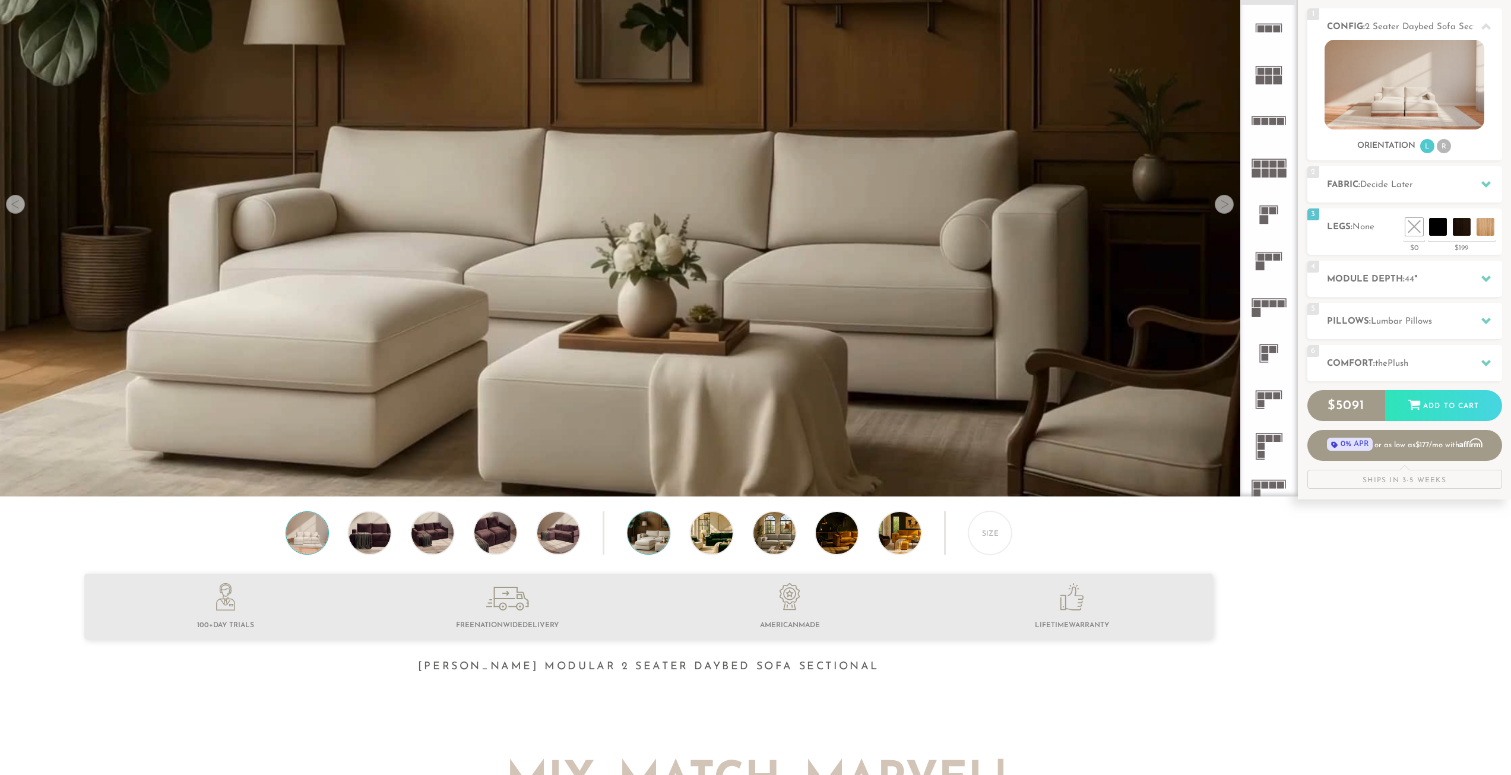
click at [322, 541] on img at bounding box center [306, 533] width 50 height 42
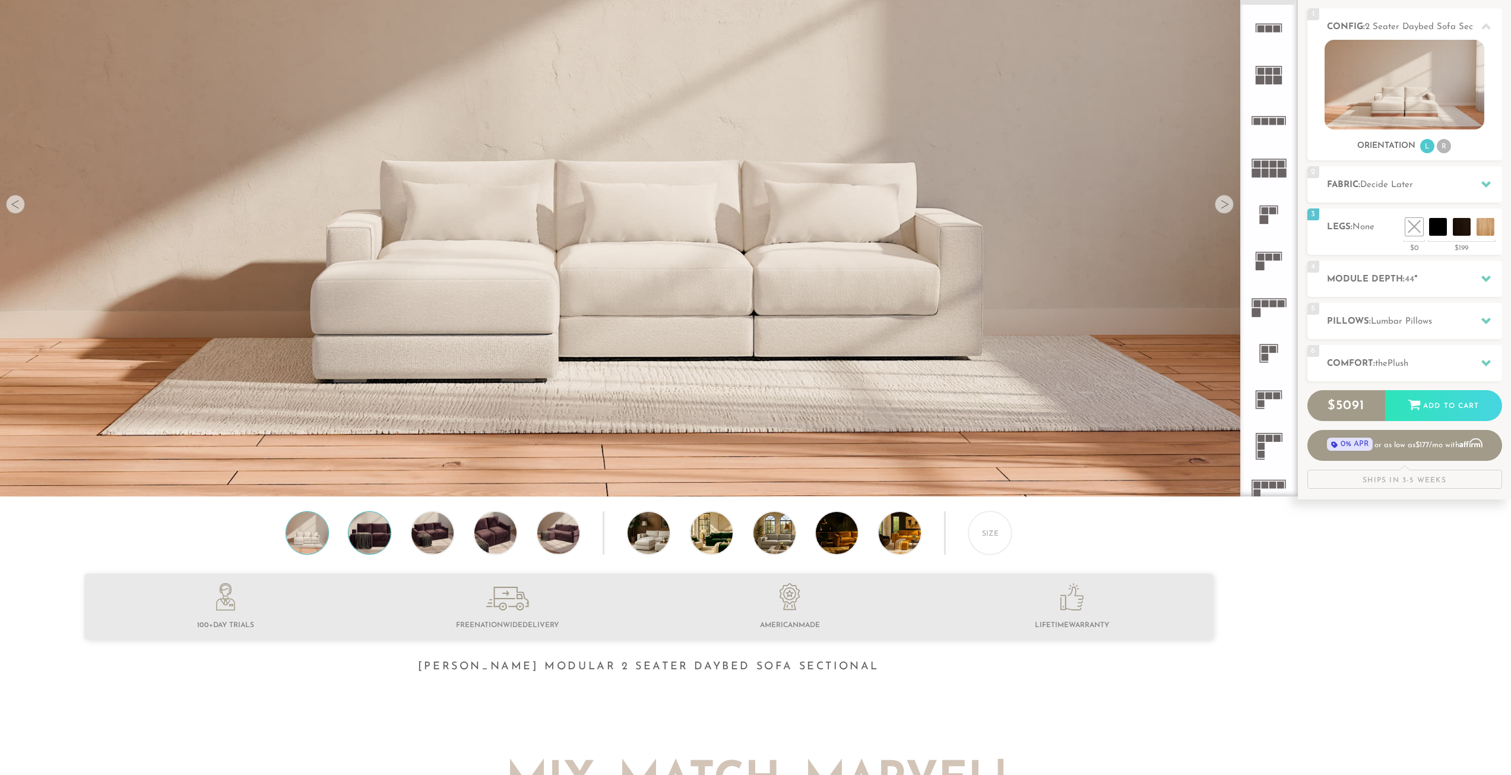
click at [381, 541] on img at bounding box center [369, 533] width 50 height 42
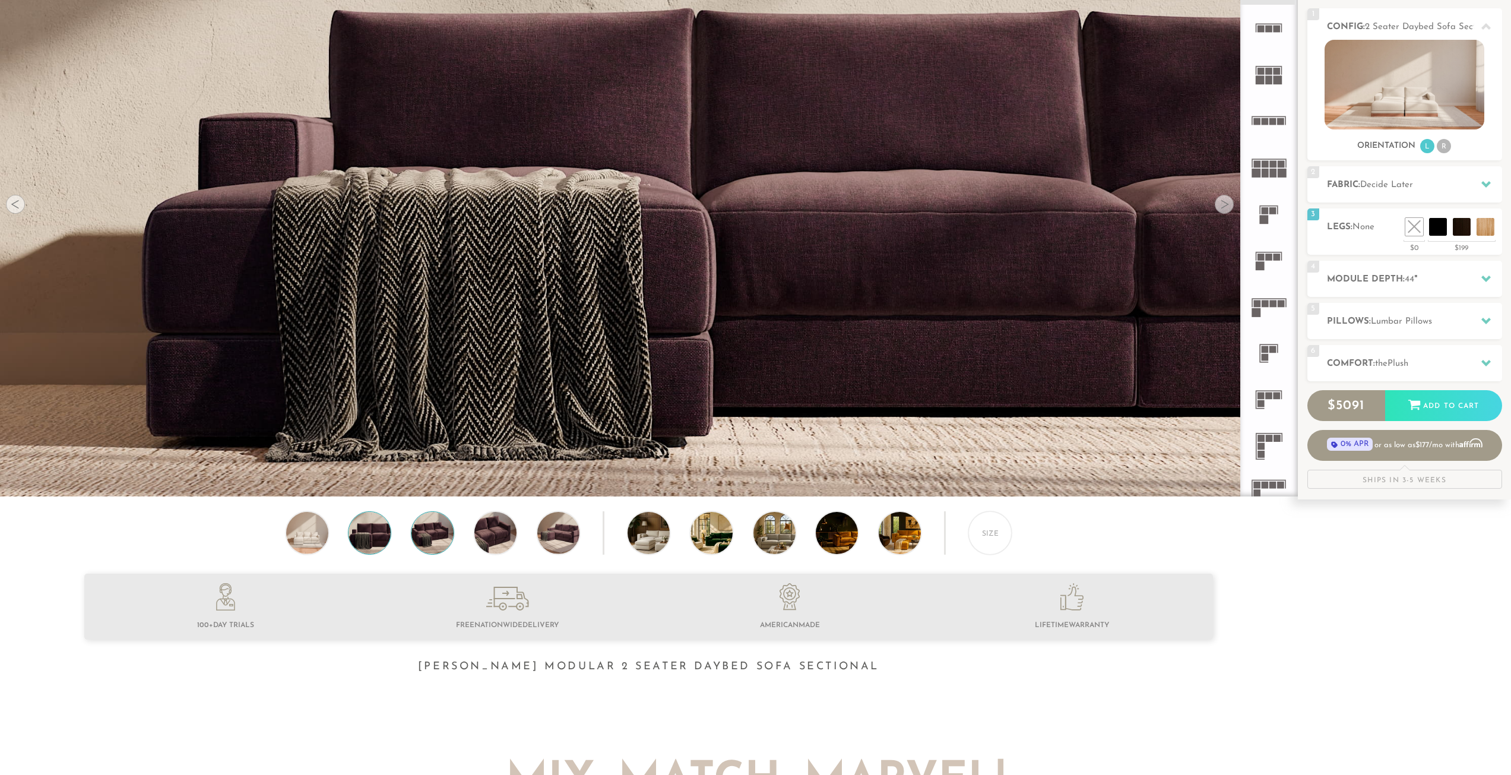
click at [429, 538] on img at bounding box center [432, 533] width 50 height 42
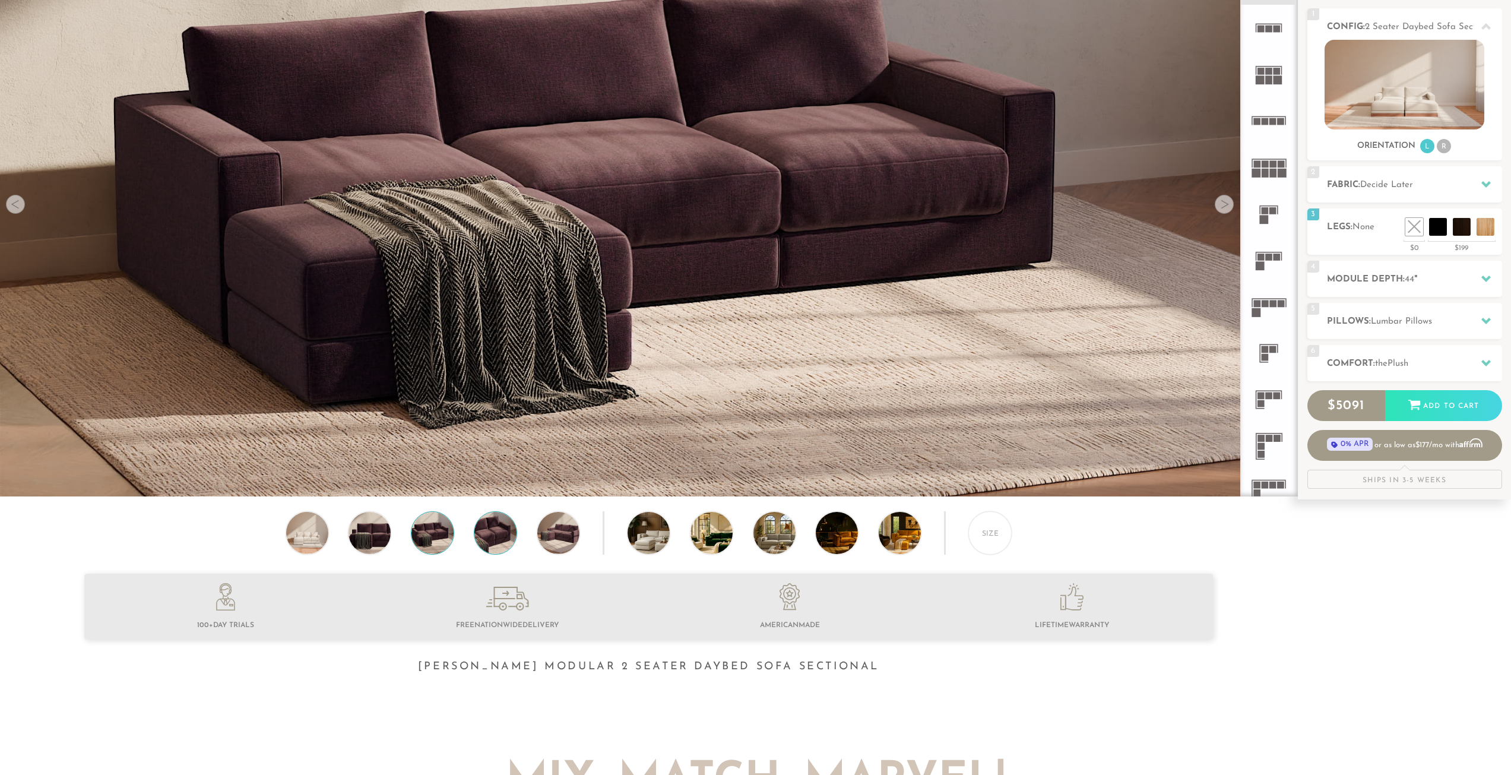
click at [500, 537] on img at bounding box center [495, 533] width 50 height 42
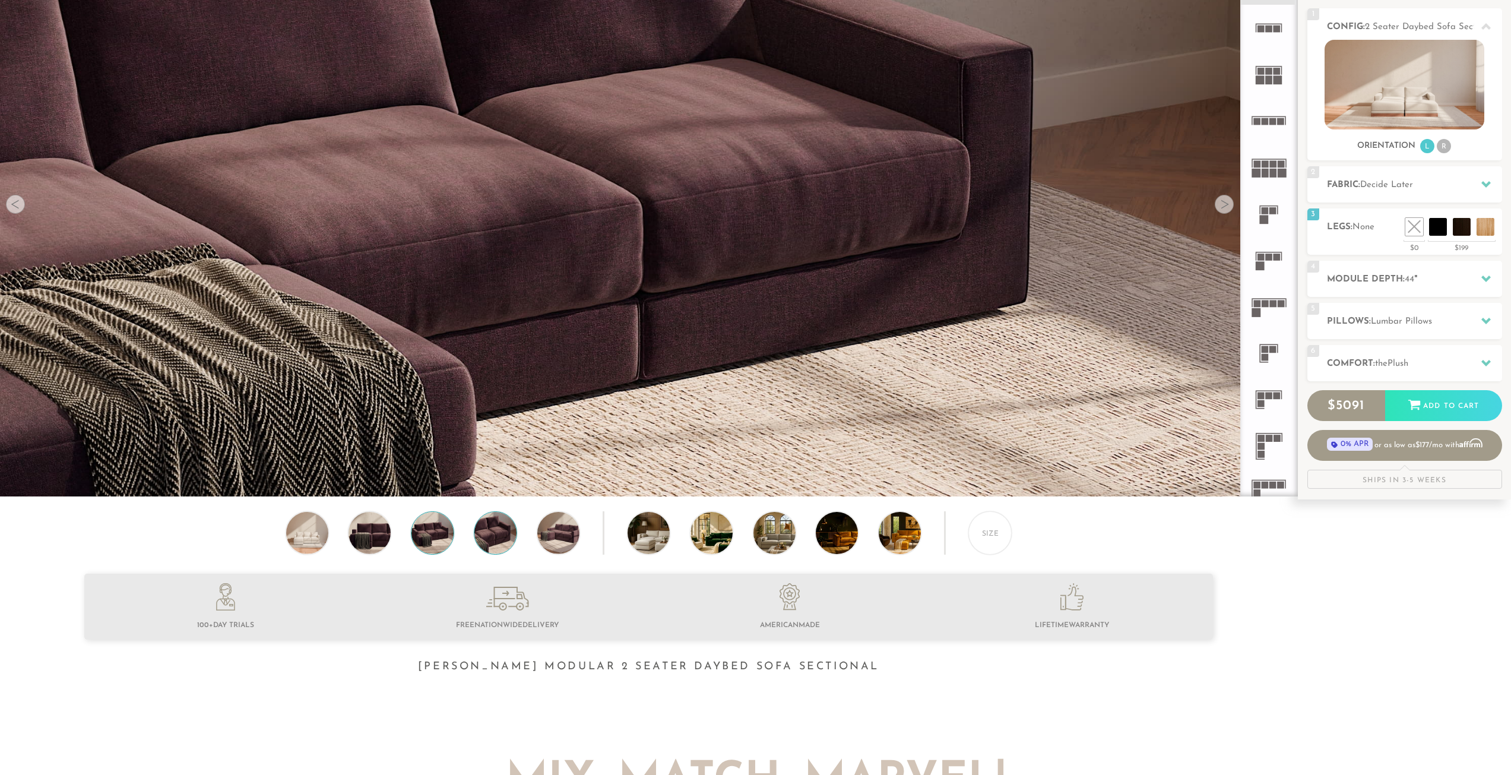
click at [438, 534] on img at bounding box center [432, 533] width 50 height 42
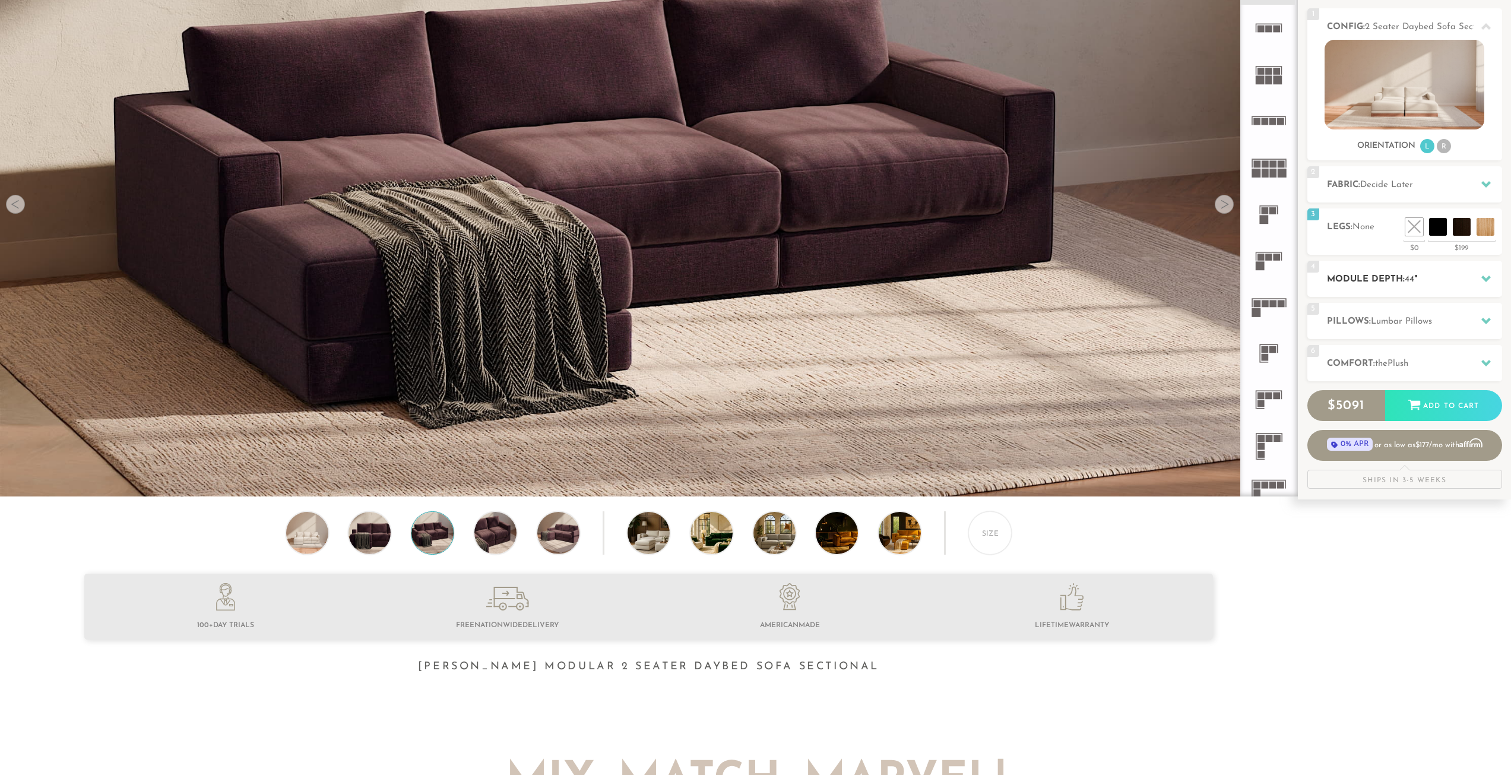
click at [1401, 280] on h2 "Module Depth: 44 "" at bounding box center [1414, 279] width 175 height 14
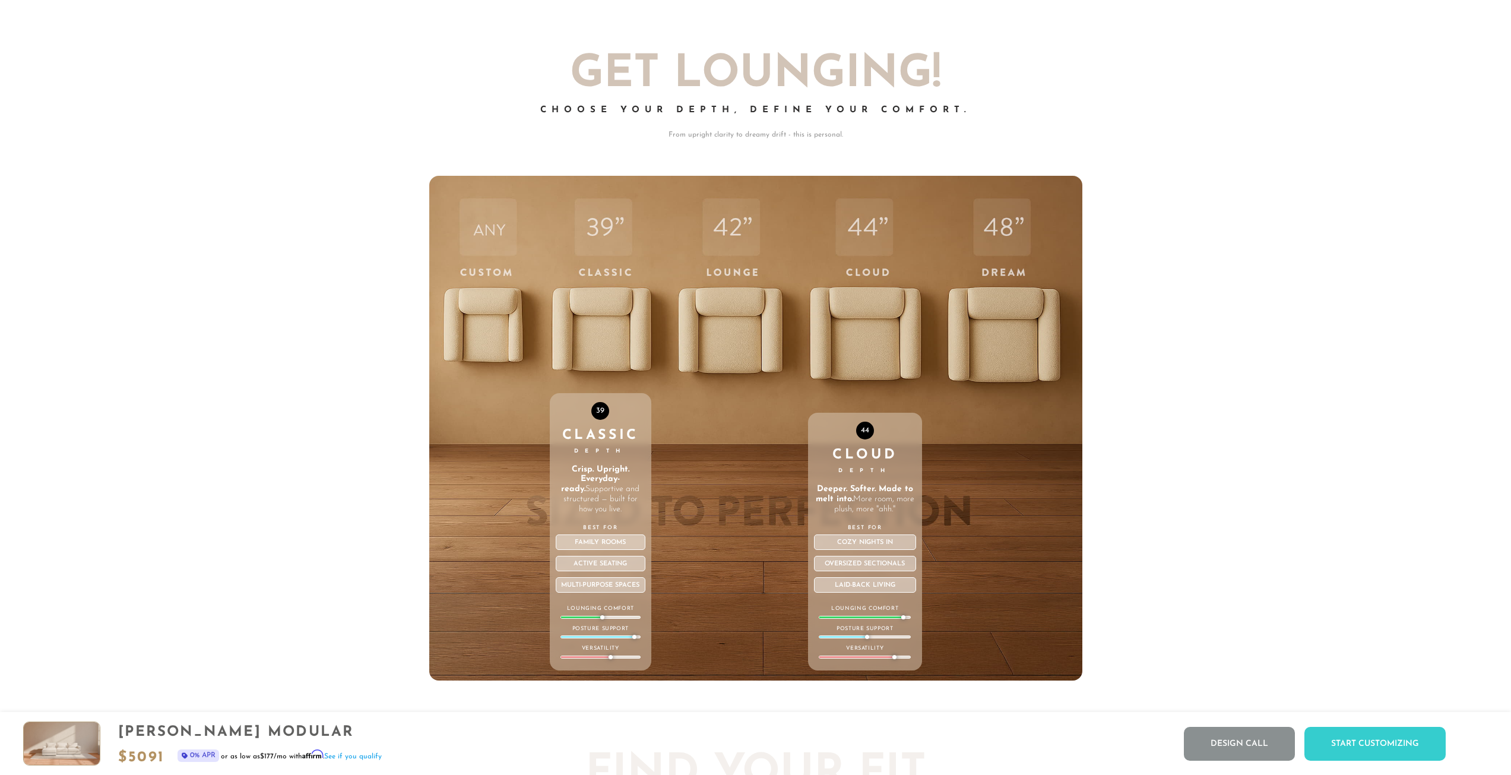
scroll to position [5223, 0]
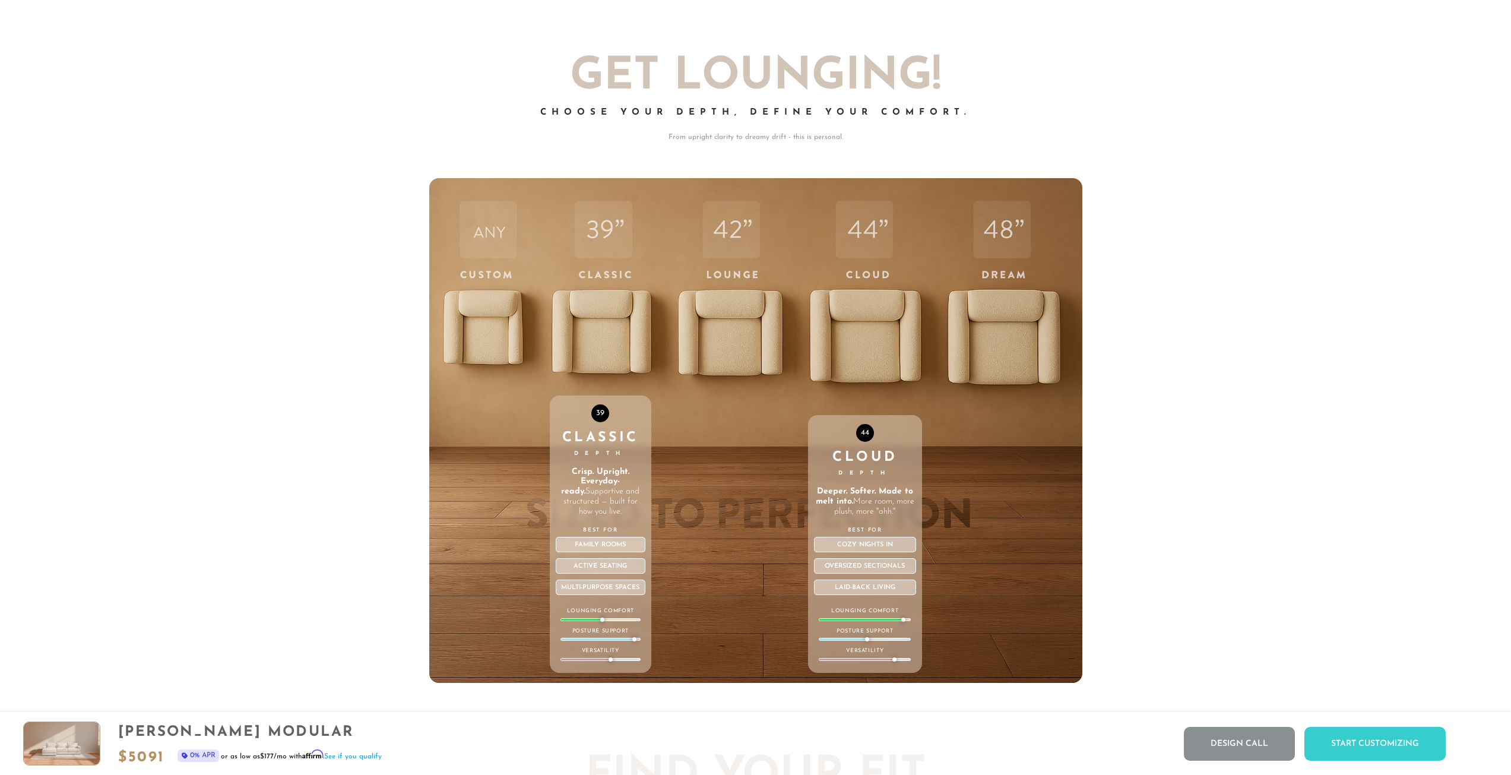
click at [809, 332] on div "44 Cloud Depth Deeper. Softer. Made to melt into. More room, more plush, more "…" at bounding box center [865, 430] width 115 height 505
click at [855, 337] on div "44 Cloud Depth Deeper. Softer. Made to melt into. More room, more plush, more "…" at bounding box center [865, 430] width 115 height 505
click at [860, 353] on div "44 Cloud Depth Deeper. Softer. Made to melt into. More room, more plush, more "…" at bounding box center [865, 430] width 115 height 505
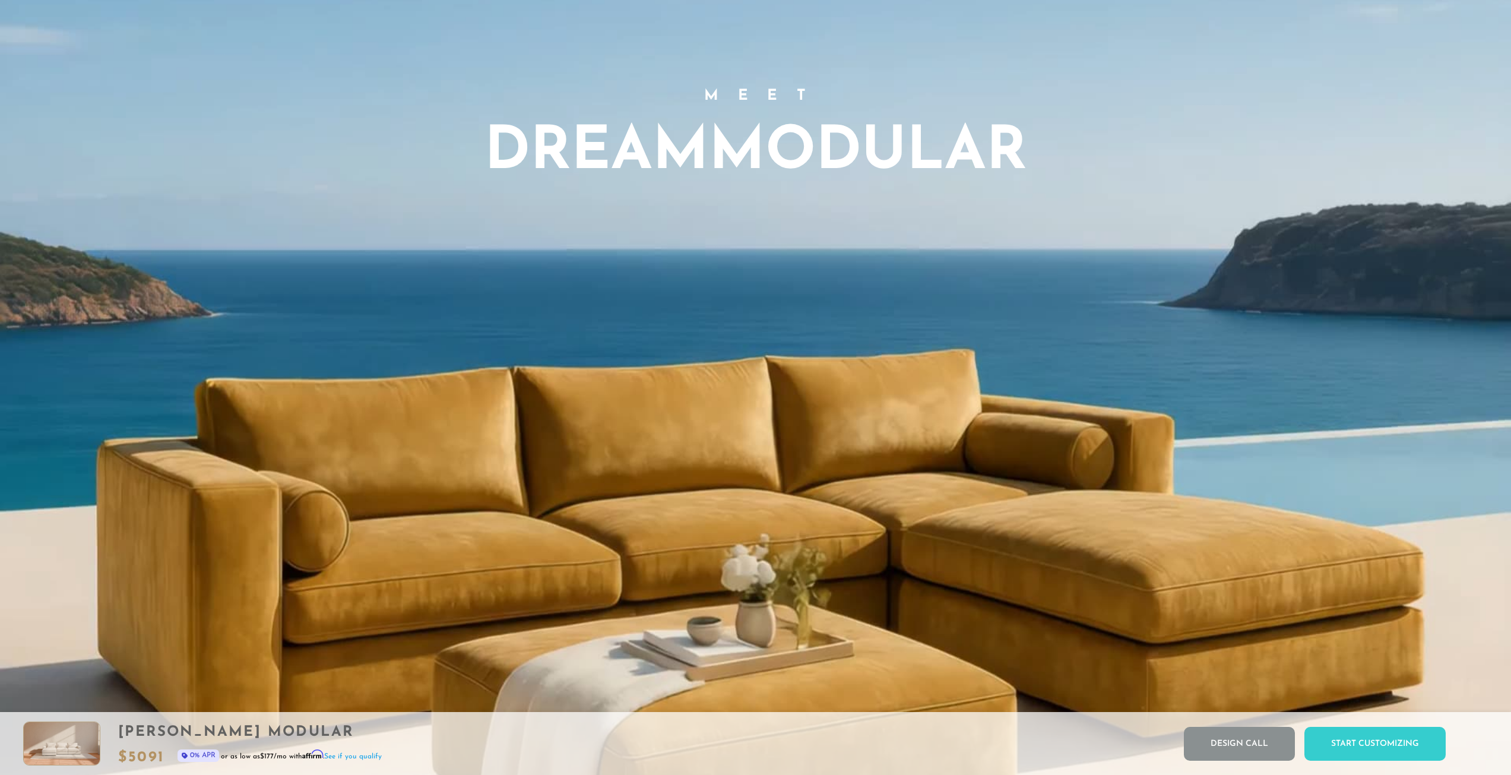
scroll to position [0, 0]
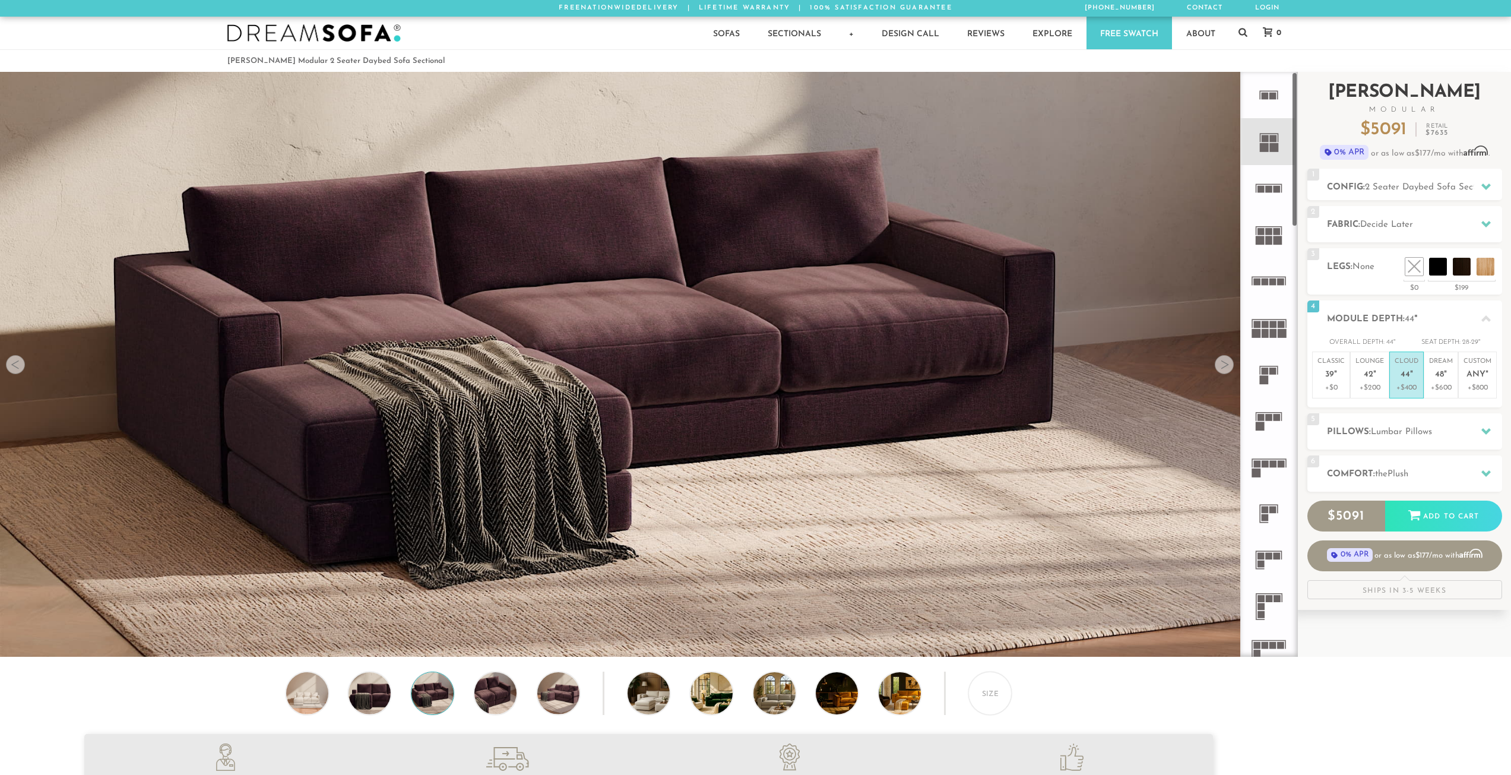
click at [1399, 99] on h2 "[PERSON_NAME] Modular" at bounding box center [1404, 99] width 195 height 30
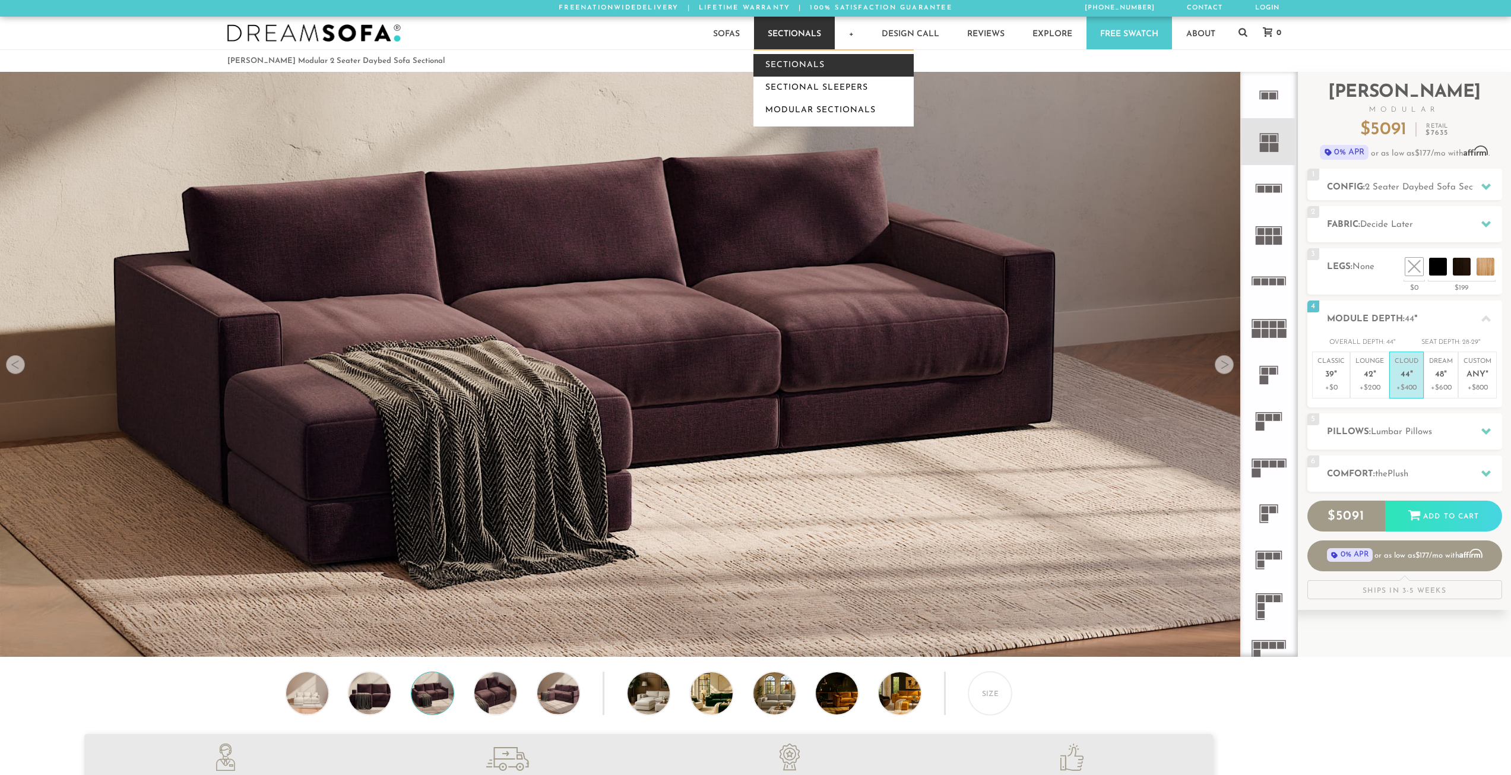
click at [784, 64] on link "Sectionals" at bounding box center [833, 65] width 160 height 23
